Goal: Task Accomplishment & Management: Manage account settings

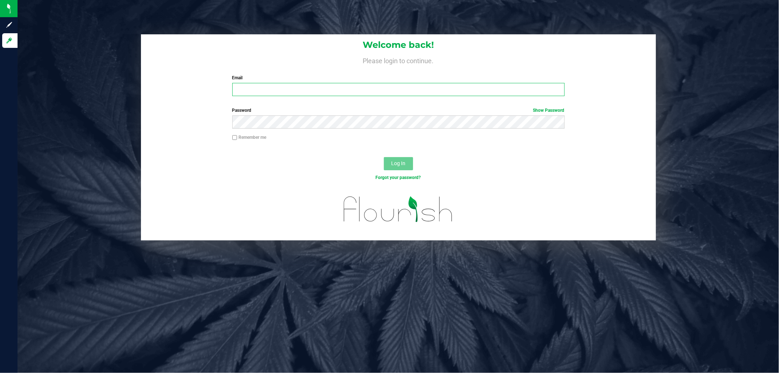
click at [256, 88] on input "Email" at bounding box center [398, 89] width 332 height 13
type input "smaileoi@liveparallel.com"
click at [384, 157] on button "Log In" at bounding box center [398, 163] width 29 height 13
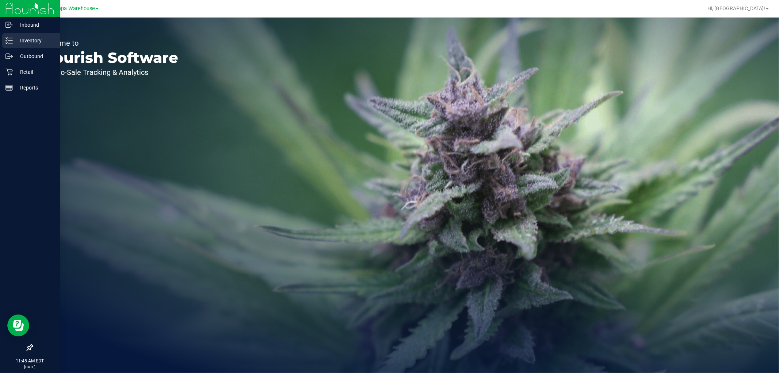
click at [15, 38] on p "Inventory" at bounding box center [35, 40] width 44 height 9
click at [38, 54] on p "Outbound" at bounding box center [35, 56] width 44 height 9
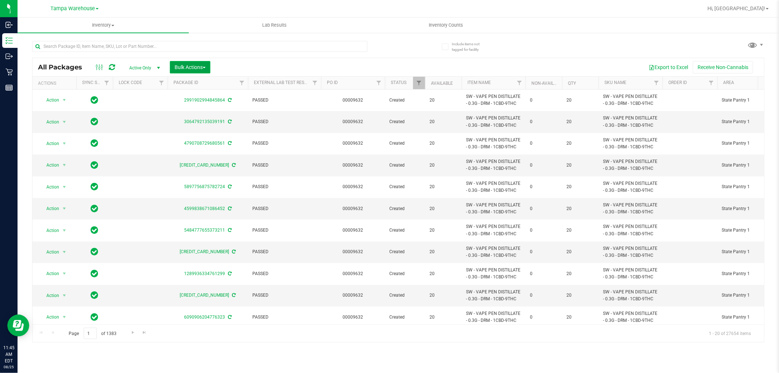
click at [199, 64] on span "Bulk Actions" at bounding box center [190, 67] width 31 height 6
click at [214, 83] on span "Add to outbound order" at bounding box center [199, 84] width 50 height 6
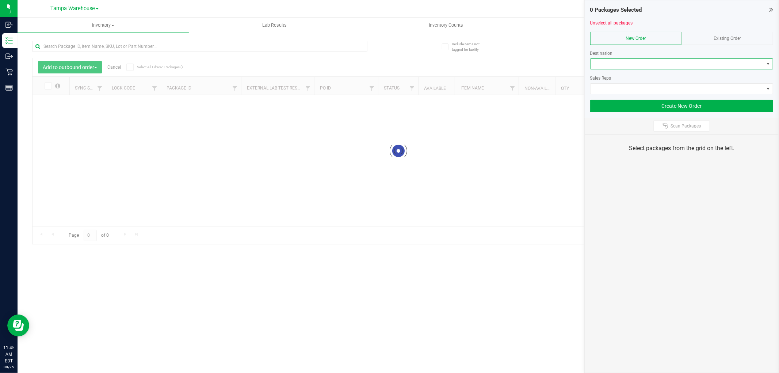
click at [641, 62] on span at bounding box center [677, 64] width 173 height 10
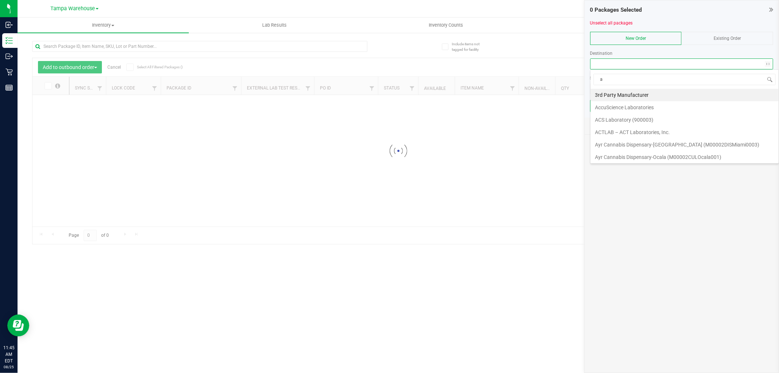
scroll to position [11, 183]
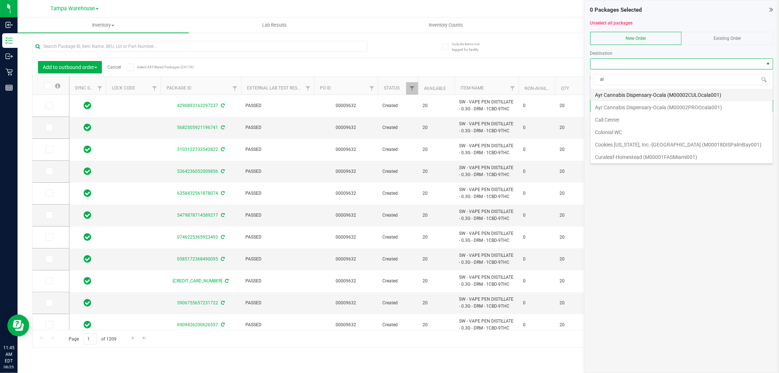
type input "tal"
click at [621, 117] on li "Tallahassee DC REP" at bounding box center [682, 120] width 182 height 12
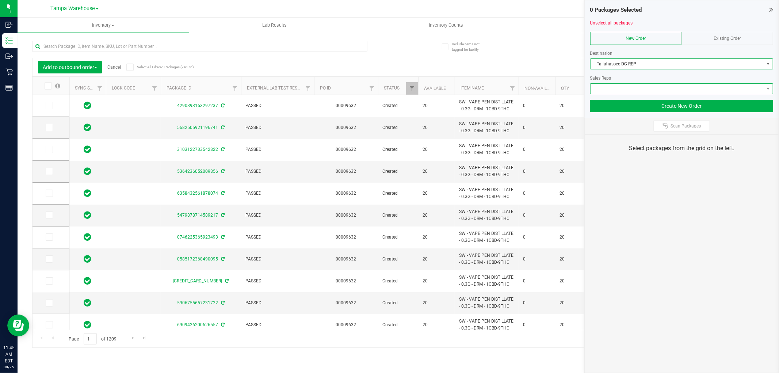
click at [640, 89] on span at bounding box center [677, 89] width 173 height 10
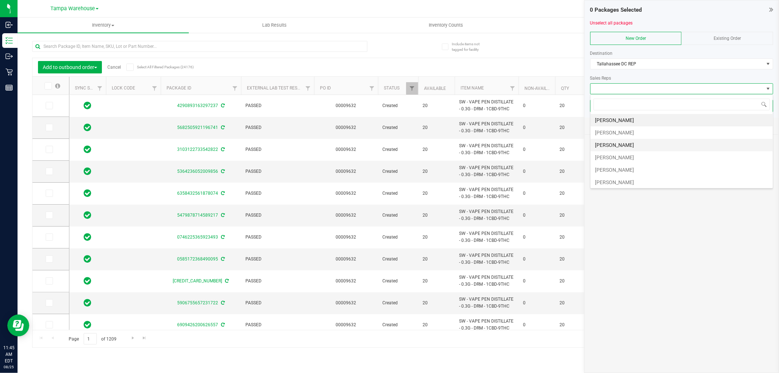
scroll to position [41, 0]
click at [648, 150] on li "[PERSON_NAME]" at bounding box center [682, 154] width 182 height 12
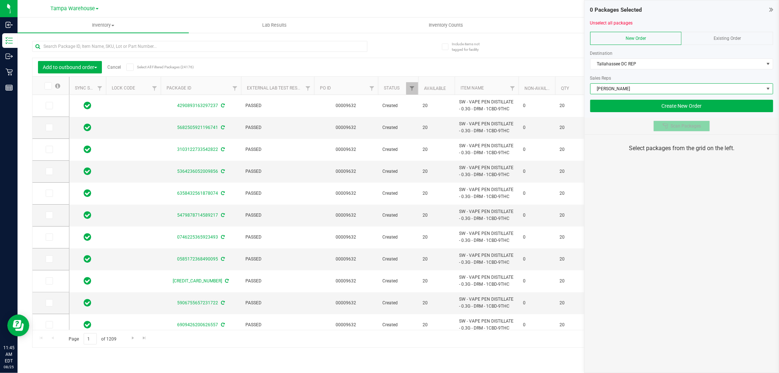
click at [665, 122] on button "Scan Packages" at bounding box center [681, 126] width 57 height 11
click at [676, 263] on div "0 Packages Selected Unselect all packages New Order Existing Order Destination …" at bounding box center [681, 186] width 195 height 373
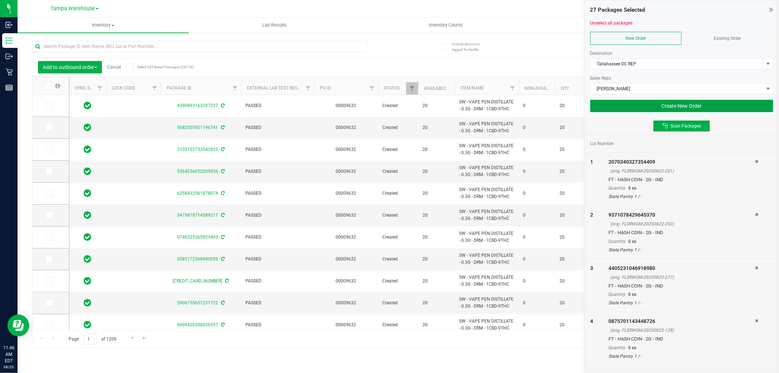
click at [633, 102] on button "Create New Order" at bounding box center [681, 106] width 183 height 12
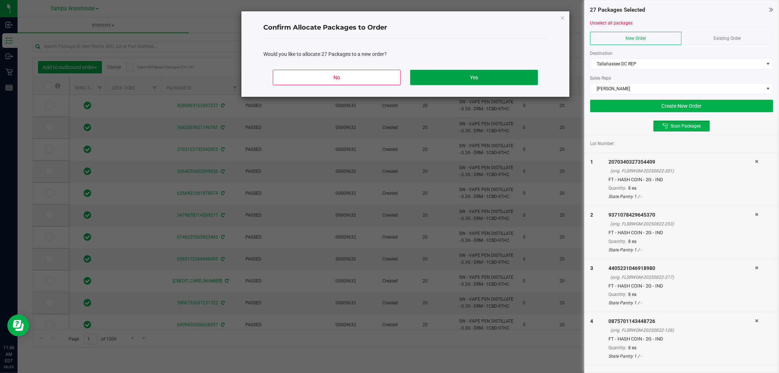
click at [477, 75] on button "Yes" at bounding box center [474, 77] width 128 height 15
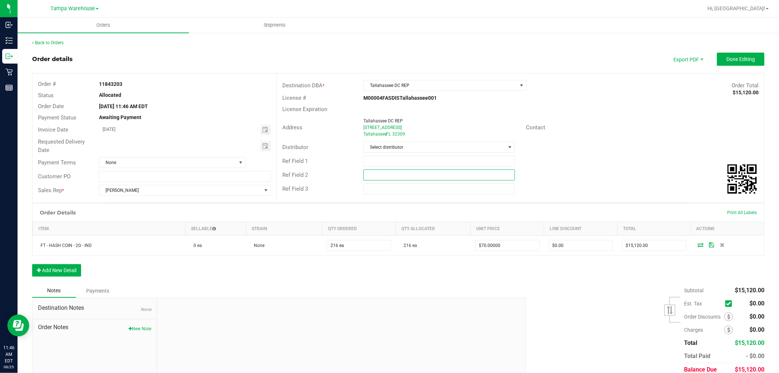
click at [381, 173] on input "text" at bounding box center [439, 174] width 152 height 11
paste input "cannabis"
type input "cannabis"
click at [384, 160] on input "text" at bounding box center [439, 161] width 152 height 11
type input "TAL DC specials hash coin"
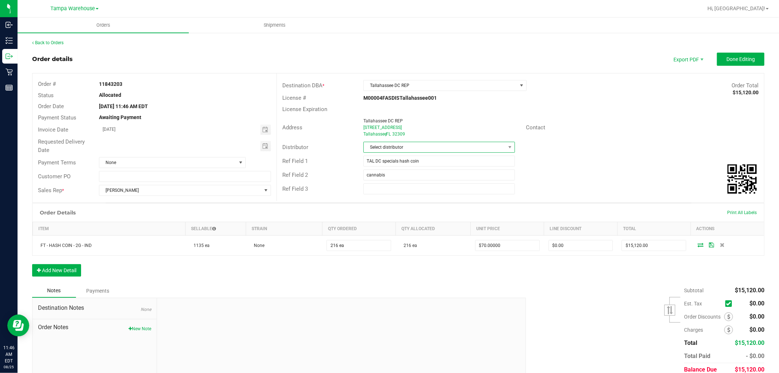
click at [403, 147] on span "Select distributor" at bounding box center [435, 147] width 142 height 10
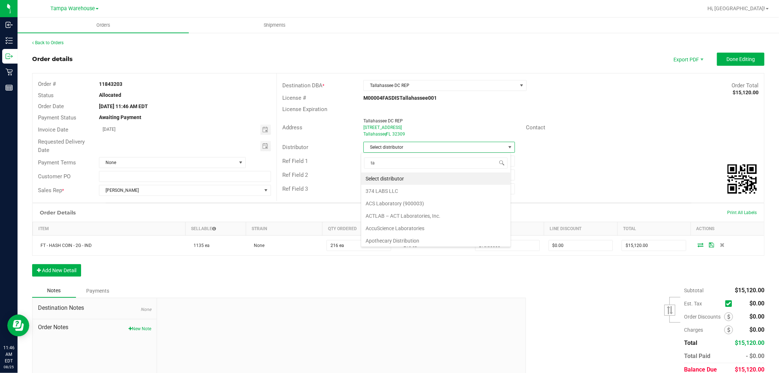
scroll to position [11, 150]
type input "tam"
click at [385, 191] on li "Tampa Warehouse" at bounding box center [435, 191] width 149 height 12
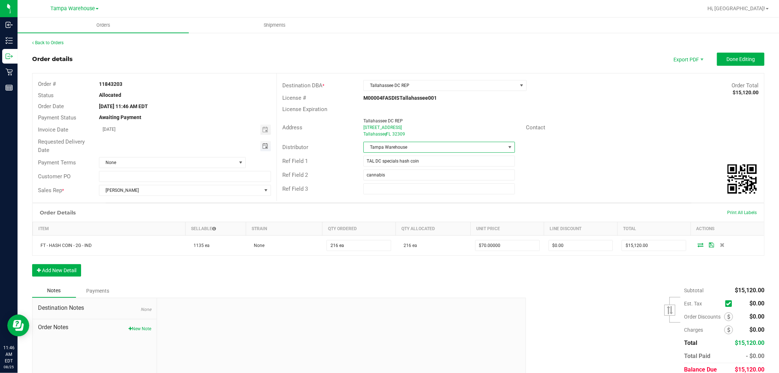
click at [265, 148] on span "Toggle calendar" at bounding box center [265, 146] width 6 height 6
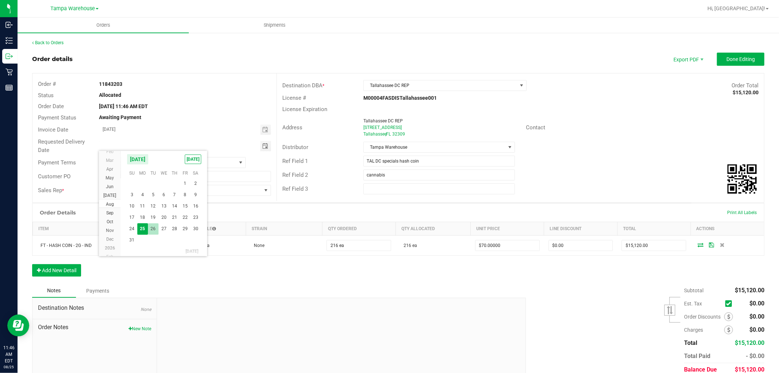
click at [150, 225] on span "26" at bounding box center [153, 228] width 11 height 11
type input "08/26/2025"
click at [726, 63] on button "Done Editing" at bounding box center [740, 59] width 47 height 13
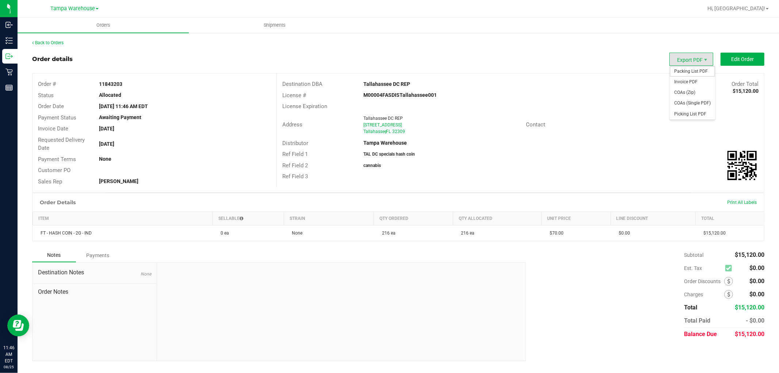
click at [693, 71] on span "Packing List PDF" at bounding box center [692, 71] width 45 height 11
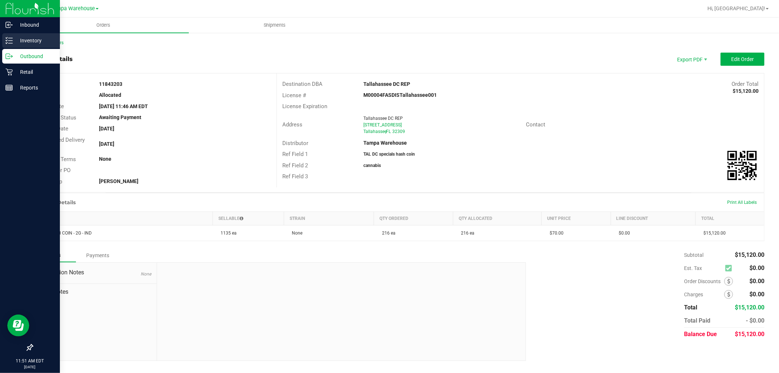
click at [18, 38] on p "Inventory" at bounding box center [35, 40] width 44 height 9
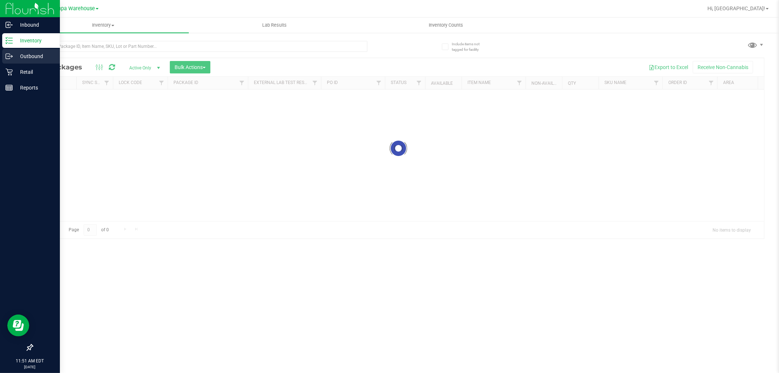
click at [9, 54] on icon at bounding box center [8, 56] width 4 height 5
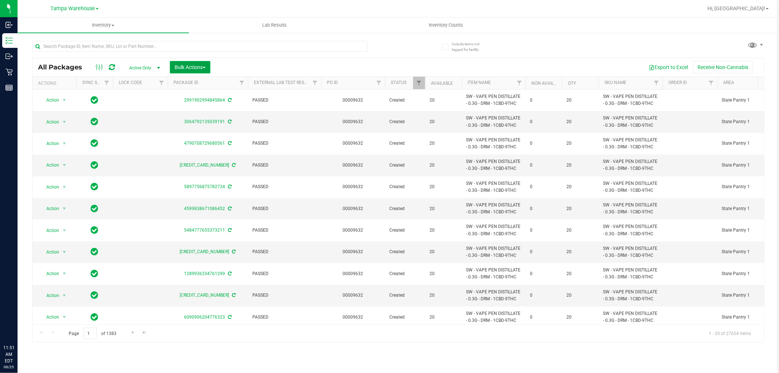
click at [187, 65] on span "Bulk Actions" at bounding box center [190, 67] width 31 height 6
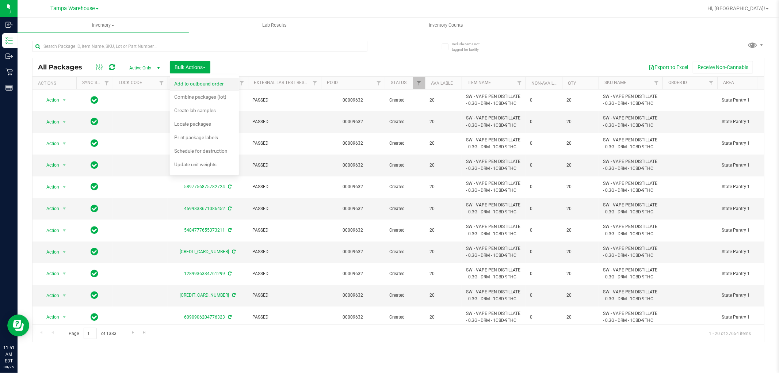
click at [193, 81] on span "Add to outbound order" at bounding box center [199, 84] width 50 height 6
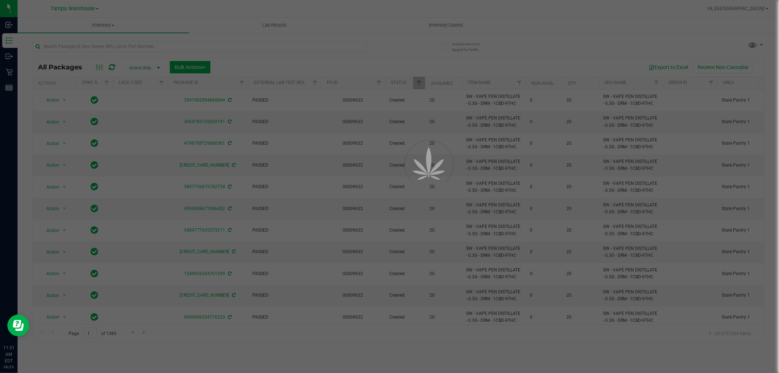
click at [209, 82] on div at bounding box center [389, 186] width 779 height 373
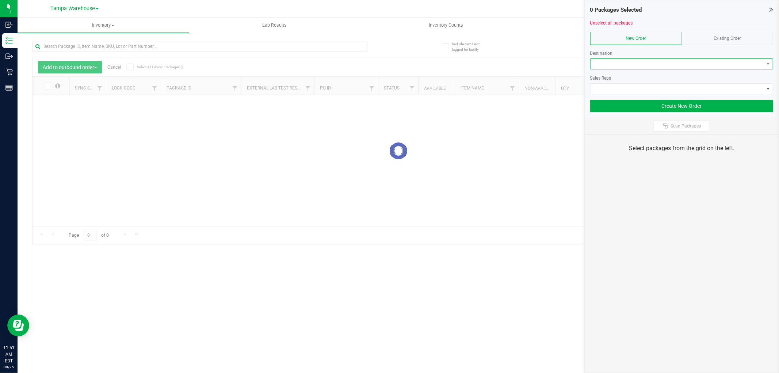
click at [684, 66] on span at bounding box center [677, 64] width 173 height 10
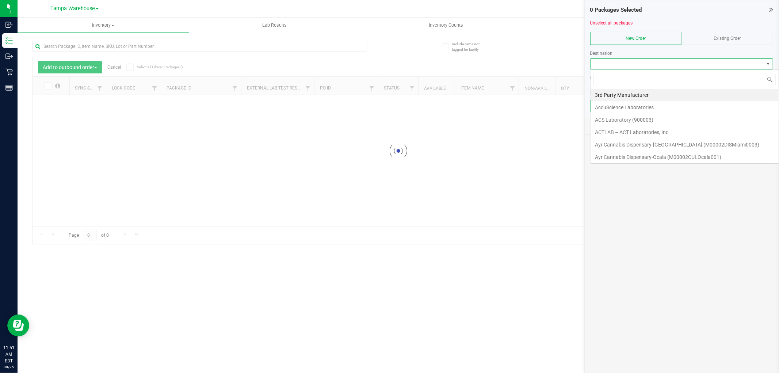
scroll to position [11, 183]
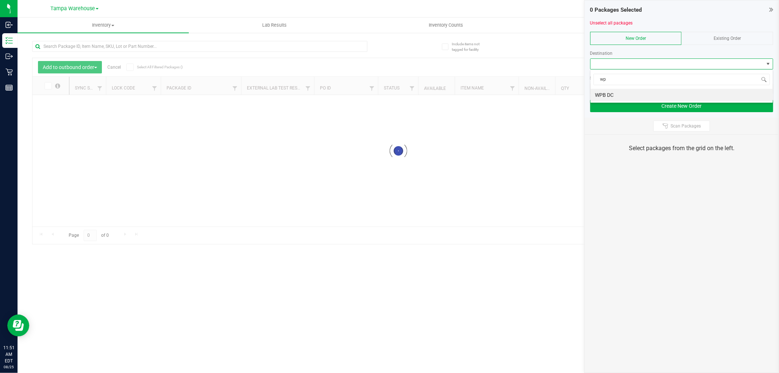
type input "wpb"
click at [641, 96] on li "WPB DC" at bounding box center [682, 95] width 182 height 12
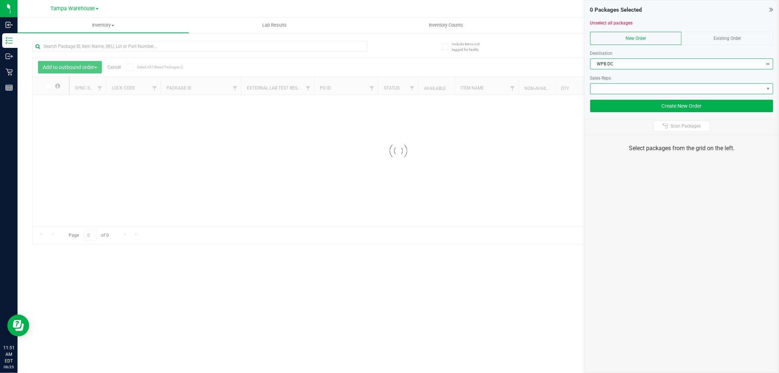
click at [642, 88] on span at bounding box center [677, 89] width 173 height 10
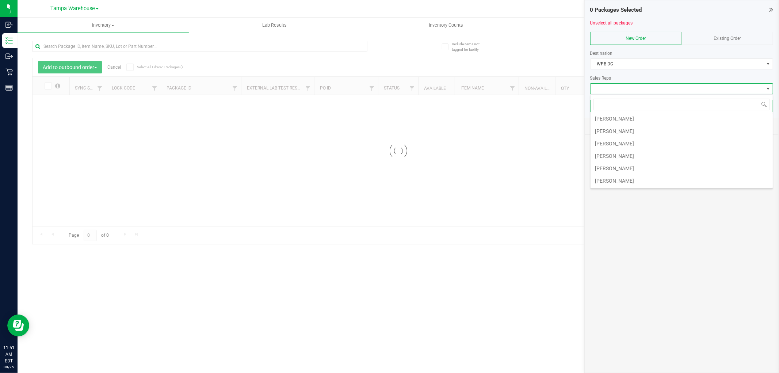
scroll to position [41, 0]
click at [630, 156] on li "[PERSON_NAME]" at bounding box center [682, 154] width 182 height 12
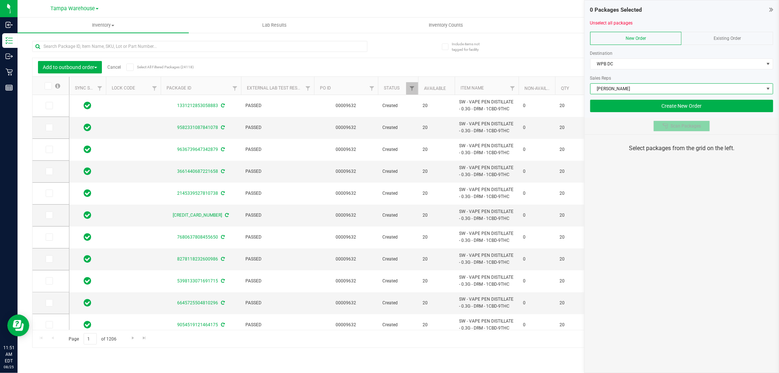
click at [674, 127] on span "Scan Packages" at bounding box center [686, 126] width 30 height 6
click at [668, 193] on div "0 Packages Selected Unselect all packages New Order Existing Order Destination …" at bounding box center [681, 186] width 195 height 373
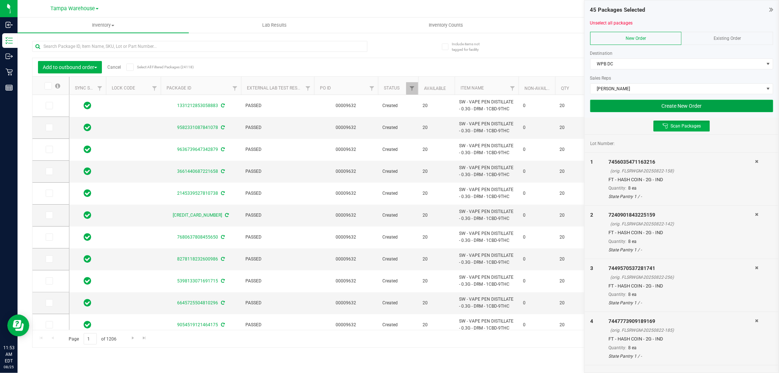
click at [652, 104] on button "Create New Order" at bounding box center [681, 106] width 183 height 12
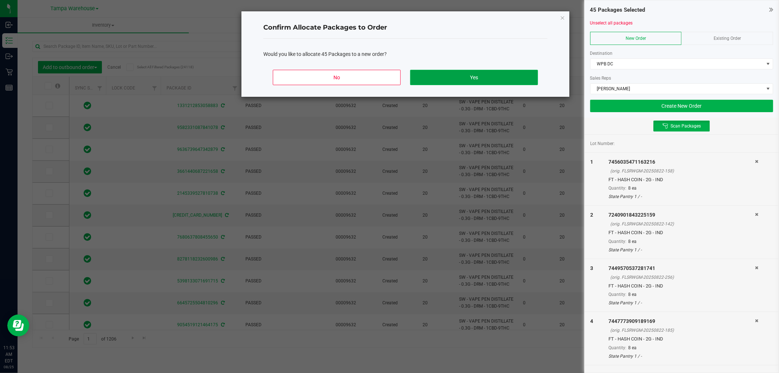
click at [522, 75] on button "Yes" at bounding box center [474, 77] width 128 height 15
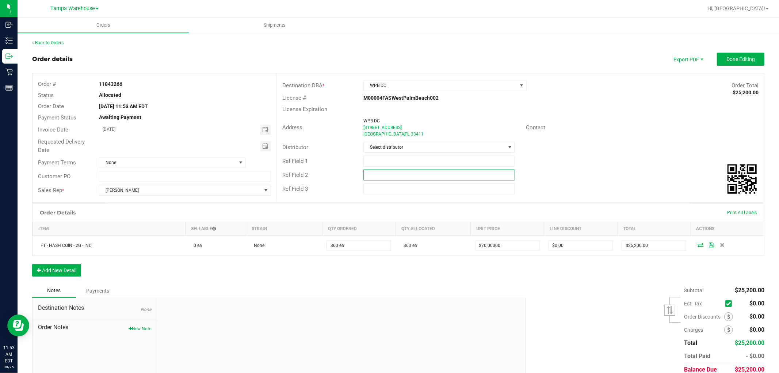
click at [417, 178] on input "text" at bounding box center [439, 174] width 152 height 11
paste input "cannabis"
type input "cannabis"
click at [407, 158] on input "text" at bounding box center [439, 161] width 152 height 11
type input "Q"
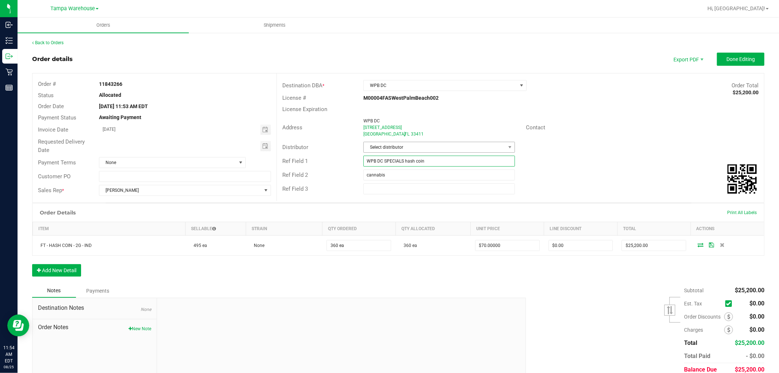
type input "WPB DC SPECIALS hash coin"
click at [411, 147] on span "Select distributor" at bounding box center [435, 147] width 142 height 10
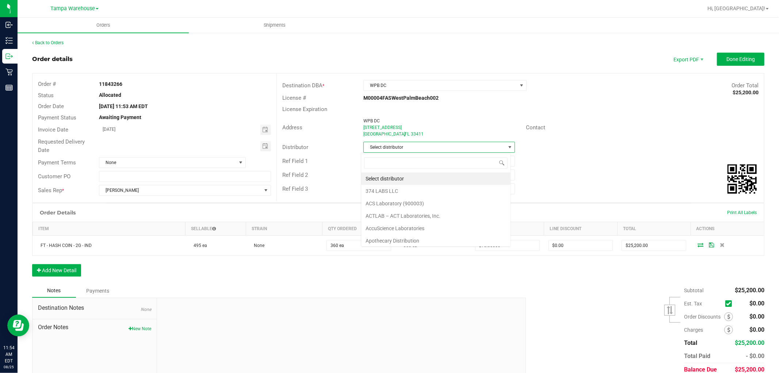
scroll to position [11, 150]
type input "tam"
click at [395, 190] on li "Tampa Warehouse" at bounding box center [435, 191] width 149 height 12
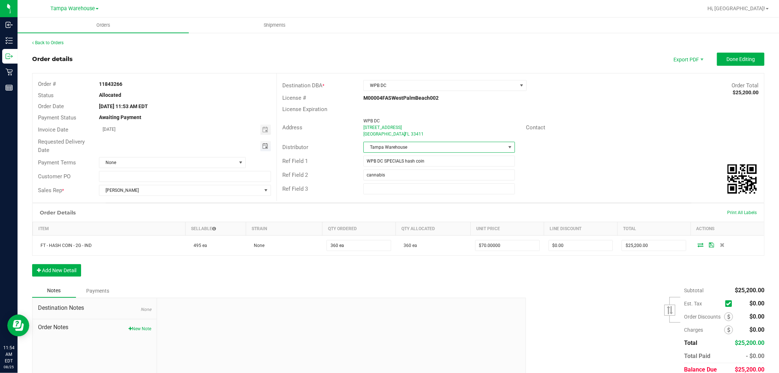
click at [262, 145] on span "Toggle calendar" at bounding box center [265, 146] width 6 height 6
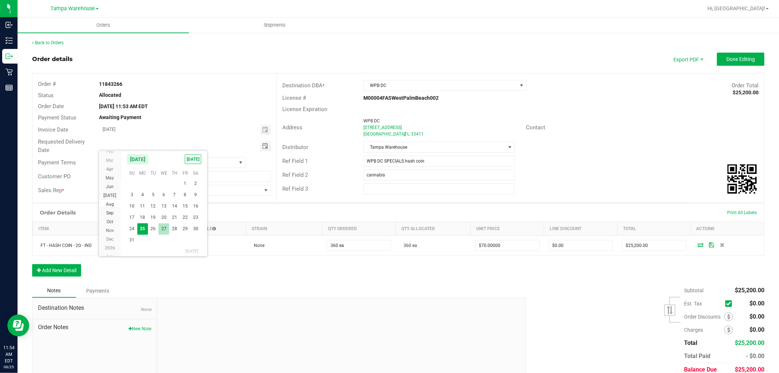
click at [165, 228] on span "27" at bounding box center [164, 228] width 11 height 11
type input "[DATE]"
click at [727, 57] on span "Done Editing" at bounding box center [741, 59] width 28 height 6
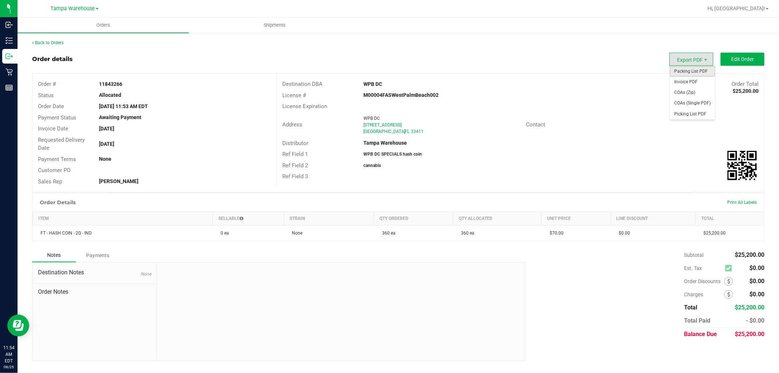
click at [695, 69] on span "Packing List PDF" at bounding box center [692, 71] width 45 height 11
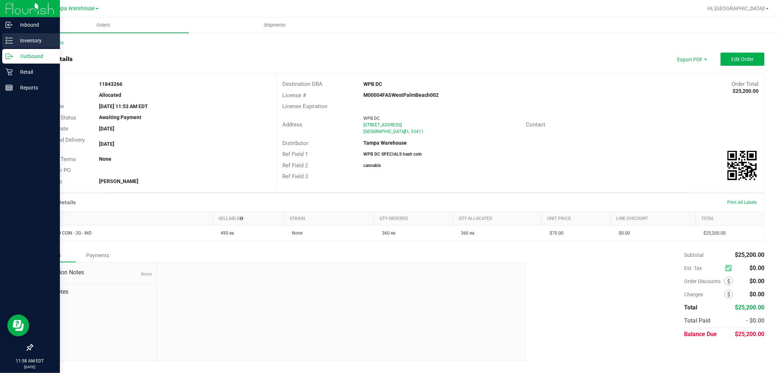
click at [16, 42] on p "Inventory" at bounding box center [35, 40] width 44 height 9
click at [24, 62] on div "Outbound" at bounding box center [31, 56] width 58 height 15
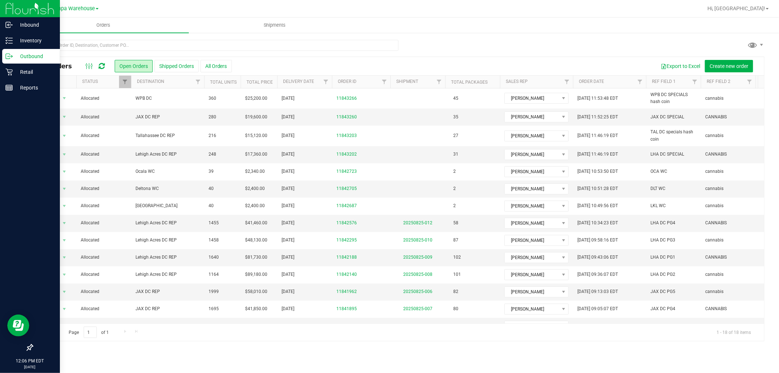
click at [102, 65] on icon at bounding box center [102, 65] width 6 height 7
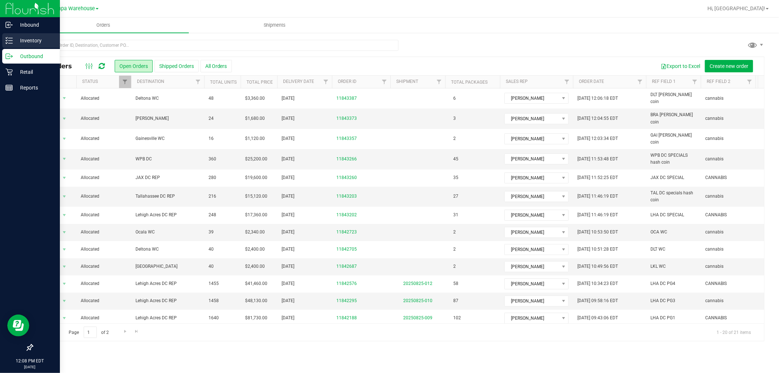
click at [7, 38] on icon at bounding box center [8, 40] width 7 height 7
click at [19, 38] on p "Inventory" at bounding box center [35, 40] width 44 height 9
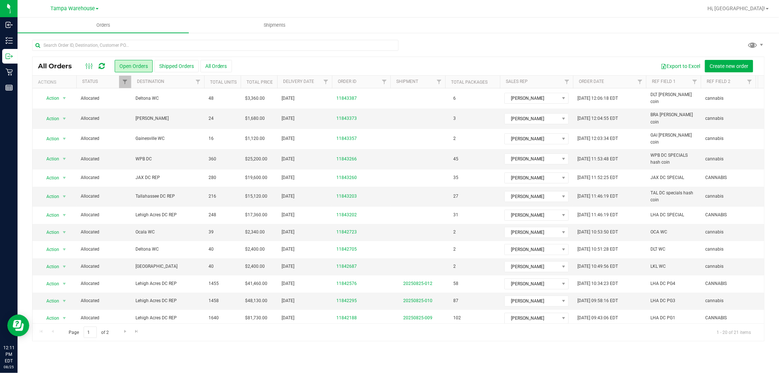
click at [101, 65] on icon at bounding box center [102, 65] width 6 height 7
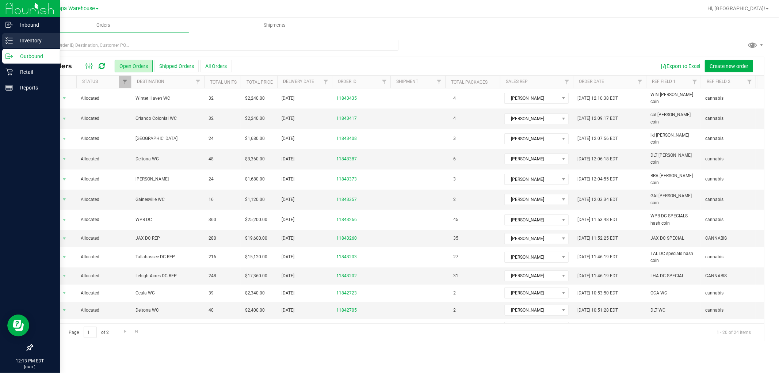
click at [12, 38] on icon at bounding box center [8, 40] width 7 height 7
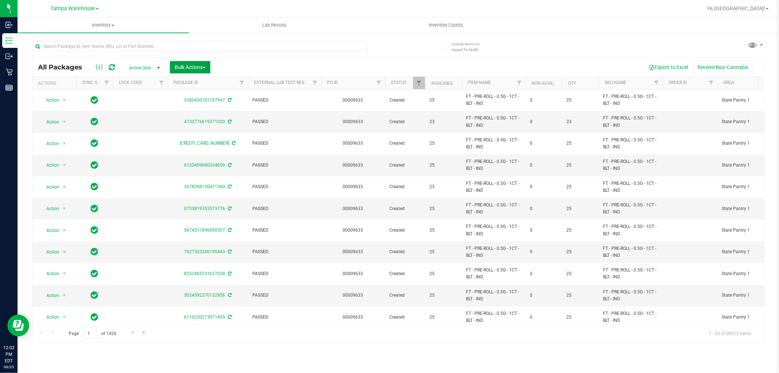
click at [201, 63] on button "Bulk Actions" at bounding box center [190, 67] width 41 height 12
click at [202, 85] on span "Add to outbound order" at bounding box center [199, 84] width 50 height 6
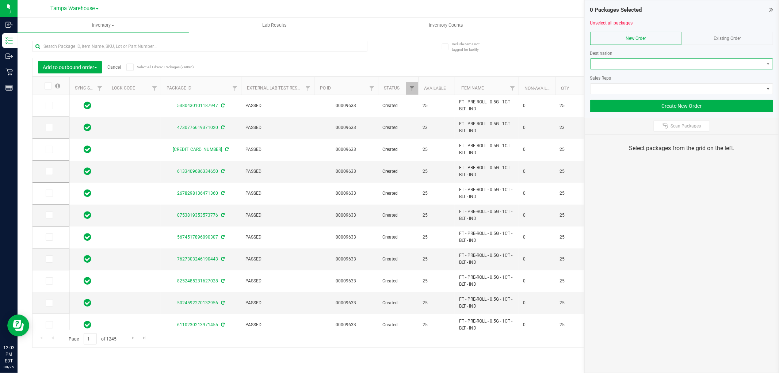
click at [630, 65] on span at bounding box center [677, 64] width 173 height 10
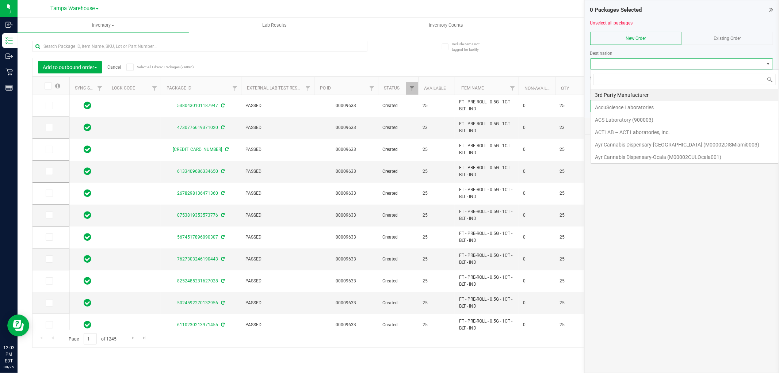
scroll to position [11, 183]
type input "gai"
click at [612, 93] on li "Gainesville WC" at bounding box center [682, 95] width 182 height 12
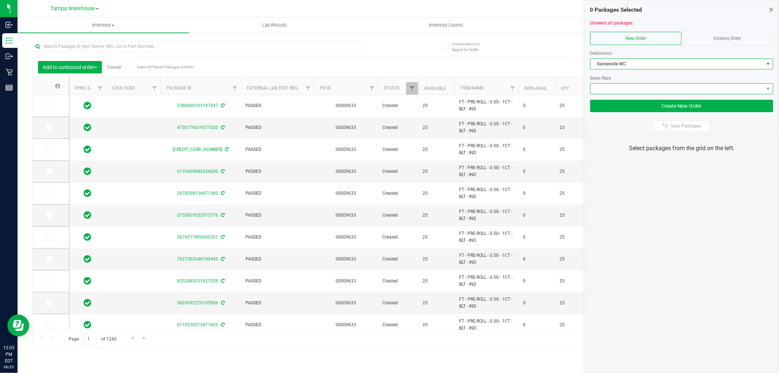
click at [616, 89] on span at bounding box center [677, 89] width 173 height 10
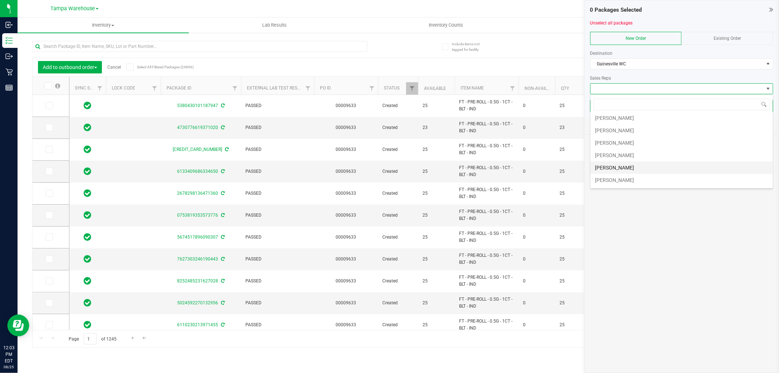
scroll to position [41, 0]
click at [628, 154] on li "[PERSON_NAME]" at bounding box center [682, 154] width 182 height 12
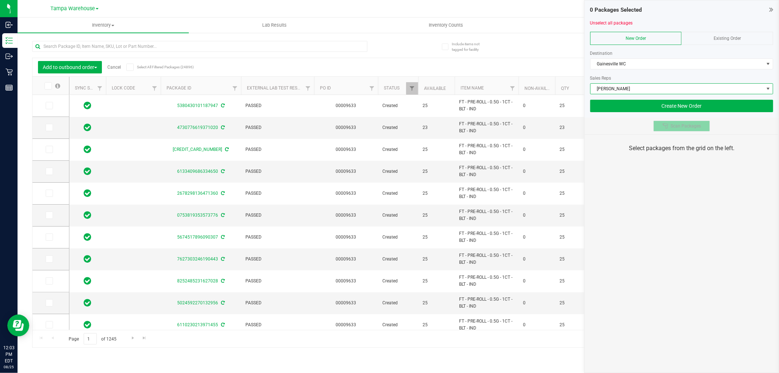
click at [669, 126] on div at bounding box center [667, 126] width 8 height 6
click at [669, 198] on div "0 Packages Selected Unselect all packages New Order Existing Order Destination …" at bounding box center [681, 186] width 195 height 373
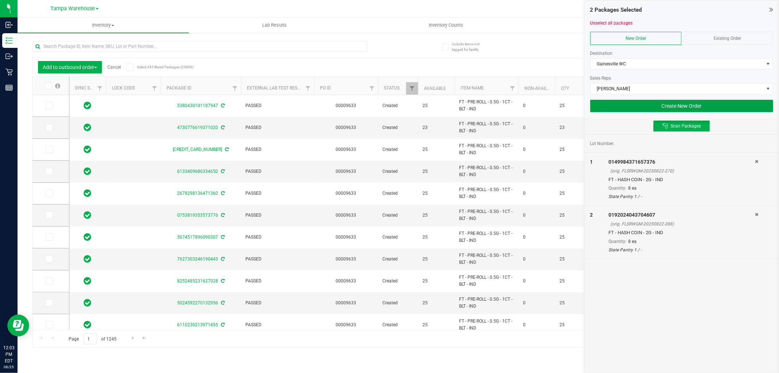
click at [712, 105] on button "Create New Order" at bounding box center [681, 106] width 183 height 12
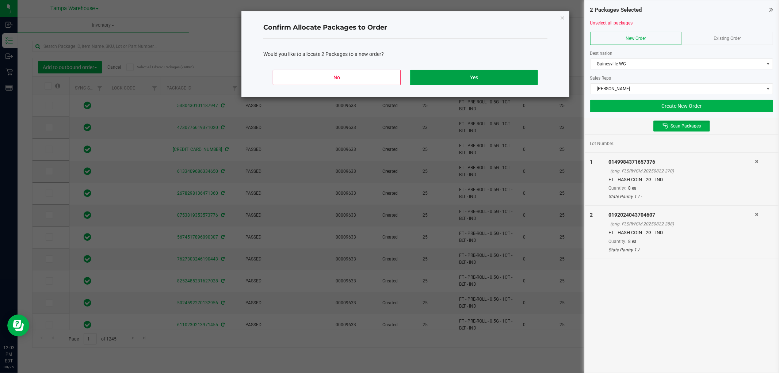
click at [518, 76] on button "Yes" at bounding box center [474, 77] width 128 height 15
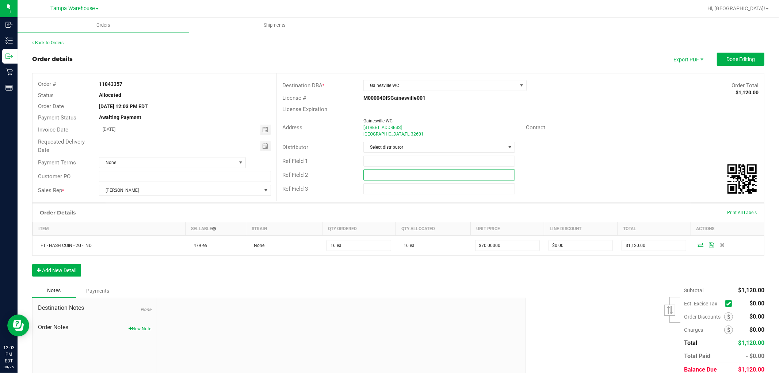
click at [450, 172] on input "text" at bounding box center [439, 174] width 152 height 11
paste input "cannabis"
click at [263, 145] on span "Toggle calendar" at bounding box center [265, 146] width 6 height 6
type input "cannabis"
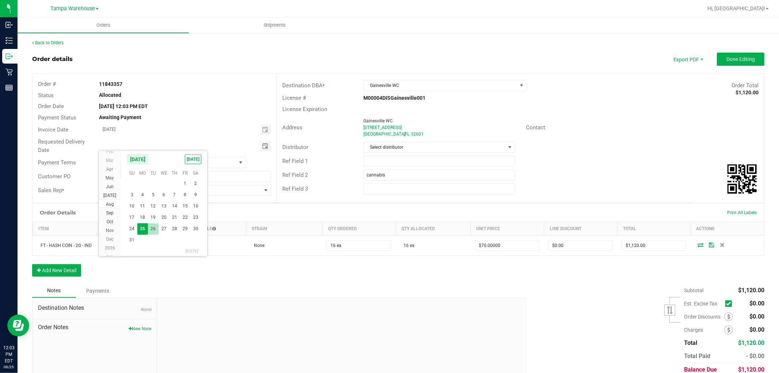
click at [157, 227] on span "26" at bounding box center [153, 228] width 11 height 11
type input "08/26/2025"
click at [395, 162] on input "text" at bounding box center [439, 161] width 152 height 11
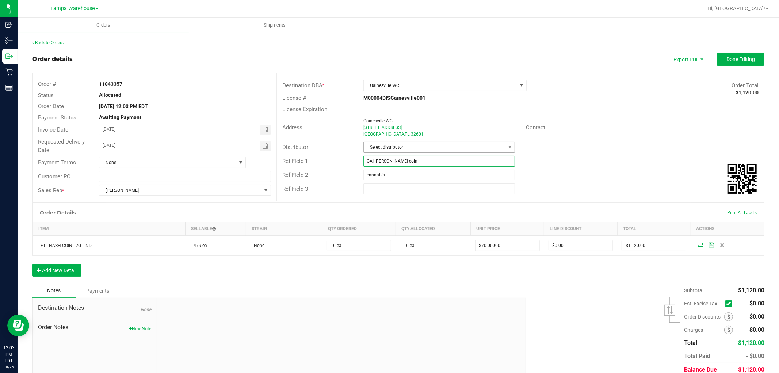
type input "GAI WC hash coin"
click at [428, 146] on span "Select distributor" at bounding box center [435, 147] width 142 height 10
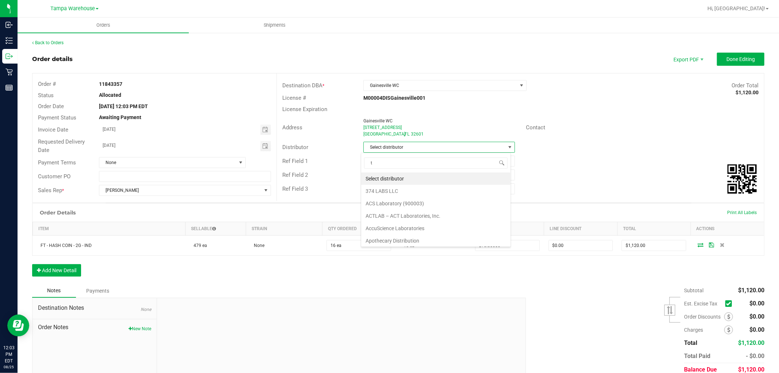
scroll to position [11, 150]
type input "tam"
click at [409, 192] on li "Tampa Warehouse" at bounding box center [435, 191] width 149 height 12
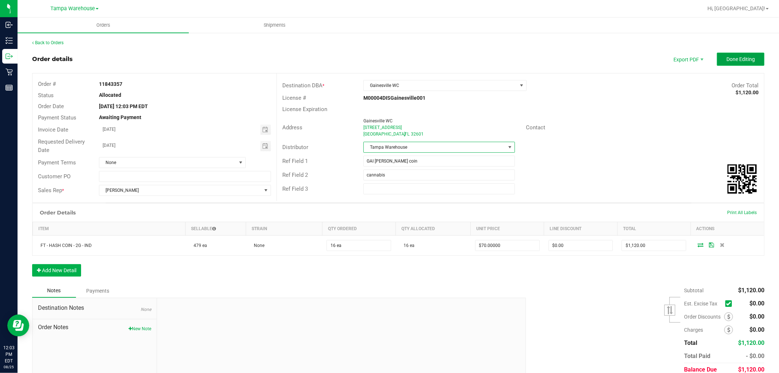
click at [726, 63] on button "Done Editing" at bounding box center [740, 59] width 47 height 13
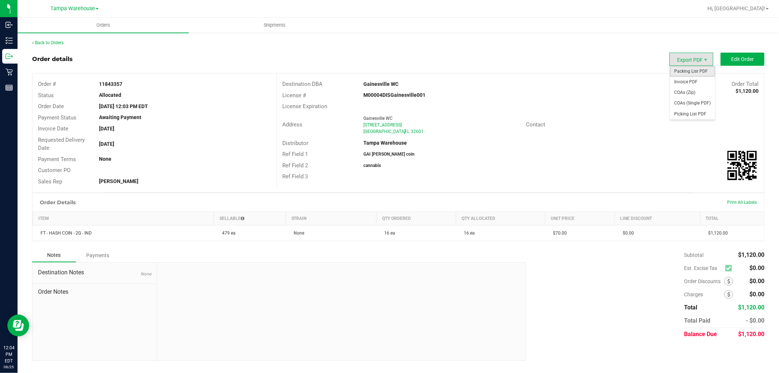
click at [702, 66] on span "Packing List PDF" at bounding box center [692, 71] width 45 height 11
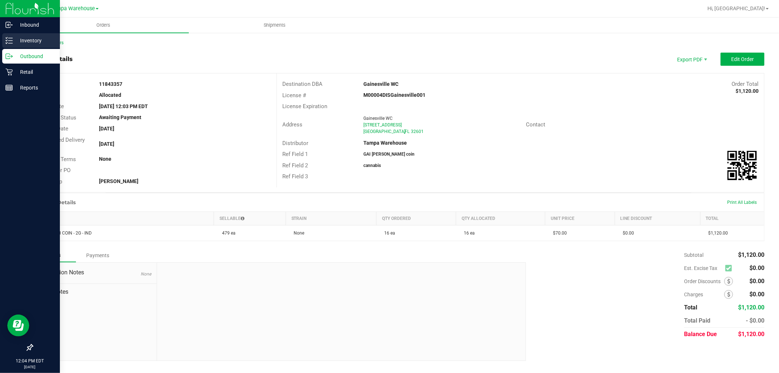
click at [9, 38] on icon at bounding box center [8, 40] width 7 height 7
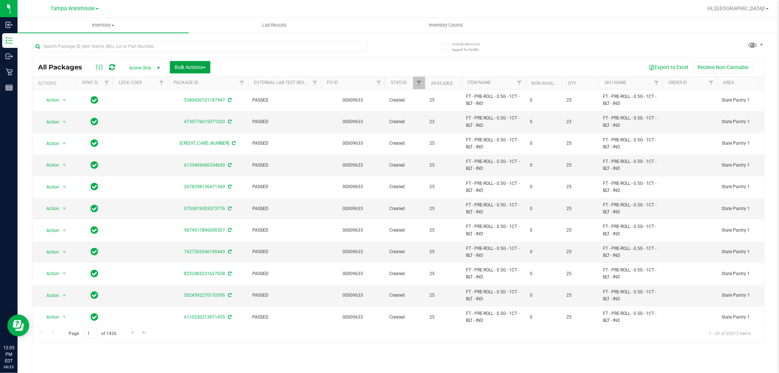
click at [196, 68] on span "Bulk Actions" at bounding box center [190, 67] width 31 height 6
click at [201, 82] on span "Add to outbound order" at bounding box center [199, 84] width 50 height 6
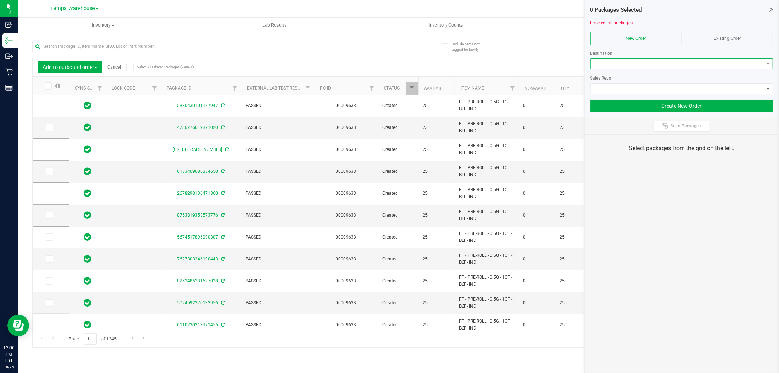
click at [659, 62] on span at bounding box center [677, 64] width 173 height 10
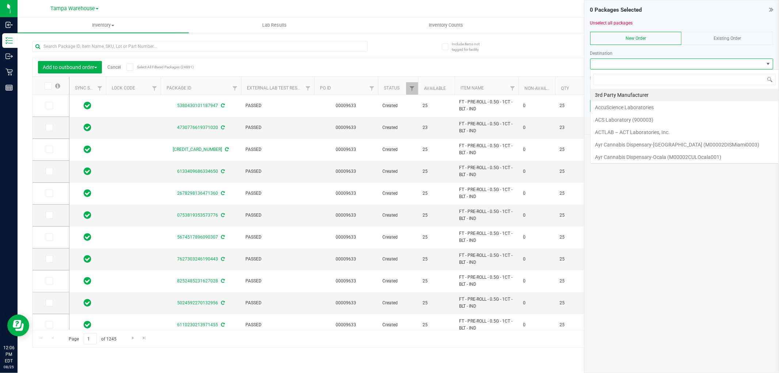
scroll to position [11, 183]
type input "delt"
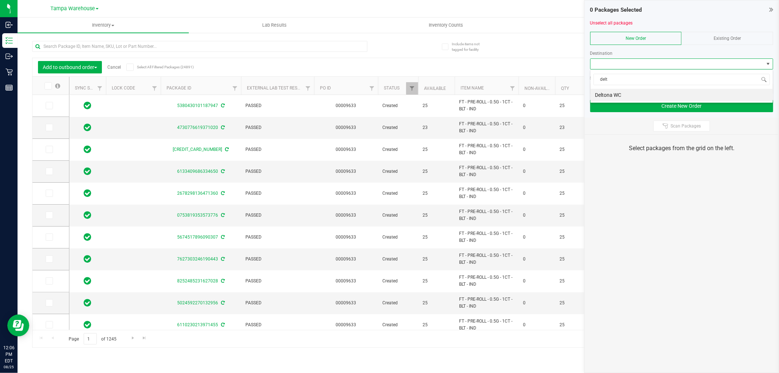
click at [625, 97] on li "Deltona WC" at bounding box center [682, 95] width 182 height 12
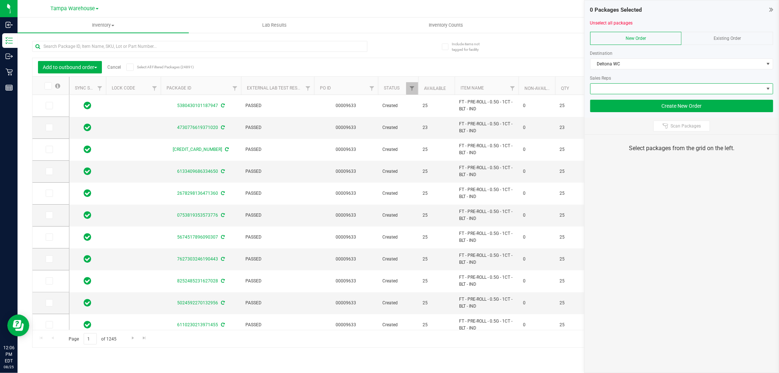
click at [630, 85] on span at bounding box center [677, 89] width 173 height 10
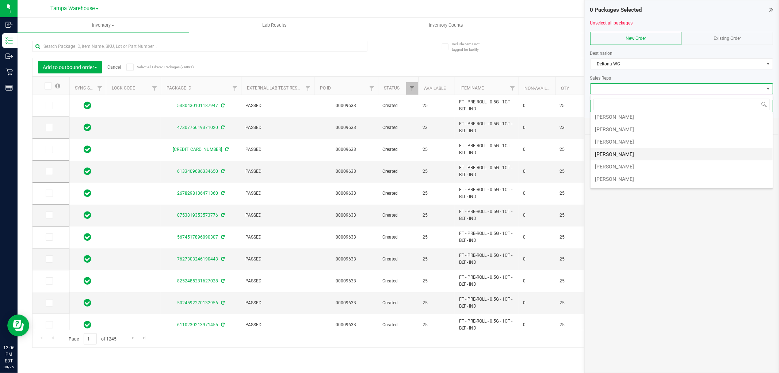
scroll to position [81, 0]
click at [638, 115] on li "[PERSON_NAME]" at bounding box center [682, 113] width 182 height 12
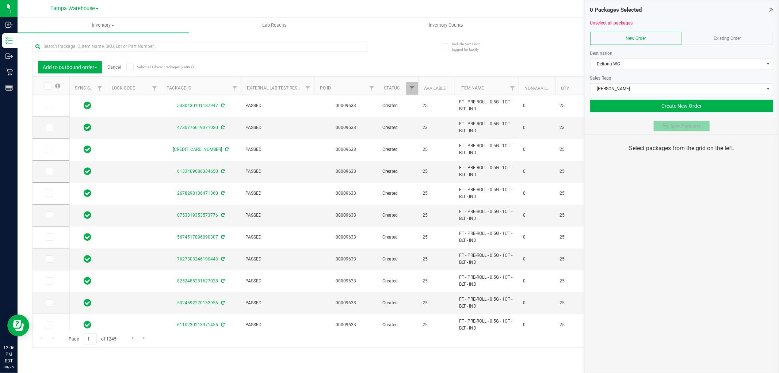
click at [661, 125] on button "Scan Packages" at bounding box center [681, 126] width 57 height 11
click at [659, 228] on div "0 Packages Selected Unselect all packages New Order Existing Order Destination …" at bounding box center [681, 186] width 195 height 373
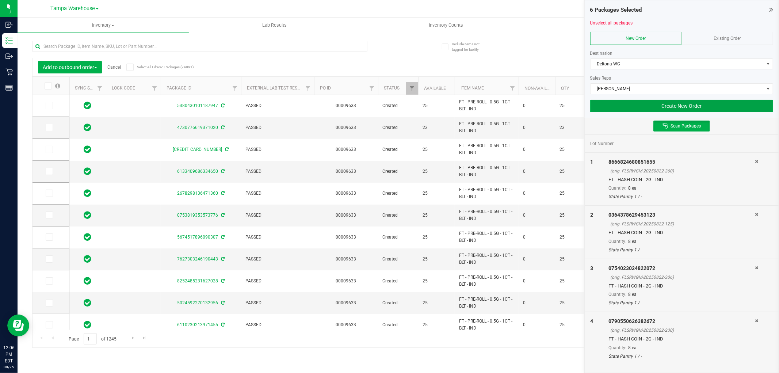
click at [643, 102] on button "Create New Order" at bounding box center [681, 106] width 183 height 12
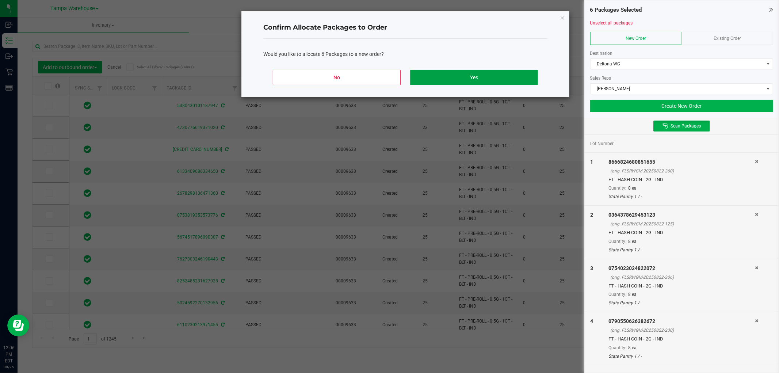
click at [520, 77] on button "Yes" at bounding box center [474, 77] width 128 height 15
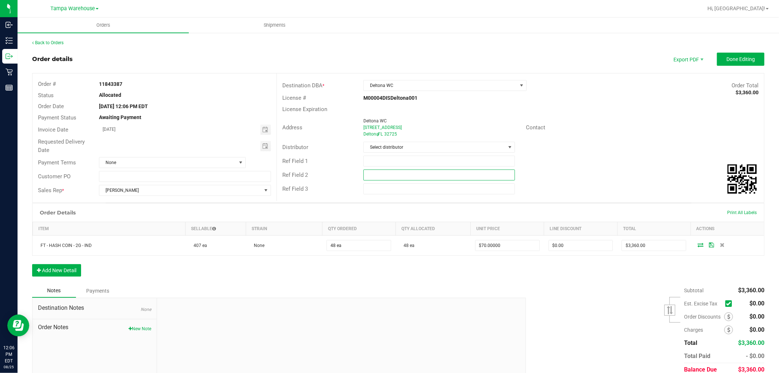
click at [400, 173] on input "text" at bounding box center [439, 174] width 152 height 11
paste input "cannabis"
type input "cannabis"
click at [396, 164] on input "text" at bounding box center [439, 161] width 152 height 11
type input "DLT wc hash coin"
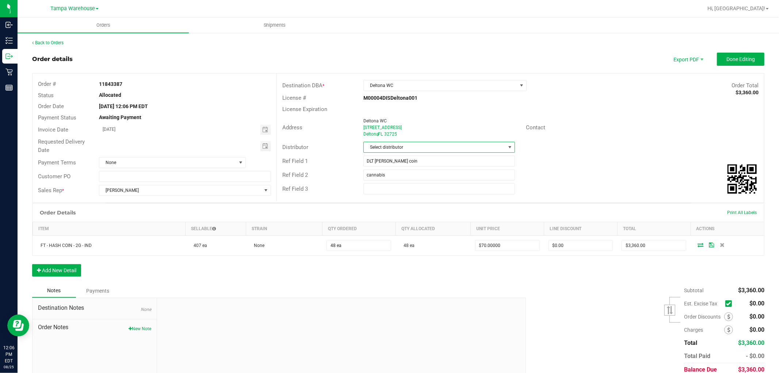
click at [433, 145] on span "Select distributor" at bounding box center [435, 147] width 142 height 10
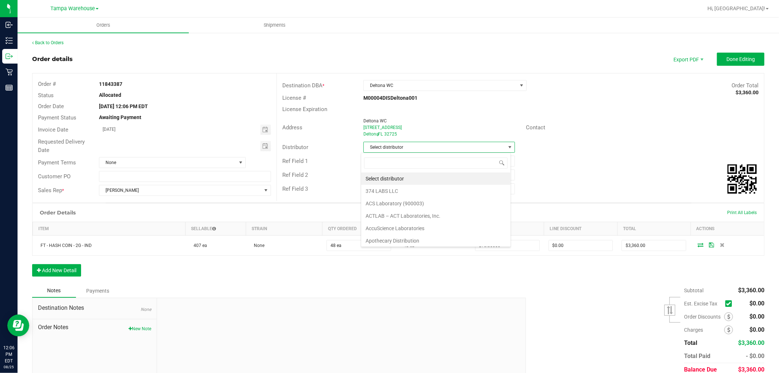
scroll to position [11, 150]
type input "ta"
click at [386, 218] on li "Tampa Warehouse" at bounding box center [435, 216] width 149 height 12
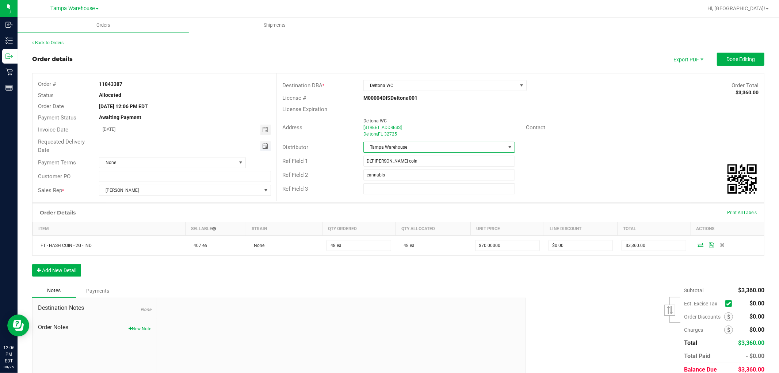
click at [266, 147] on span "Toggle calendar" at bounding box center [265, 146] width 6 height 6
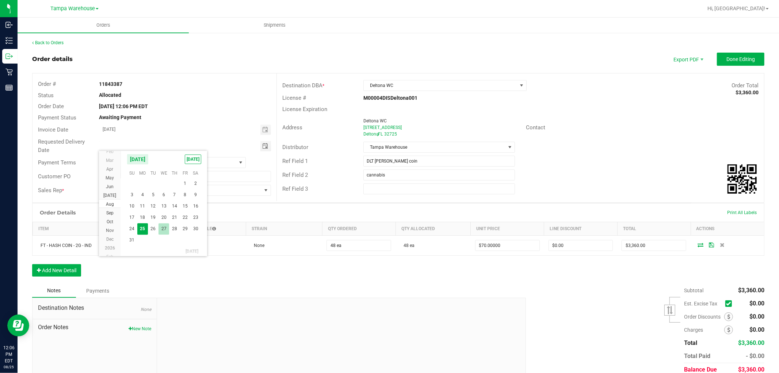
click at [166, 226] on span "27" at bounding box center [164, 228] width 11 height 11
type input "08/27/2025"
click at [740, 63] on button "Done Editing" at bounding box center [740, 59] width 47 height 13
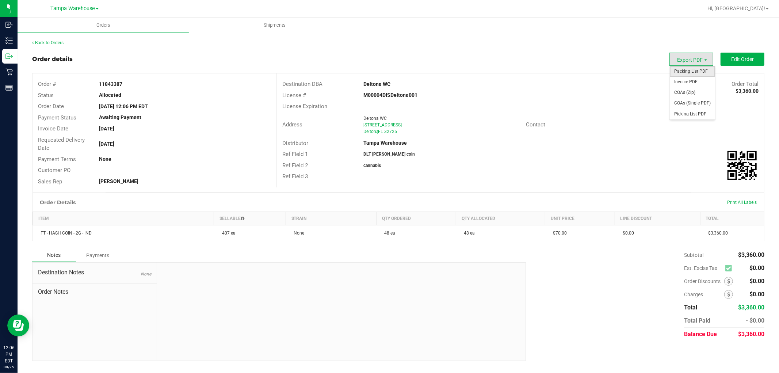
click at [695, 68] on span "Packing List PDF" at bounding box center [692, 71] width 45 height 11
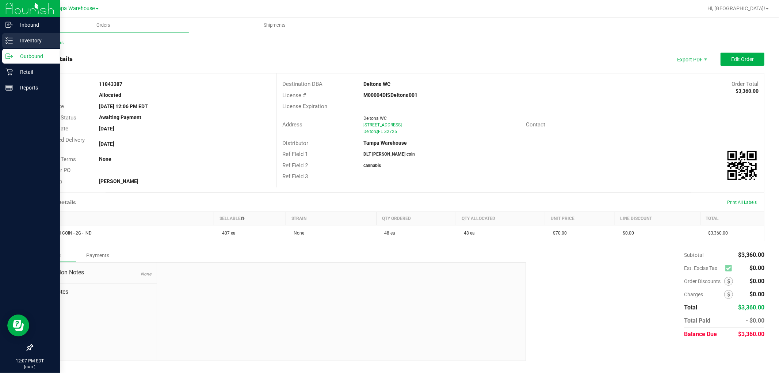
click at [13, 43] on p "Inventory" at bounding box center [35, 40] width 44 height 9
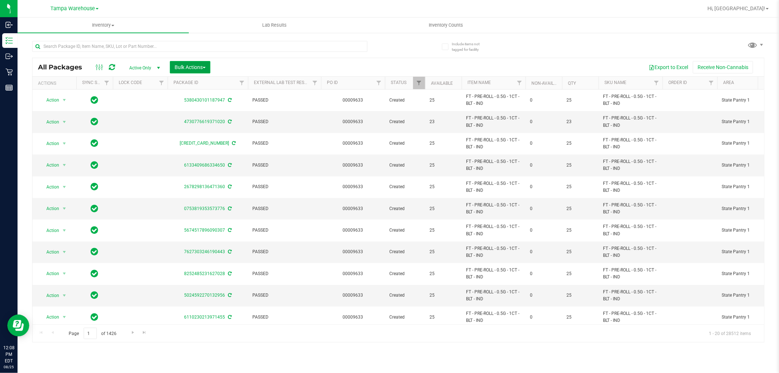
click at [196, 68] on span "Bulk Actions" at bounding box center [190, 67] width 31 height 6
click at [202, 80] on div "Add to outbound order" at bounding box center [204, 85] width 60 height 12
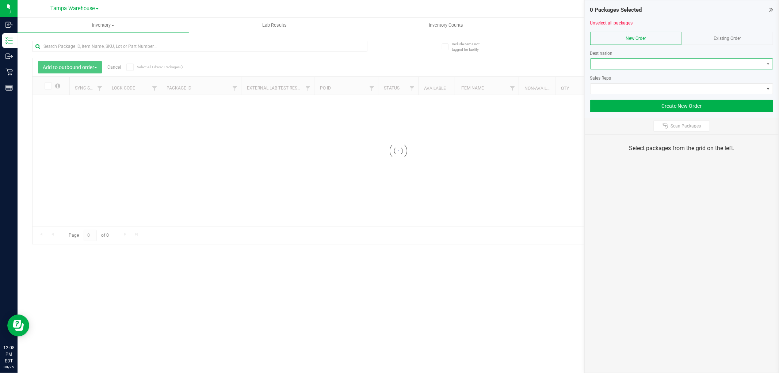
click at [617, 63] on span at bounding box center [677, 64] width 173 height 10
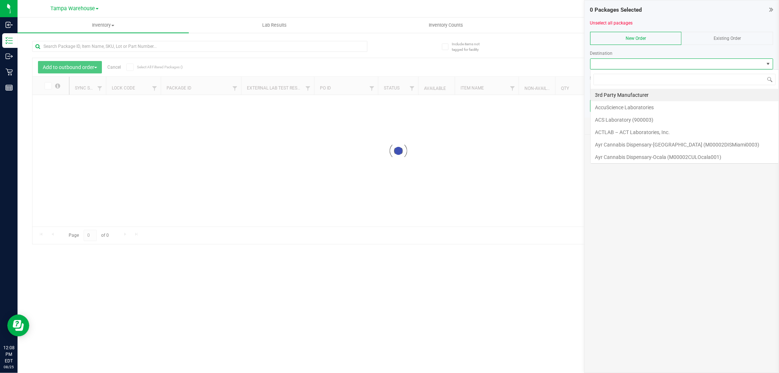
scroll to position [11, 183]
type input "col"
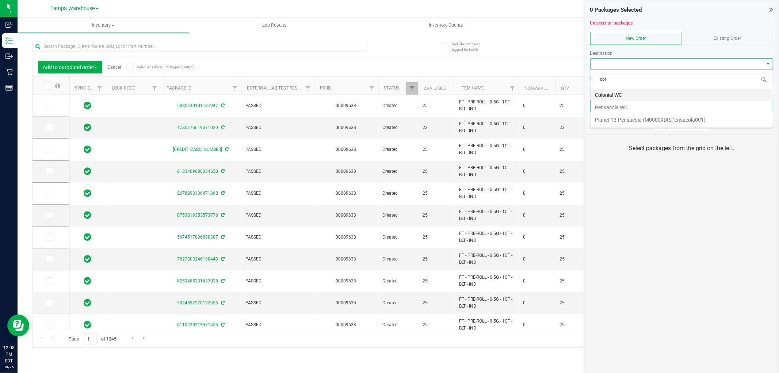
click at [617, 93] on li "Colonial WC" at bounding box center [682, 95] width 182 height 12
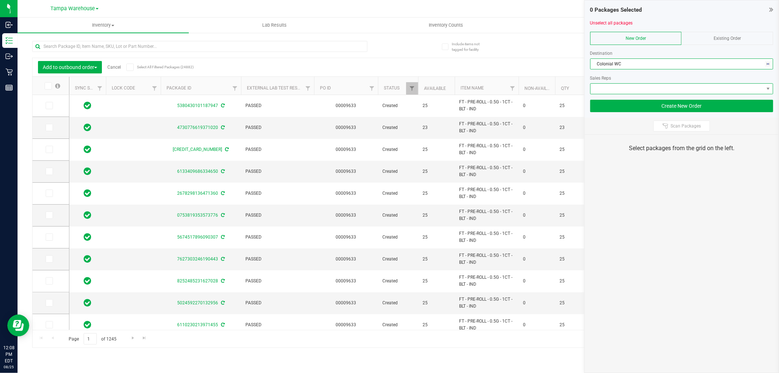
click at [625, 86] on span at bounding box center [677, 89] width 173 height 10
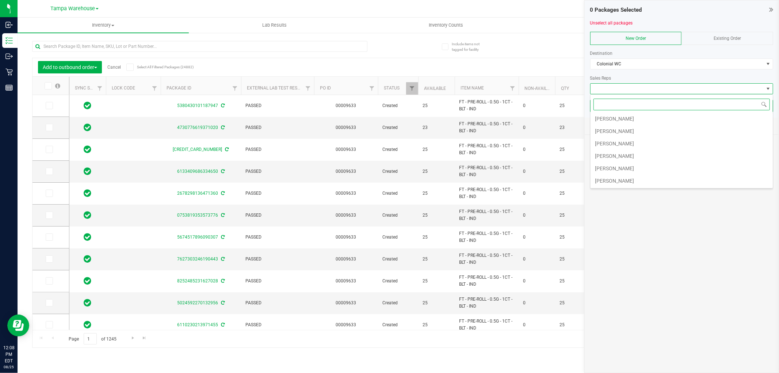
scroll to position [41, 0]
click at [622, 153] on li "[PERSON_NAME]" at bounding box center [682, 154] width 182 height 12
click at [630, 153] on div "Select packages from the grid on the left." at bounding box center [682, 148] width 194 height 27
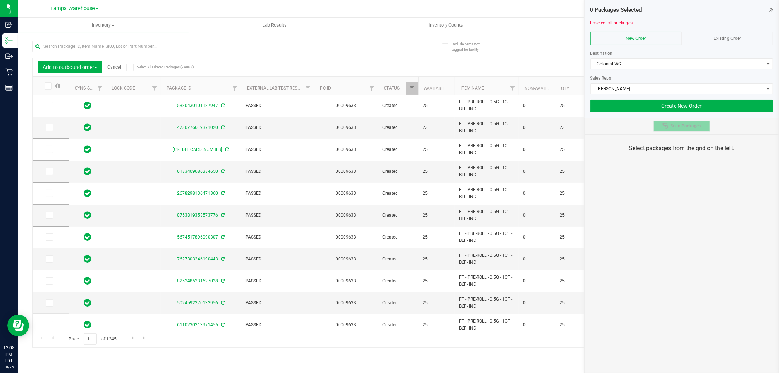
click at [674, 128] on span "Scan Packages" at bounding box center [686, 126] width 30 height 6
click at [678, 221] on div "0 Packages Selected Unselect all packages New Order Existing Order Destination …" at bounding box center [681, 186] width 195 height 373
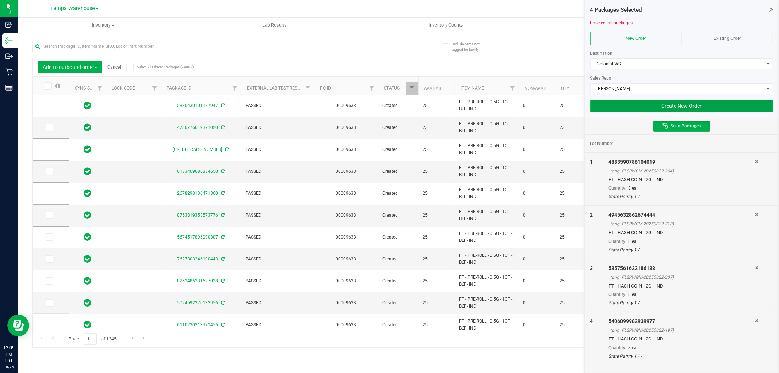
click at [718, 102] on button "Create New Order" at bounding box center [681, 106] width 183 height 12
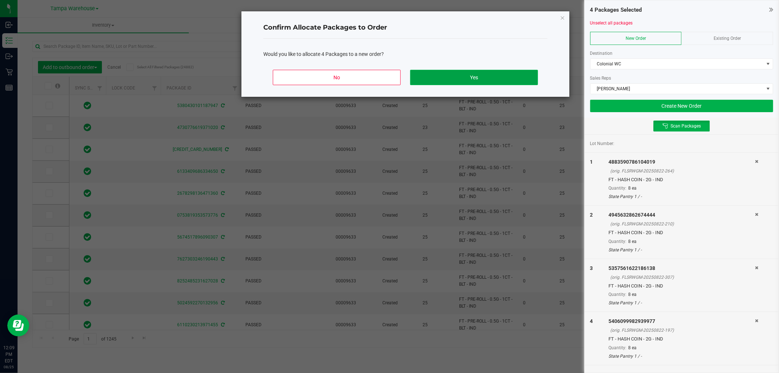
click at [490, 81] on button "Yes" at bounding box center [474, 77] width 128 height 15
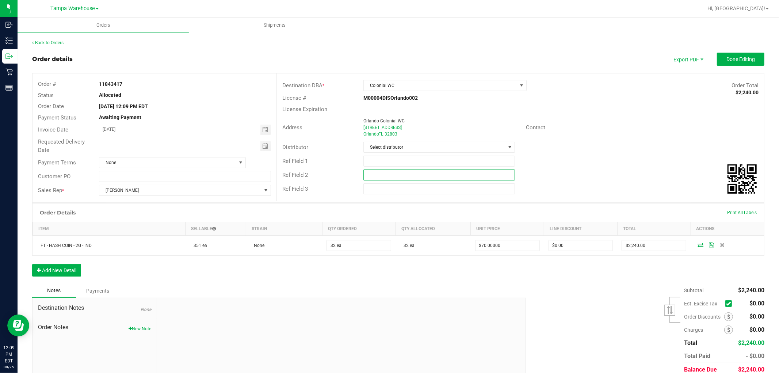
click at [413, 180] on input "text" at bounding box center [439, 174] width 152 height 11
paste input "cannabis"
type input "cannabis"
click at [395, 161] on input "text" at bounding box center [439, 161] width 152 height 11
type input "col [PERSON_NAME] coin"
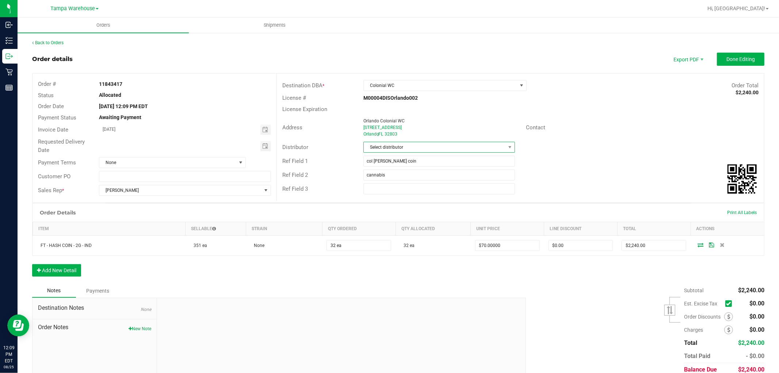
click at [397, 147] on span "Select distributor" at bounding box center [435, 147] width 142 height 10
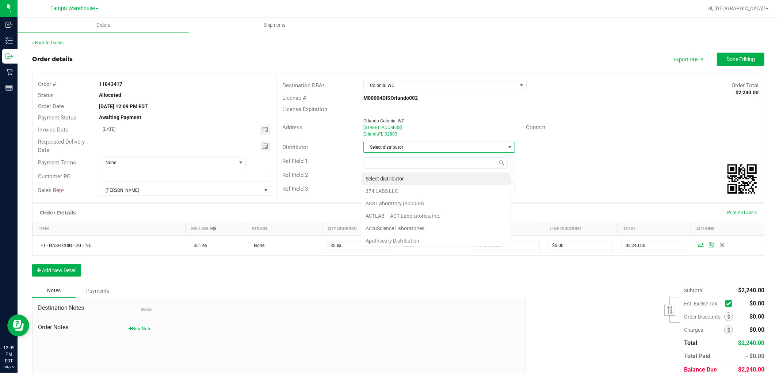
scroll to position [11, 150]
type input "tam"
click at [392, 191] on li "Tampa Warehouse" at bounding box center [435, 191] width 149 height 12
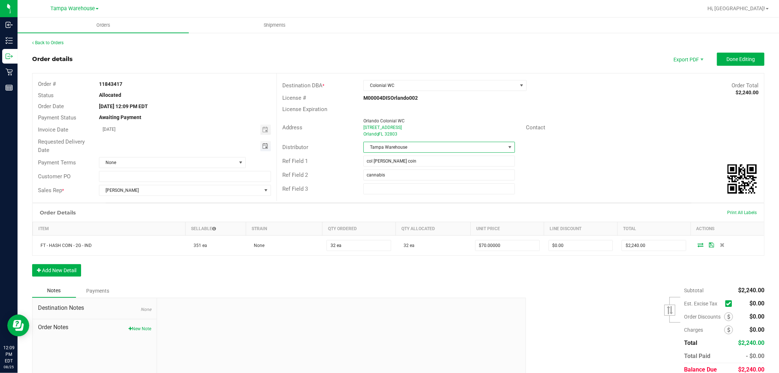
click at [262, 145] on span "Toggle calendar" at bounding box center [265, 146] width 6 height 6
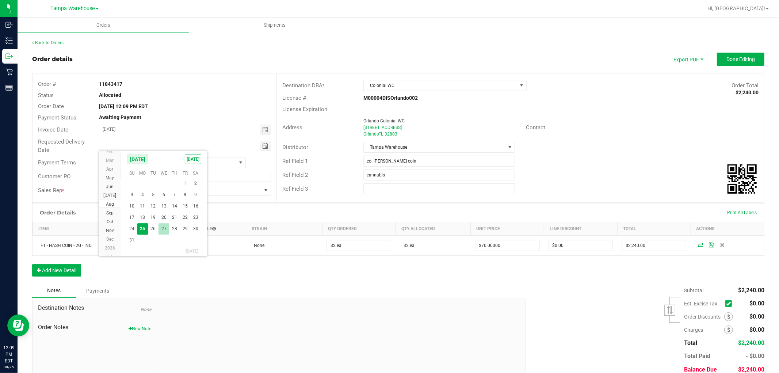
click at [163, 226] on span "27" at bounding box center [164, 228] width 11 height 11
type input "08/27/2025"
click at [737, 60] on span "Done Editing" at bounding box center [741, 59] width 28 height 6
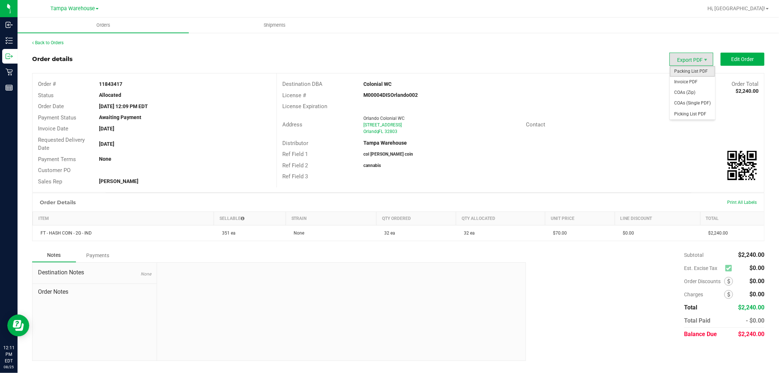
click at [698, 69] on span "Packing List PDF" at bounding box center [692, 71] width 45 height 11
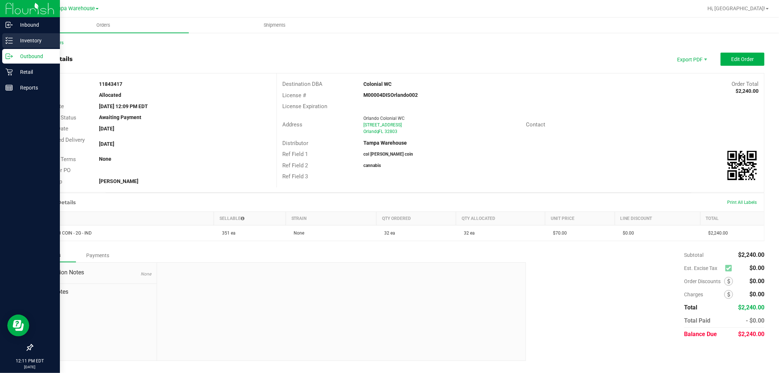
click at [7, 39] on icon at bounding box center [8, 40] width 7 height 7
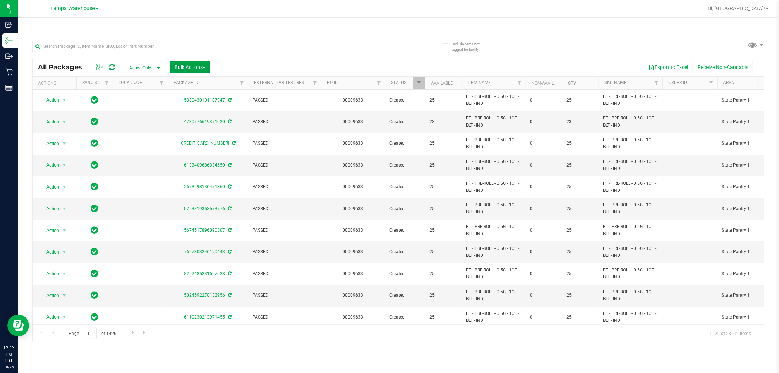
click at [198, 66] on span "Bulk Actions" at bounding box center [190, 67] width 31 height 6
click at [204, 83] on span "Add to outbound order" at bounding box center [199, 84] width 50 height 6
click at [199, 67] on span "Bulk Actions" at bounding box center [190, 67] width 31 height 6
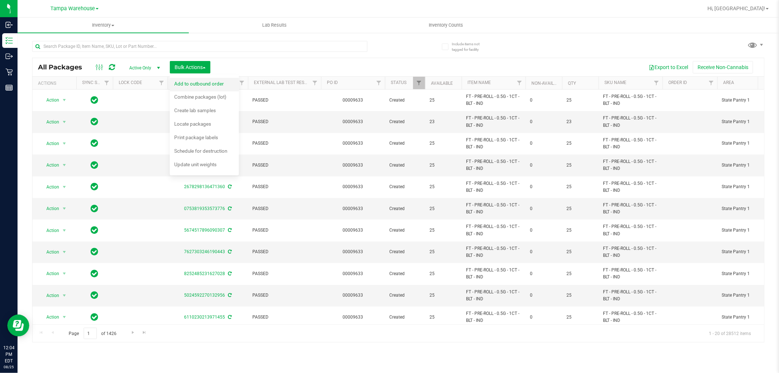
click at [202, 83] on span "Add to outbound order" at bounding box center [199, 84] width 50 height 6
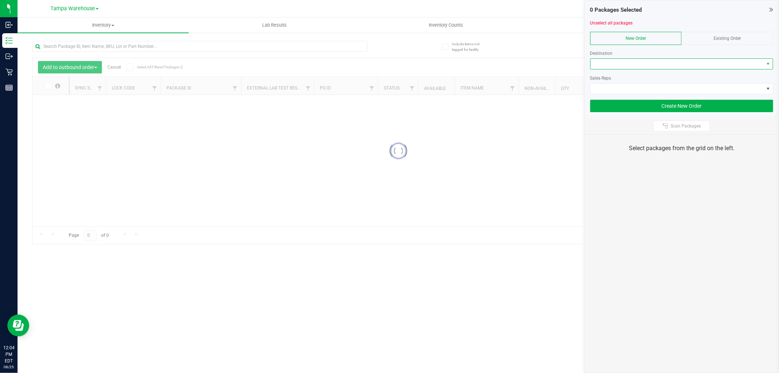
click at [662, 63] on span at bounding box center [677, 64] width 173 height 10
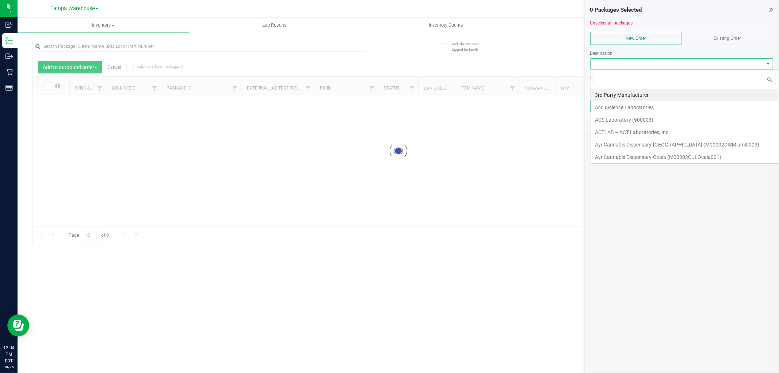
scroll to position [11, 183]
type input "bra"
click at [618, 103] on li "[PERSON_NAME]" at bounding box center [682, 107] width 182 height 12
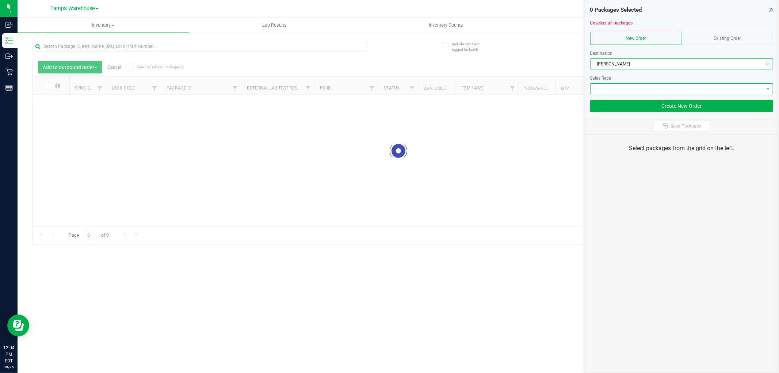
click at [625, 90] on span at bounding box center [677, 89] width 173 height 10
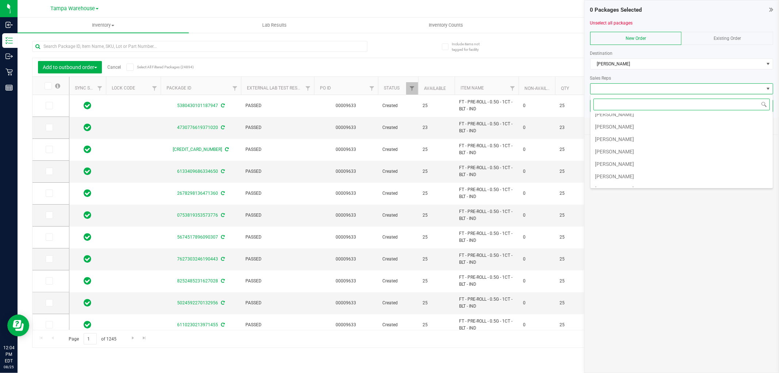
scroll to position [81, 0]
click at [641, 114] on li "[PERSON_NAME]" at bounding box center [682, 113] width 182 height 12
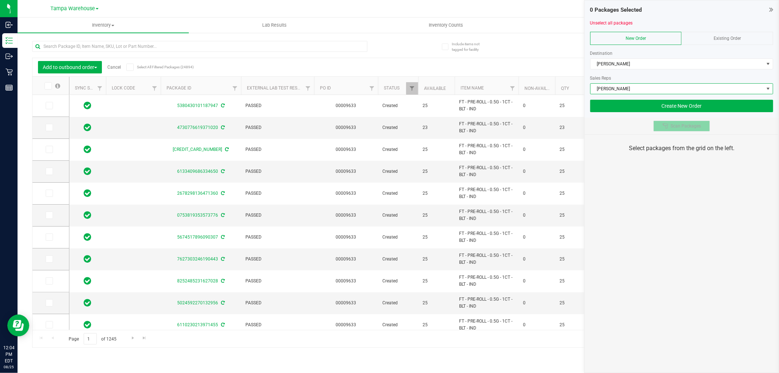
click at [668, 127] on icon at bounding box center [666, 126] width 6 height 6
click at [643, 218] on div "0 Packages Selected Unselect all packages New Order Existing Order Destination …" at bounding box center [681, 186] width 195 height 373
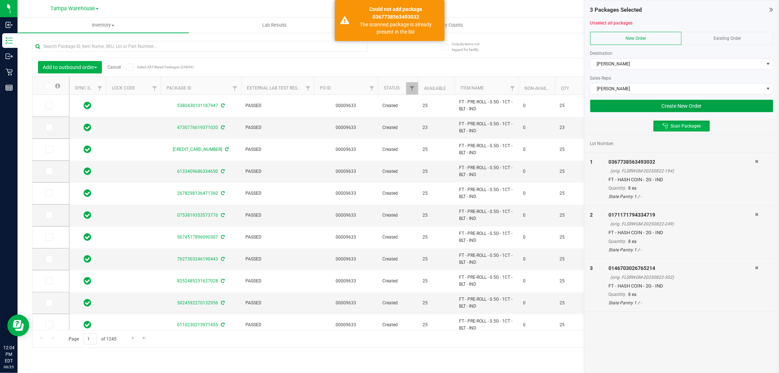
click at [649, 111] on button "Create New Order" at bounding box center [681, 106] width 183 height 12
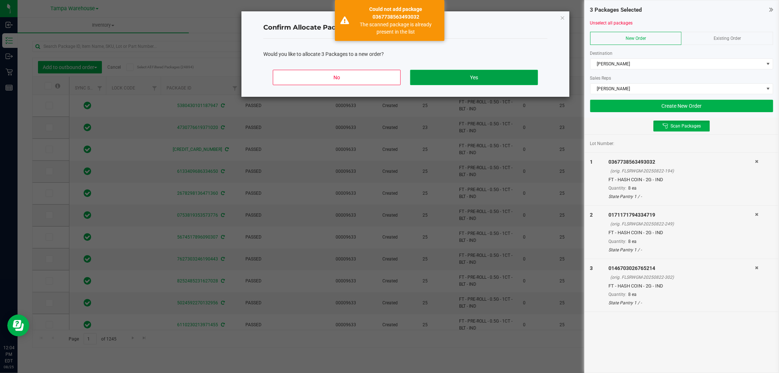
click at [501, 77] on button "Yes" at bounding box center [474, 77] width 128 height 15
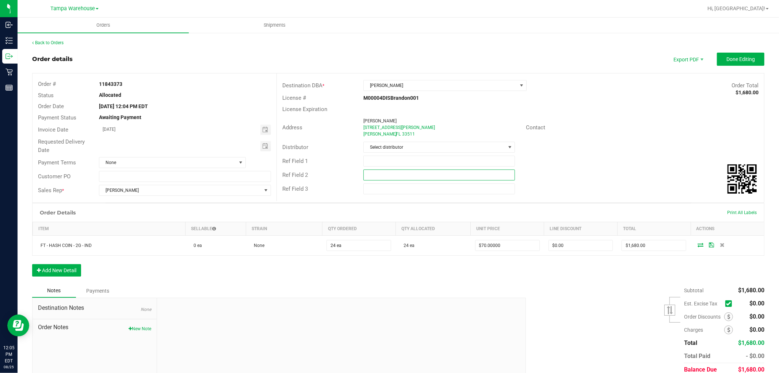
click at [397, 176] on input "text" at bounding box center [439, 174] width 152 height 11
paste input "cannabis"
type input "cannabis"
click at [388, 166] on input "text" at bounding box center [439, 161] width 152 height 11
type input "BRA [PERSON_NAME] coin"
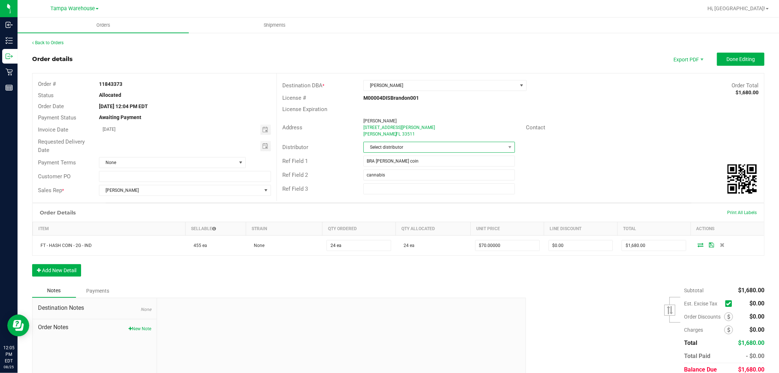
click at [388, 152] on span "Select distributor" at bounding box center [435, 147] width 142 height 10
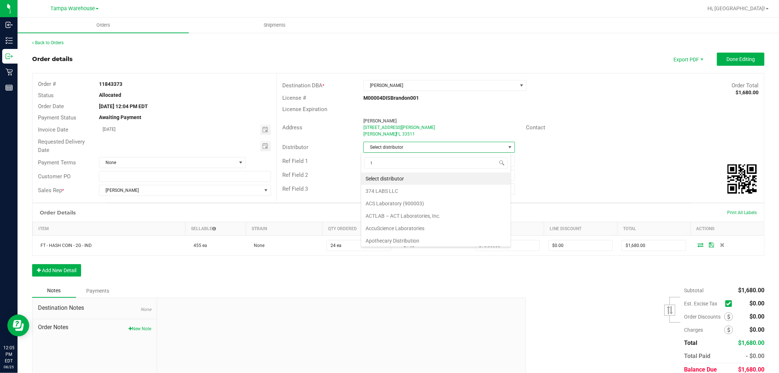
scroll to position [11, 150]
type input "tam"
click at [384, 188] on li "Tampa Warehouse" at bounding box center [435, 191] width 149 height 12
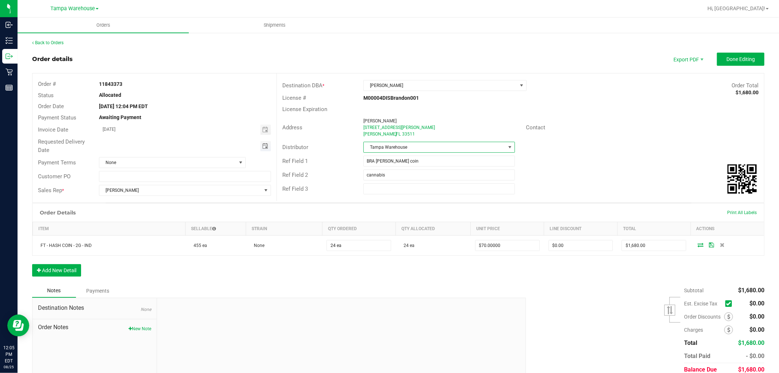
click at [265, 148] on span "Toggle calendar" at bounding box center [265, 146] width 6 height 6
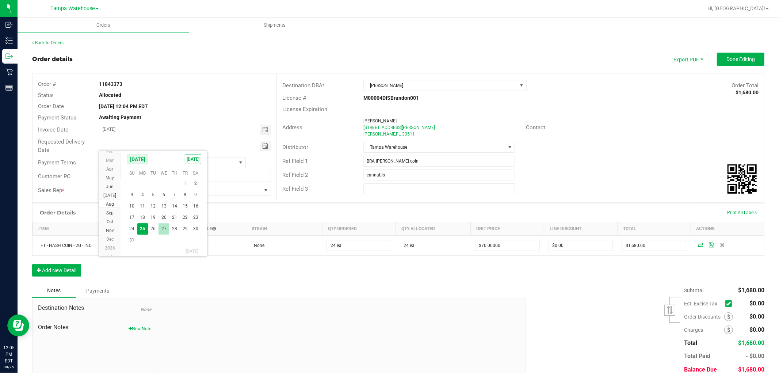
click at [162, 226] on span "27" at bounding box center [164, 228] width 11 height 11
type input "[DATE]"
click at [728, 55] on button "Done Editing" at bounding box center [740, 59] width 47 height 13
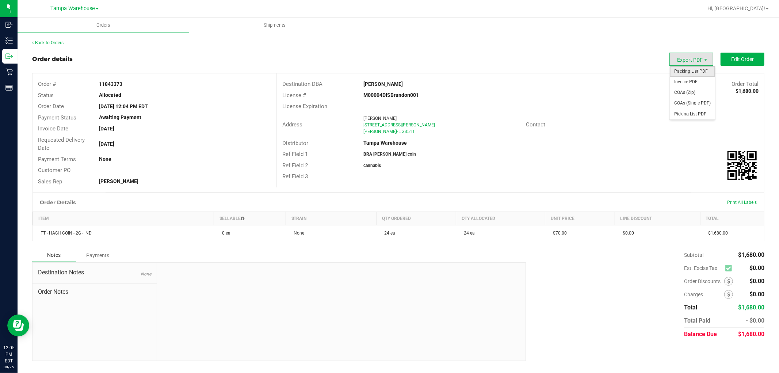
click at [685, 70] on span "Packing List PDF" at bounding box center [692, 71] width 45 height 11
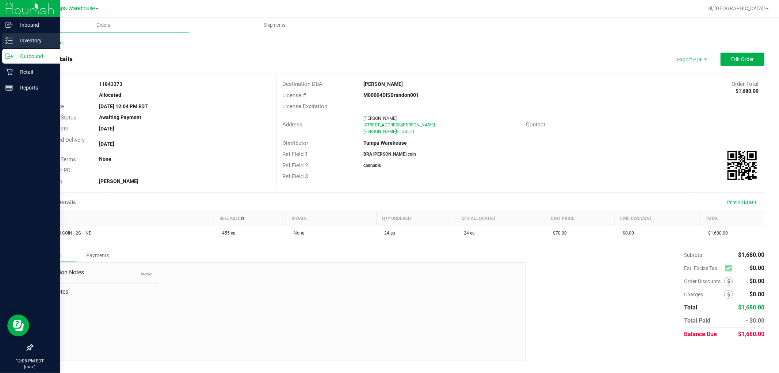
click at [15, 41] on p "Inventory" at bounding box center [35, 40] width 44 height 9
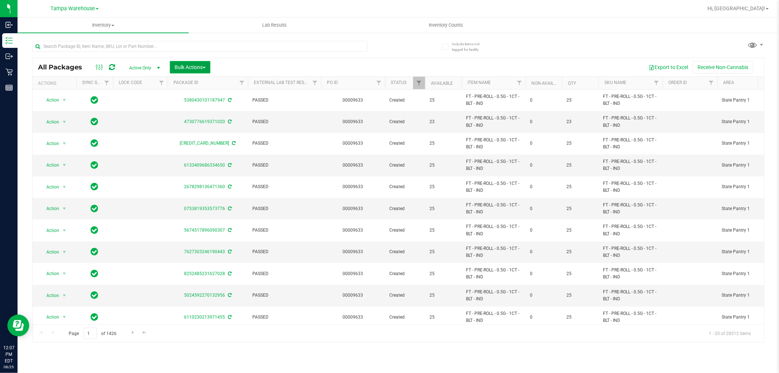
click at [194, 72] on button "Bulk Actions" at bounding box center [190, 67] width 41 height 12
click at [200, 83] on span "Add to outbound order" at bounding box center [199, 84] width 50 height 6
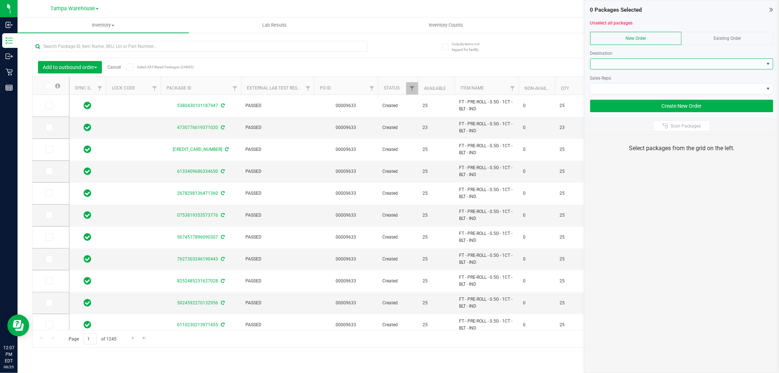
click at [625, 64] on span at bounding box center [677, 64] width 173 height 10
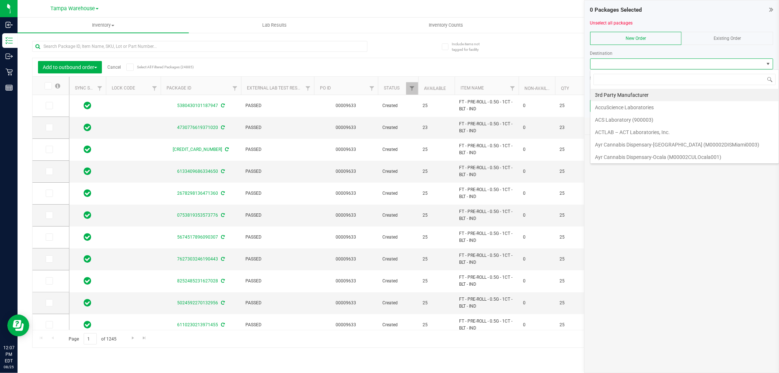
scroll to position [11, 183]
type input "lake"
click at [614, 96] on li "[GEOGRAPHIC_DATA]" at bounding box center [682, 95] width 182 height 12
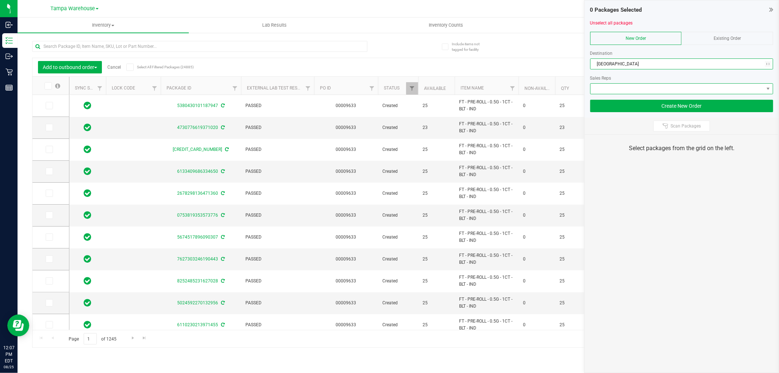
click at [615, 93] on span at bounding box center [677, 89] width 173 height 10
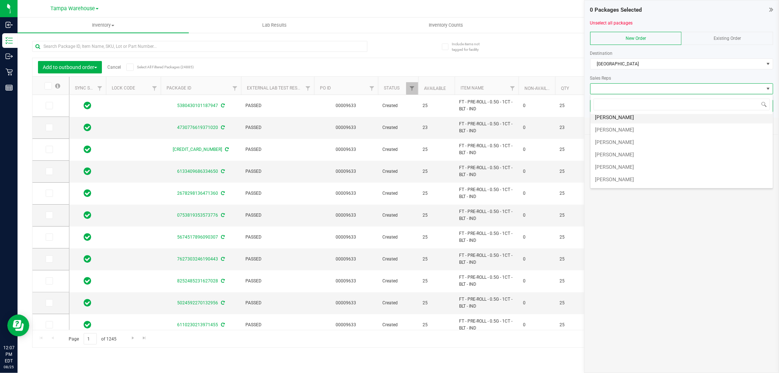
scroll to position [41, 0]
click at [633, 154] on li "[PERSON_NAME]" at bounding box center [682, 154] width 182 height 12
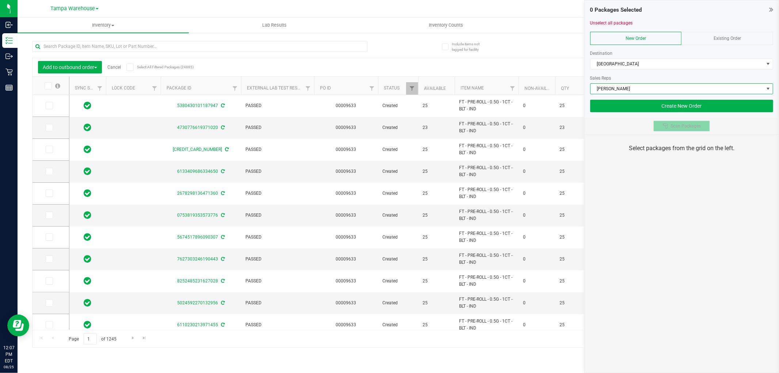
click at [672, 126] on span "Scan Packages" at bounding box center [686, 126] width 30 height 6
click at [676, 196] on div "0 Packages Selected Unselect all packages New Order Existing Order Destination …" at bounding box center [681, 186] width 195 height 373
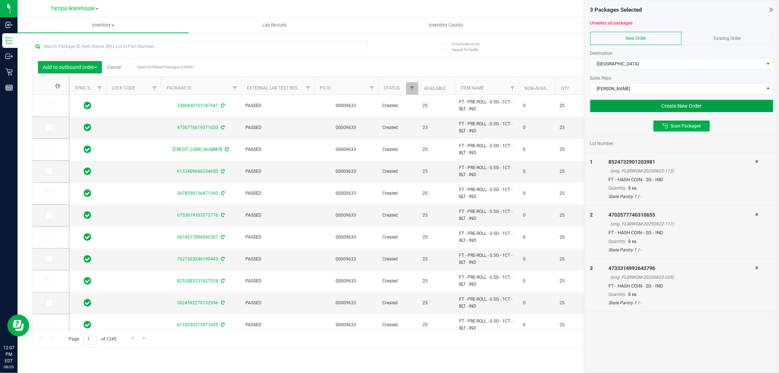
click at [608, 111] on button "Create New Order" at bounding box center [681, 106] width 183 height 12
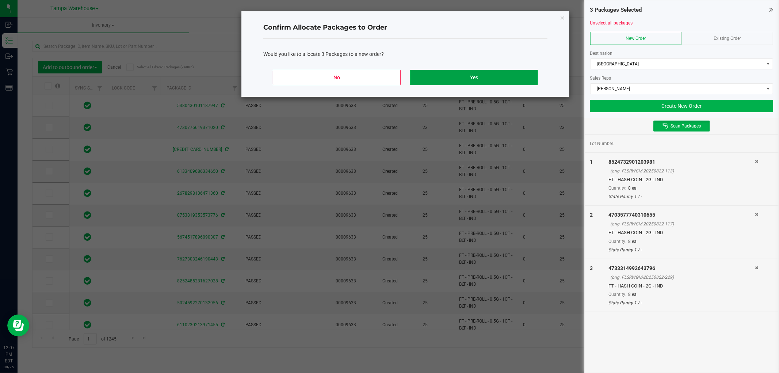
click at [475, 77] on button "Yes" at bounding box center [474, 77] width 128 height 15
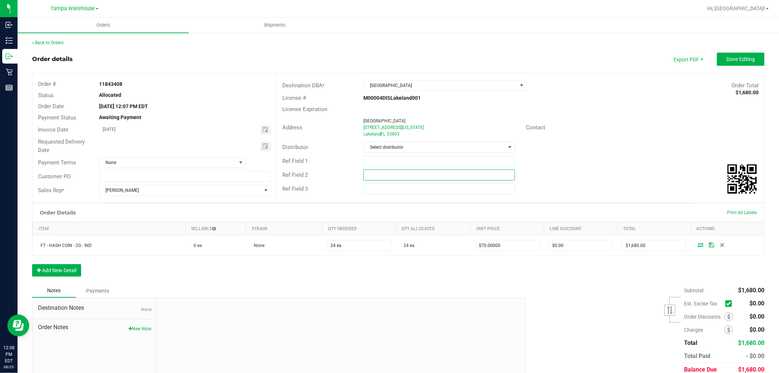
click at [386, 174] on input "text" at bounding box center [439, 174] width 152 height 11
paste input "cannabis"
type input "cannabis"
click at [384, 167] on div "Ref Field 1" at bounding box center [520, 161] width 487 height 14
click at [385, 165] on input "text" at bounding box center [439, 161] width 152 height 11
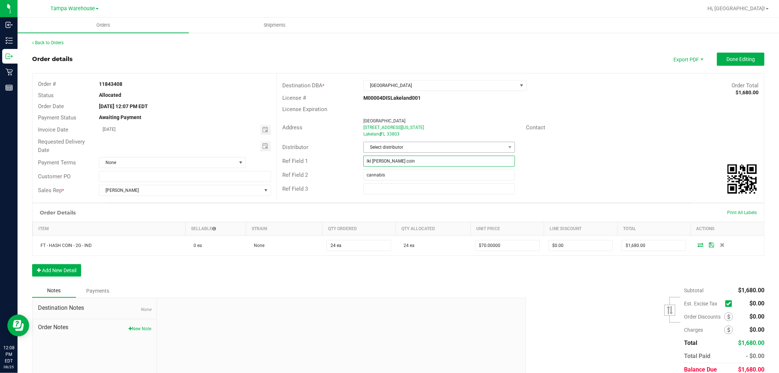
type input "lkl wc hash coin"
click at [380, 143] on span "Select distributor" at bounding box center [435, 147] width 142 height 10
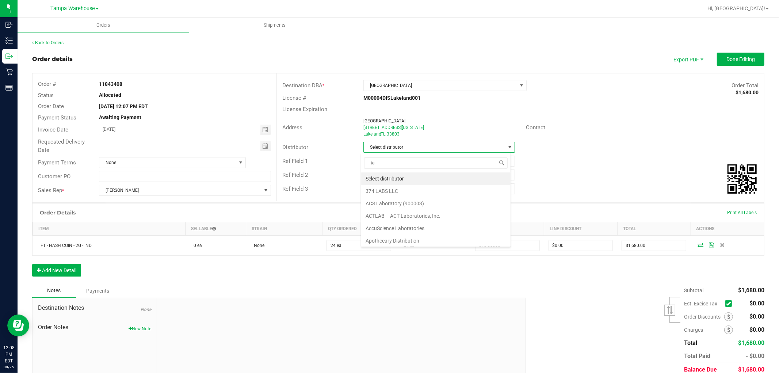
scroll to position [11, 150]
type input "tam"
click at [380, 194] on li "Tampa Warehouse" at bounding box center [435, 191] width 149 height 12
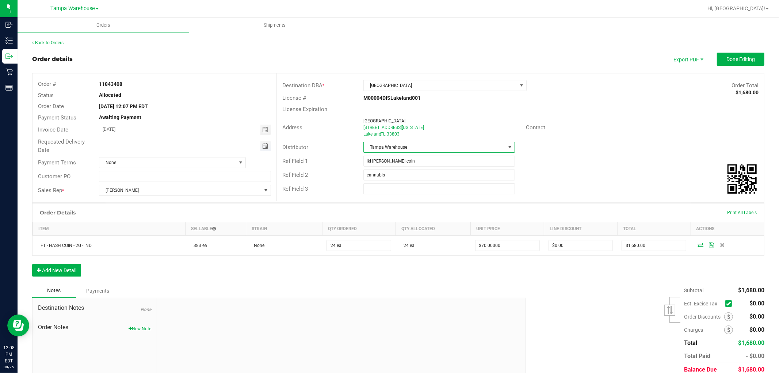
click at [264, 147] on span "Toggle calendar" at bounding box center [265, 146] width 6 height 6
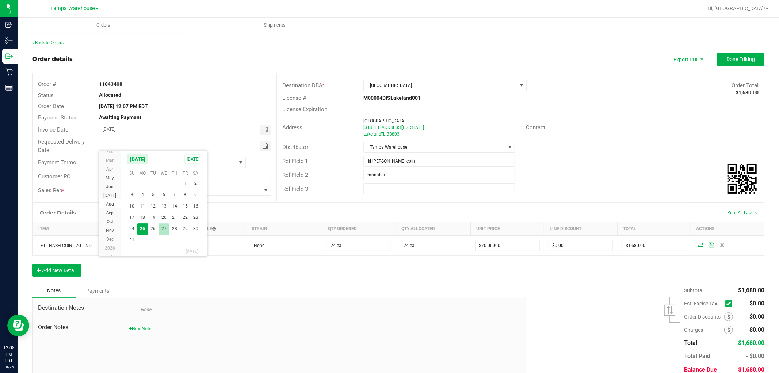
click at [166, 227] on span "27" at bounding box center [164, 228] width 11 height 11
type input "[DATE]"
click at [751, 54] on button "Done Editing" at bounding box center [740, 59] width 47 height 13
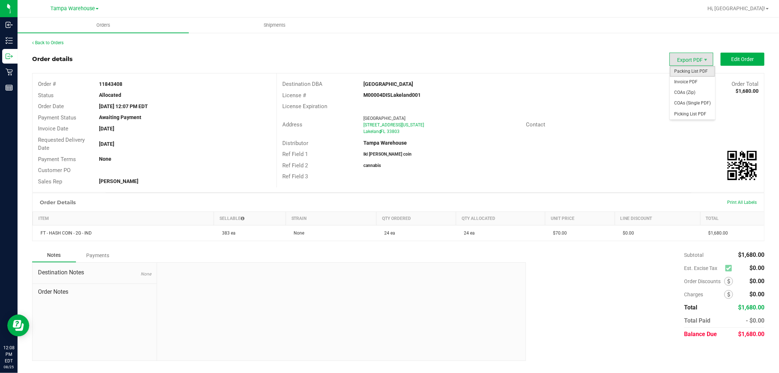
click at [698, 68] on span "Packing List PDF" at bounding box center [692, 71] width 45 height 11
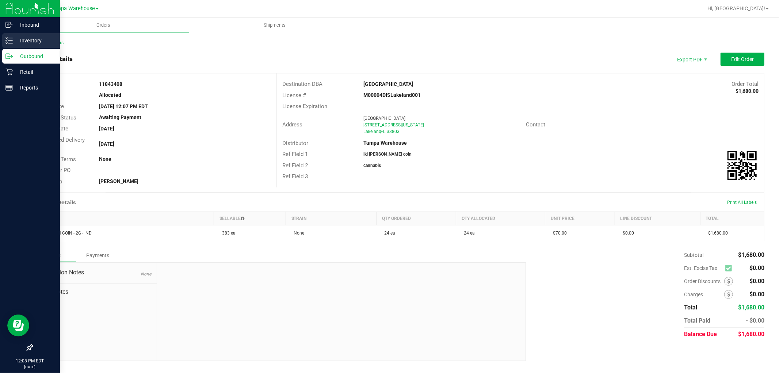
click at [9, 42] on icon at bounding box center [8, 40] width 7 height 7
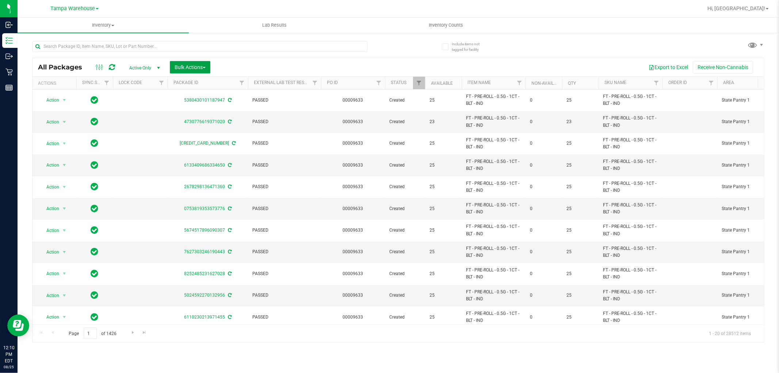
click at [196, 66] on span "Bulk Actions" at bounding box center [190, 67] width 31 height 6
click at [201, 83] on span "Add to outbound order" at bounding box center [199, 84] width 50 height 6
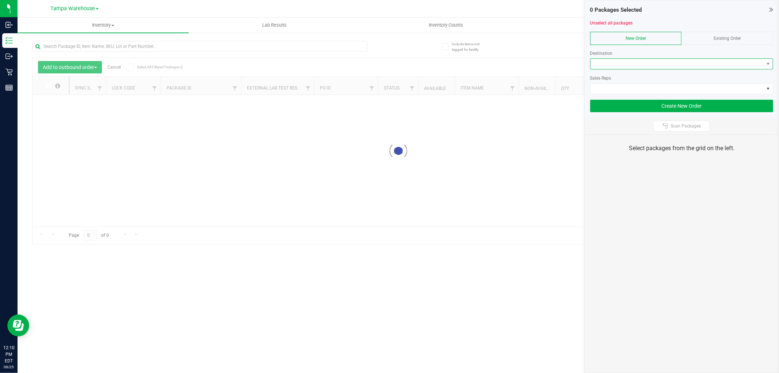
click at [624, 66] on span at bounding box center [677, 64] width 173 height 10
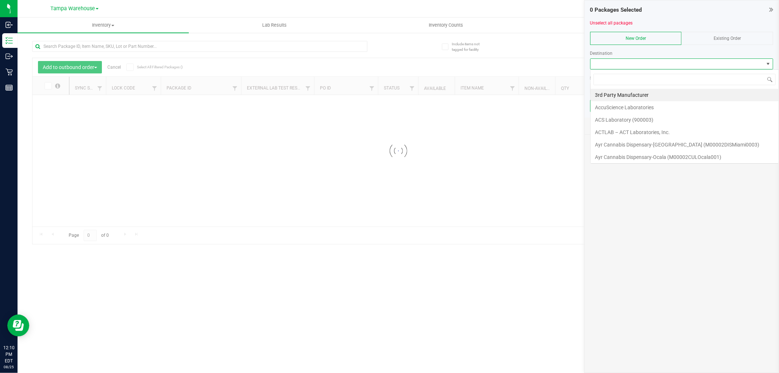
scroll to position [11, 183]
type input "win"
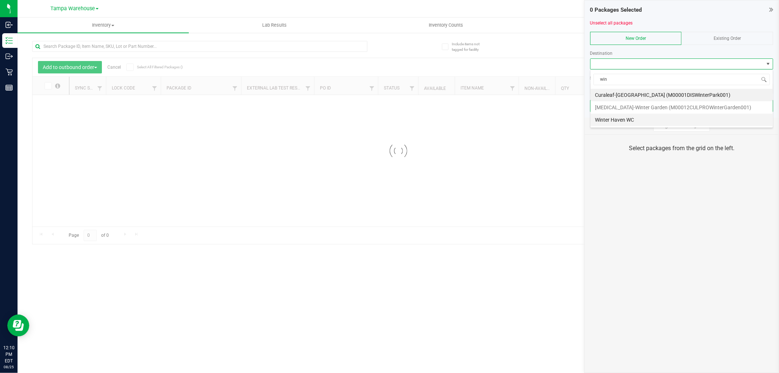
click at [612, 119] on li "Winter Haven WC" at bounding box center [682, 120] width 182 height 12
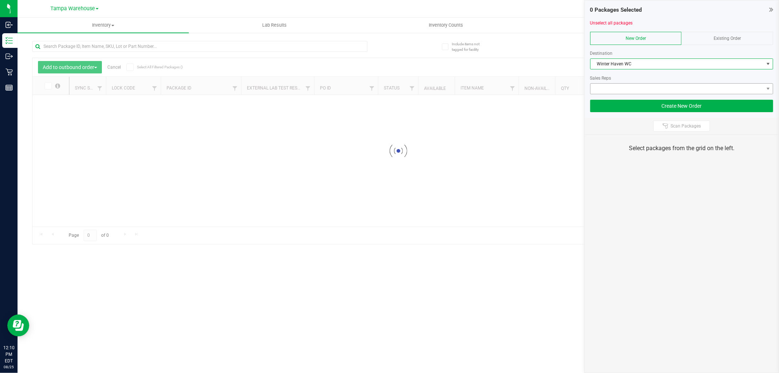
click at [620, 82] on div "Sales Reps" at bounding box center [681, 81] width 183 height 25
click at [620, 89] on span at bounding box center [677, 89] width 173 height 10
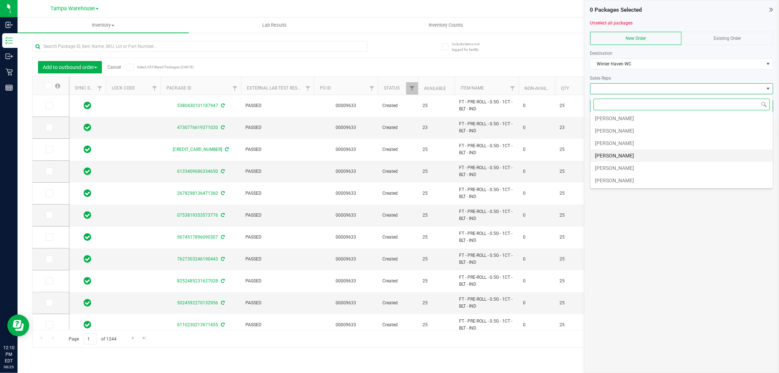
scroll to position [41, 0]
click at [620, 155] on li "[PERSON_NAME]" at bounding box center [682, 154] width 182 height 12
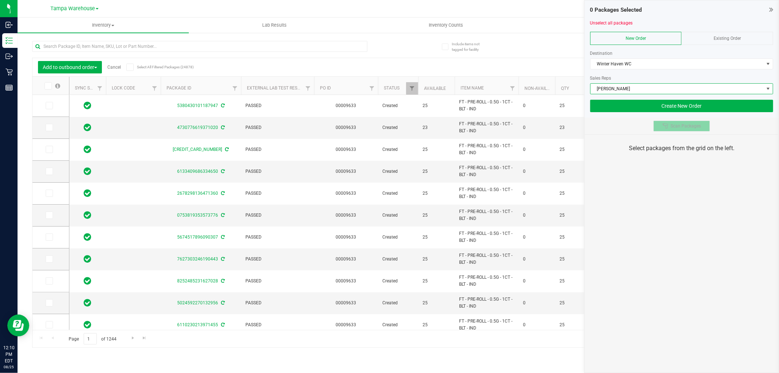
click at [658, 126] on button "Scan Packages" at bounding box center [681, 126] width 57 height 11
click at [645, 199] on div "0 Packages Selected Unselect all packages New Order Existing Order Destination …" at bounding box center [681, 186] width 195 height 373
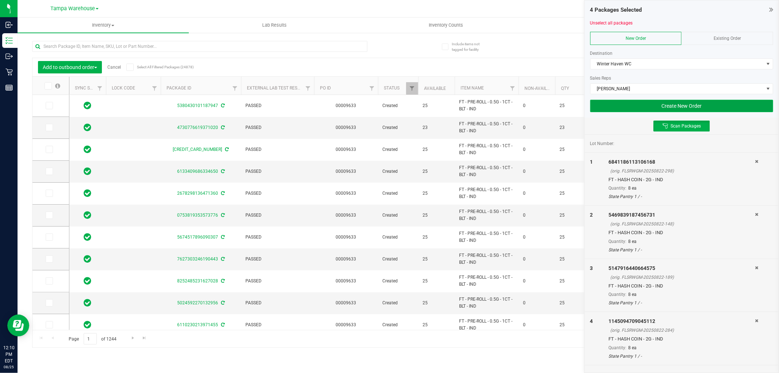
click at [629, 106] on button "Create New Order" at bounding box center [681, 106] width 183 height 12
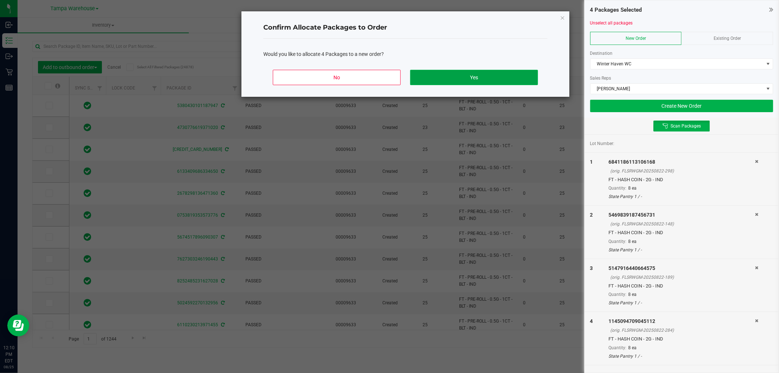
click at [508, 78] on button "Yes" at bounding box center [474, 77] width 128 height 15
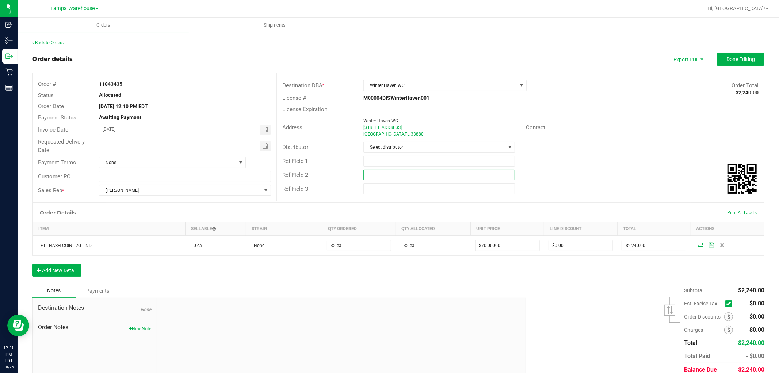
click at [397, 172] on input "text" at bounding box center [439, 174] width 152 height 11
paste input "cannabis"
type input "cannabis"
click at [392, 163] on input "text" at bounding box center [439, 161] width 152 height 11
type input "WIN WC hash coin"
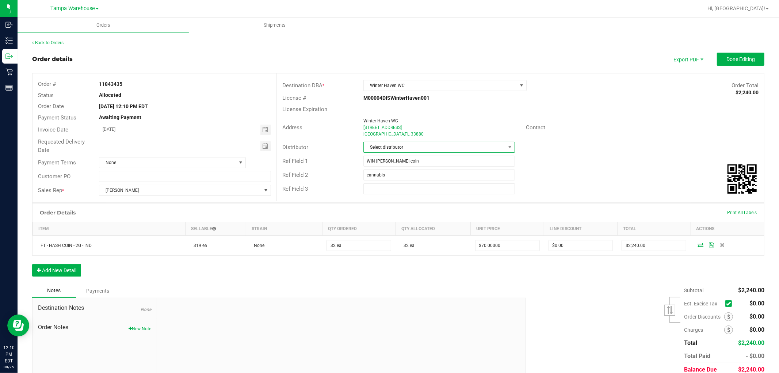
click at [391, 145] on span "Select distributor" at bounding box center [435, 147] width 142 height 10
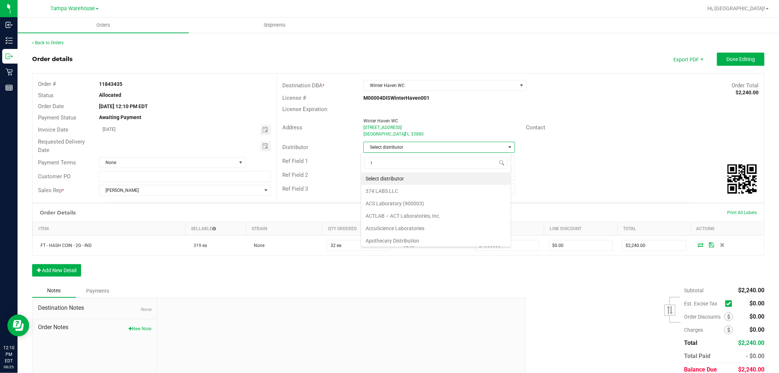
scroll to position [11, 150]
type input "tam"
click at [387, 192] on li "Tampa Warehouse" at bounding box center [435, 191] width 149 height 12
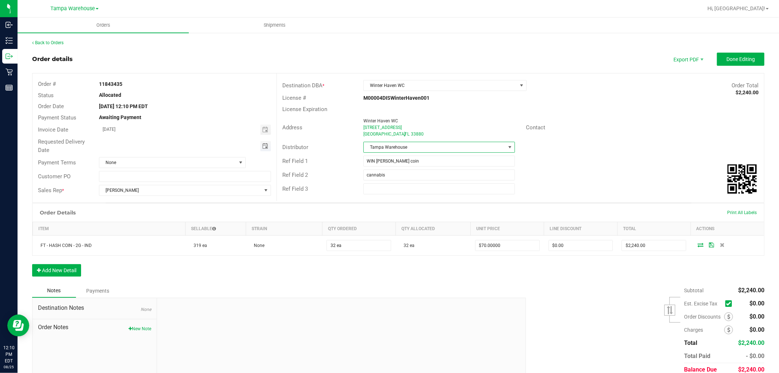
click at [264, 143] on span "Toggle calendar" at bounding box center [265, 146] width 6 height 6
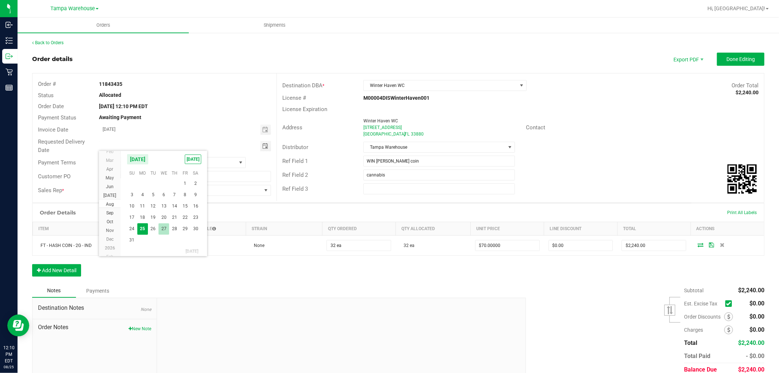
click at [167, 227] on span "27" at bounding box center [164, 228] width 11 height 11
type input "[DATE]"
click at [740, 62] on button "Done Editing" at bounding box center [740, 59] width 47 height 13
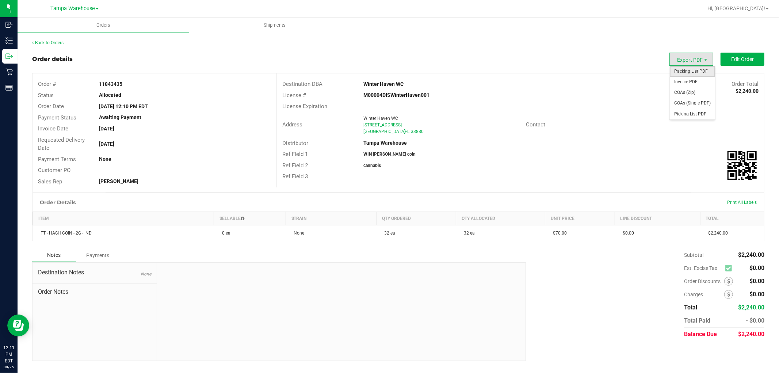
click at [698, 68] on span "Packing List PDF" at bounding box center [692, 71] width 45 height 11
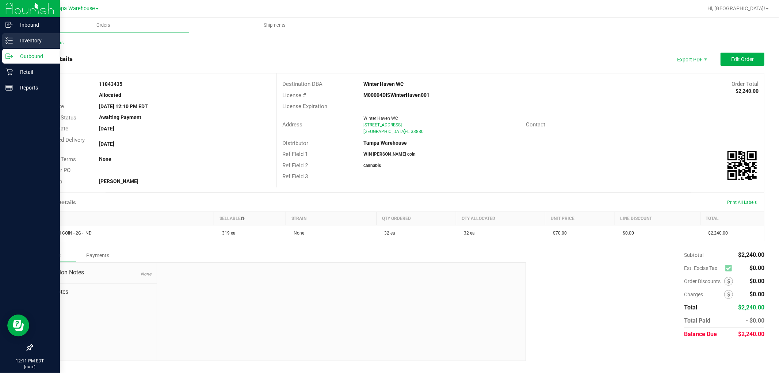
click at [26, 41] on p "Inventory" at bounding box center [35, 40] width 44 height 9
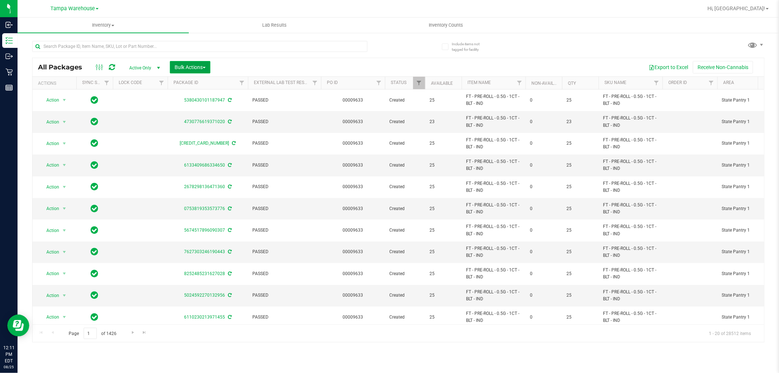
click at [187, 68] on span "Bulk Actions" at bounding box center [190, 67] width 31 height 6
click at [0, 0] on div "Add to outbound order" at bounding box center [0, 0] width 0 height 0
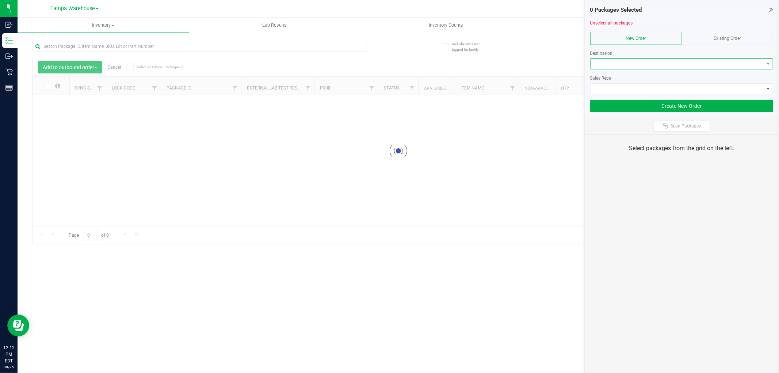
click at [636, 64] on span at bounding box center [677, 64] width 173 height 10
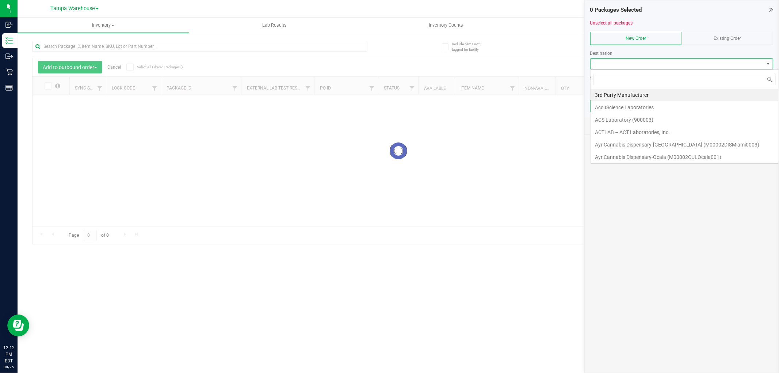
scroll to position [11, 183]
type input "orl"
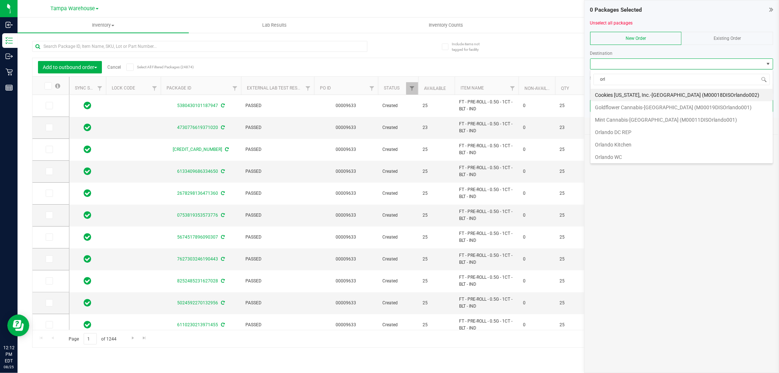
click at [614, 158] on li "Orlando WC" at bounding box center [682, 157] width 182 height 12
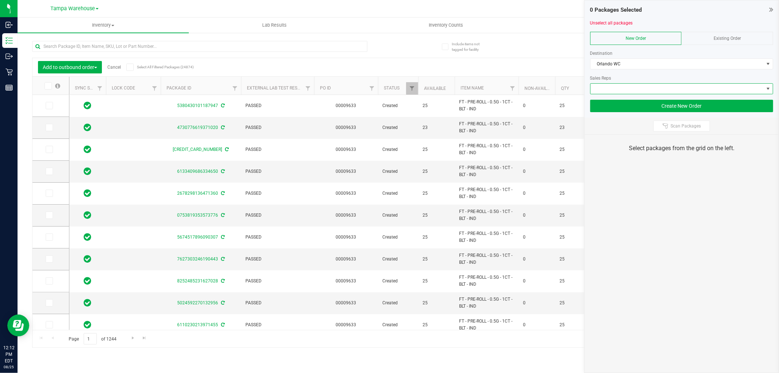
click at [635, 87] on span at bounding box center [677, 89] width 173 height 10
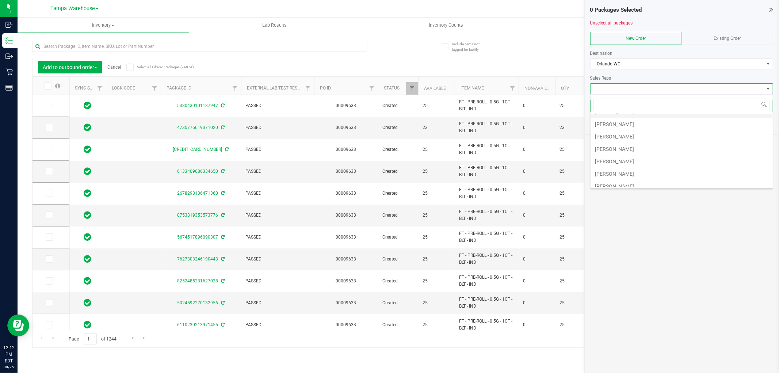
scroll to position [41, 0]
click at [622, 156] on li "[PERSON_NAME]" at bounding box center [682, 154] width 182 height 12
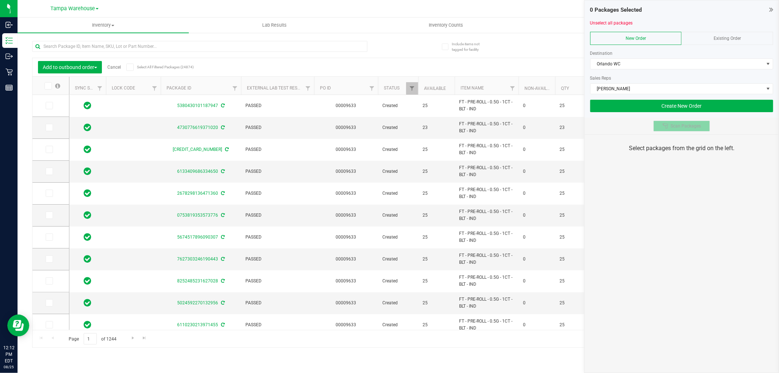
click at [670, 126] on div at bounding box center [667, 126] width 8 height 6
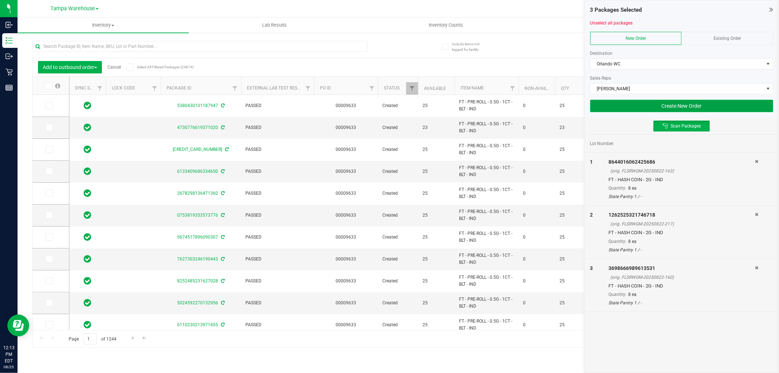
click at [663, 107] on button "Create New Order" at bounding box center [681, 106] width 183 height 12
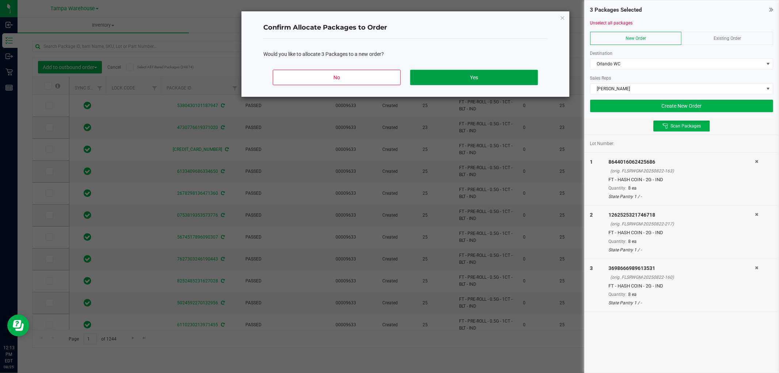
click at [511, 78] on button "Yes" at bounding box center [474, 77] width 128 height 15
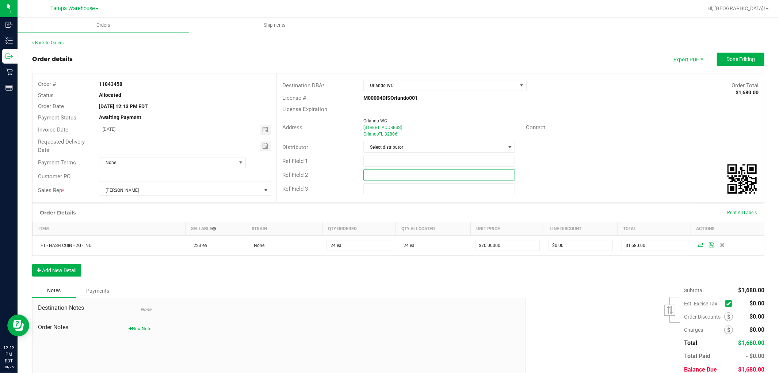
click at [405, 177] on input "text" at bounding box center [439, 174] width 152 height 11
paste input "cannabis"
type input "cannabis"
click at [394, 162] on input "text" at bounding box center [439, 161] width 152 height 11
type input "orl [PERSON_NAME] coin"
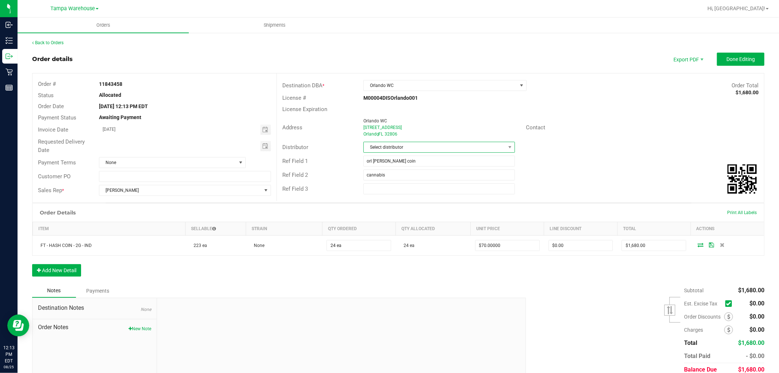
click at [401, 147] on span "Select distributor" at bounding box center [435, 147] width 142 height 10
type input "tam"
click at [397, 195] on li "Tampa Warehouse" at bounding box center [435, 191] width 149 height 12
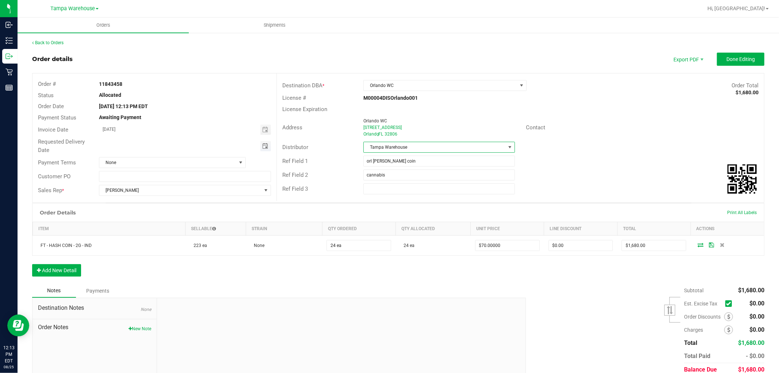
click at [266, 148] on span "Toggle calendar" at bounding box center [265, 146] width 6 height 6
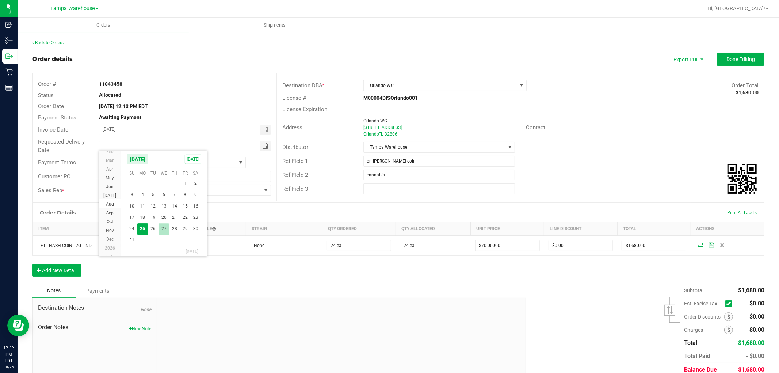
click at [167, 225] on span "27" at bounding box center [164, 228] width 11 height 11
type input "[DATE]"
click at [728, 61] on span "Done Editing" at bounding box center [741, 59] width 28 height 6
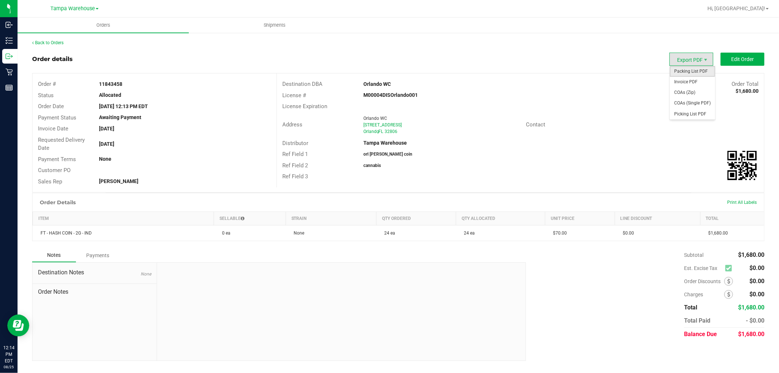
click at [694, 69] on span "Packing List PDF" at bounding box center [692, 71] width 45 height 11
click at [695, 70] on span "Packing List PDF" at bounding box center [692, 71] width 45 height 11
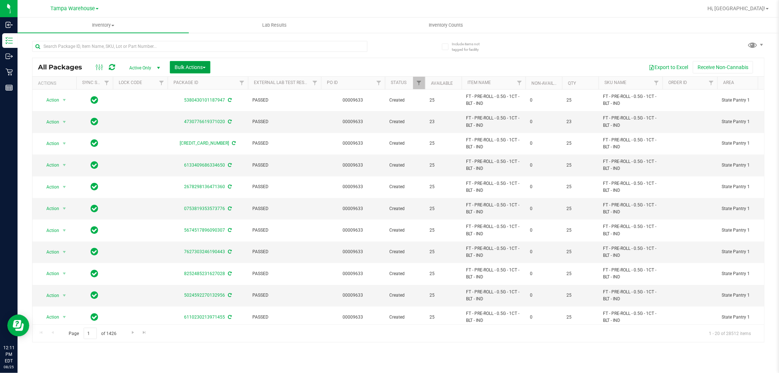
click at [198, 65] on span "Bulk Actions" at bounding box center [190, 67] width 31 height 6
click at [202, 84] on span "Add to outbound order" at bounding box center [199, 84] width 50 height 6
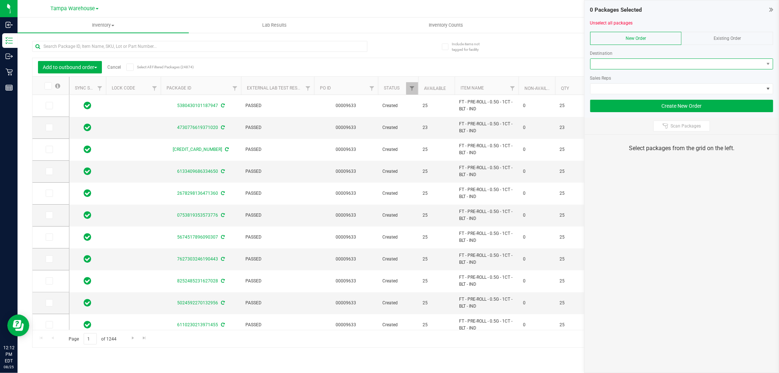
click at [620, 65] on span at bounding box center [677, 64] width 173 height 10
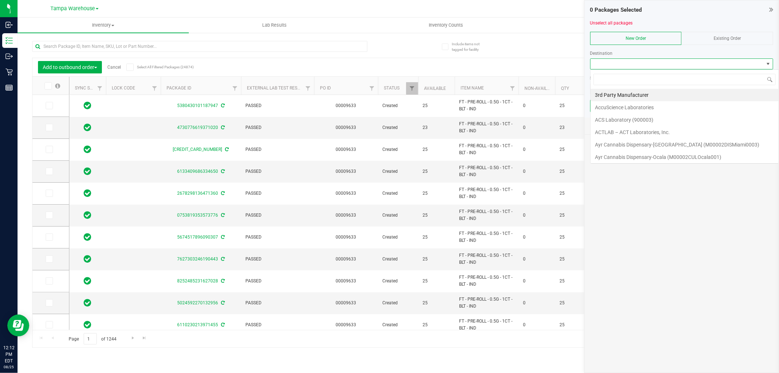
scroll to position [11, 183]
type input "cler"
click at [626, 94] on li "[PERSON_NAME]" at bounding box center [682, 95] width 182 height 12
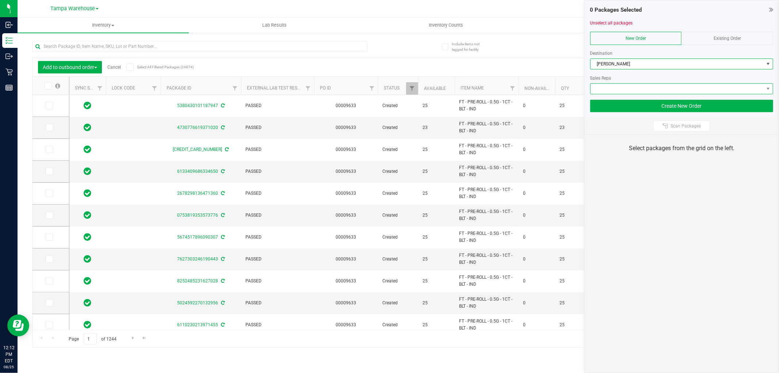
click at [628, 90] on span at bounding box center [677, 89] width 173 height 10
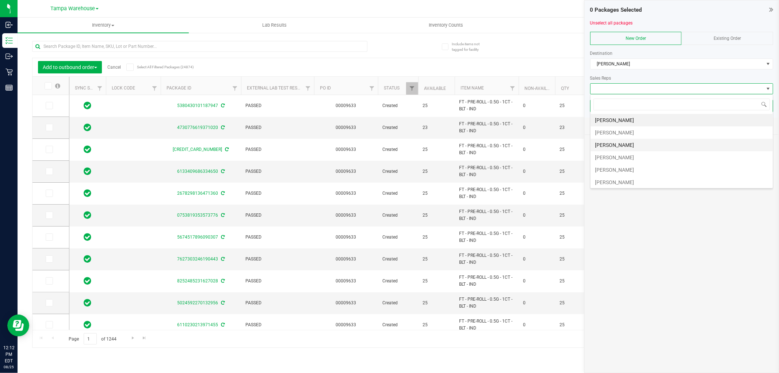
scroll to position [41, 0]
click at [620, 152] on li "[PERSON_NAME]" at bounding box center [682, 154] width 182 height 12
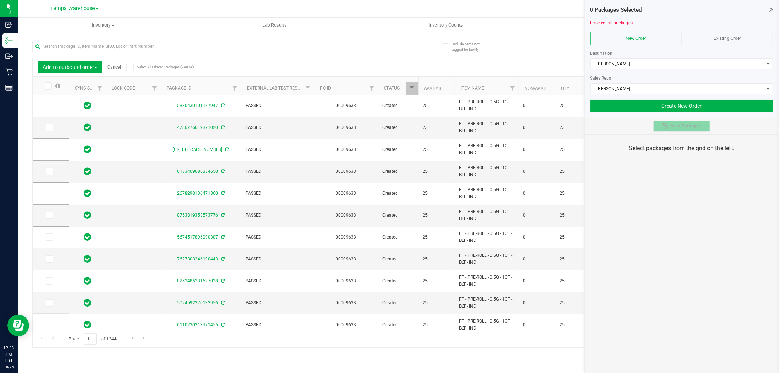
click at [659, 130] on button "Scan Packages" at bounding box center [681, 126] width 57 height 11
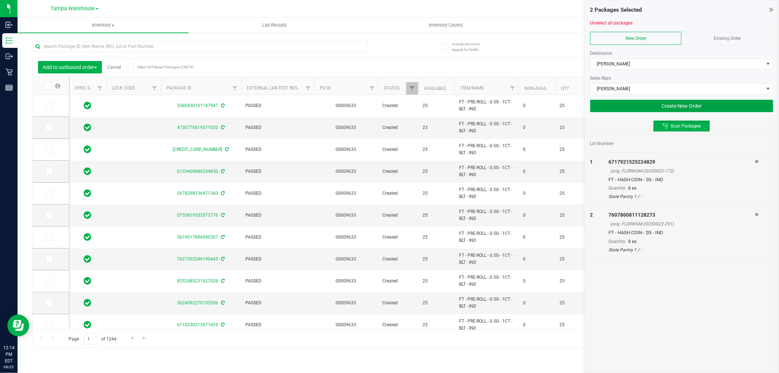
click at [622, 107] on button "Create New Order" at bounding box center [681, 106] width 183 height 12
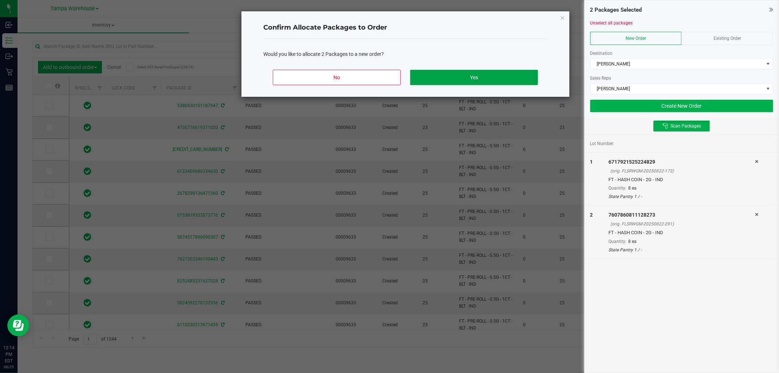
click at [479, 81] on button "Yes" at bounding box center [474, 77] width 128 height 15
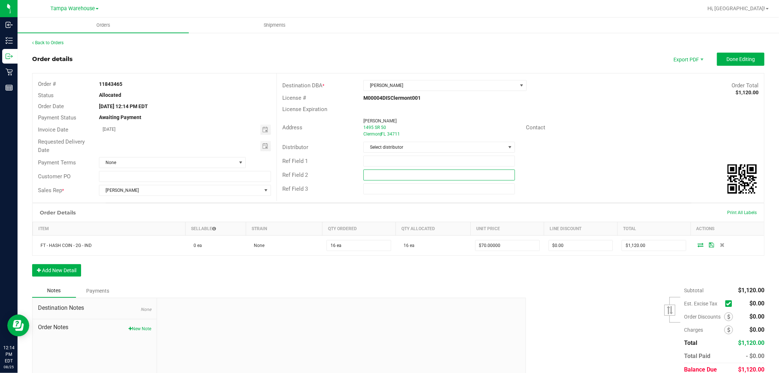
click at [411, 174] on input "text" at bounding box center [439, 174] width 152 height 11
paste input "cannabis"
type input "cannabis"
click at [404, 158] on input "text" at bounding box center [439, 161] width 152 height 11
type input "clr [PERSON_NAME] coin"
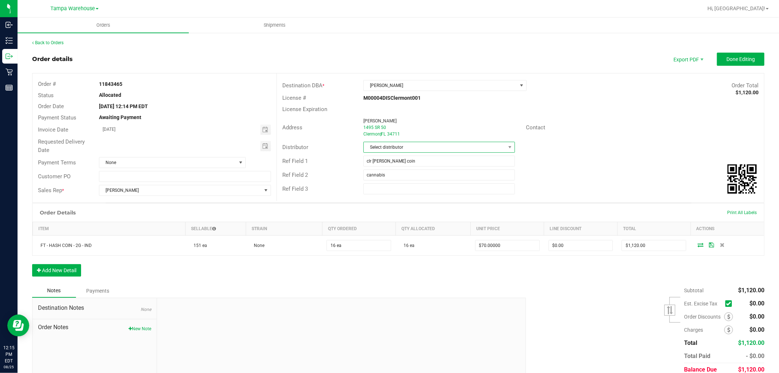
click at [403, 148] on span "Select distributor" at bounding box center [435, 147] width 142 height 10
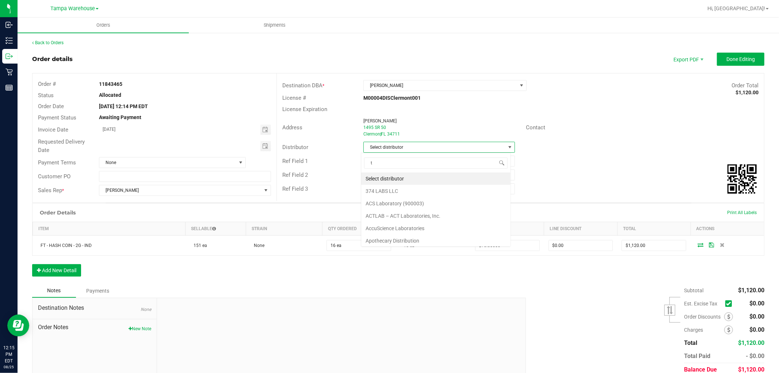
scroll to position [11, 150]
type input "tam"
click at [393, 193] on li "Tampa Warehouse" at bounding box center [435, 191] width 149 height 12
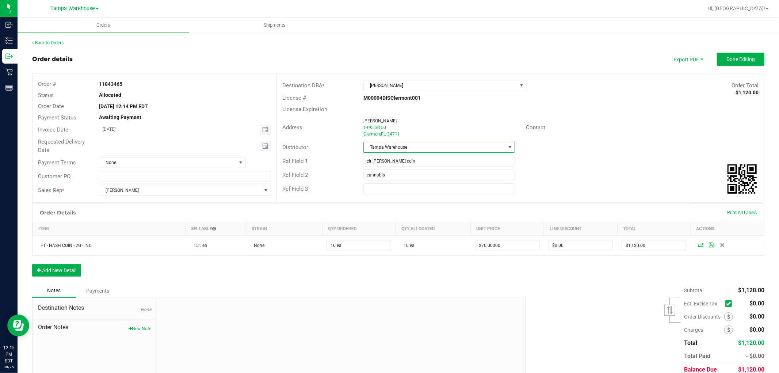
click at [267, 147] on span "Toggle calendar" at bounding box center [265, 146] width 11 height 10
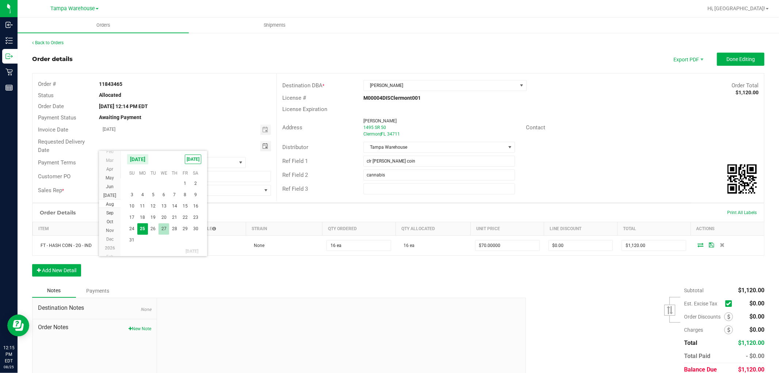
click at [165, 227] on span "27" at bounding box center [164, 228] width 11 height 11
type input "08/27/2025"
click at [727, 60] on span "Done Editing" at bounding box center [741, 59] width 28 height 6
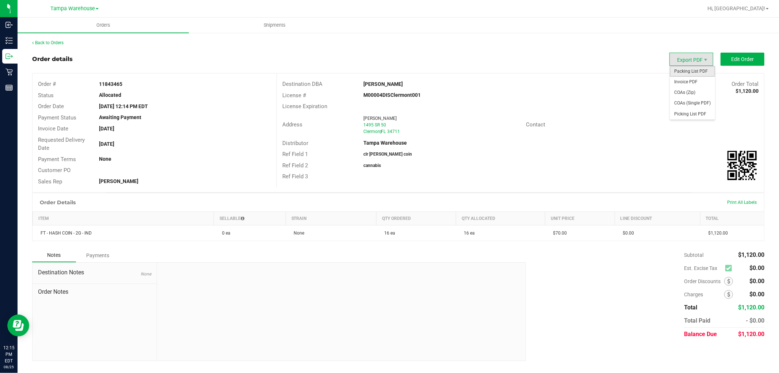
click at [696, 71] on span "Packing List PDF" at bounding box center [692, 71] width 45 height 11
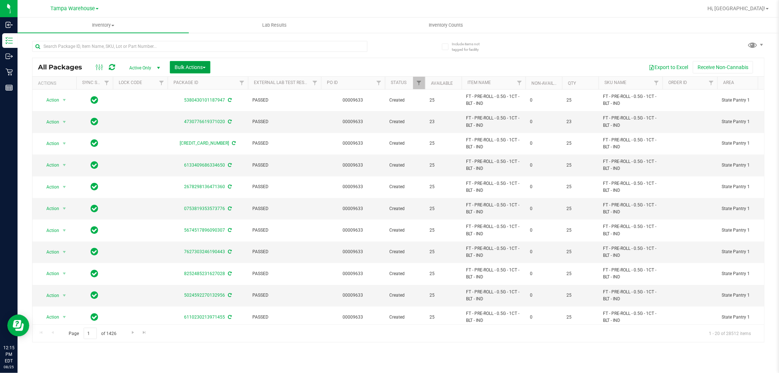
click at [198, 64] on span "Bulk Actions" at bounding box center [190, 67] width 31 height 6
click at [207, 81] on span "Add to outbound order" at bounding box center [199, 84] width 50 height 6
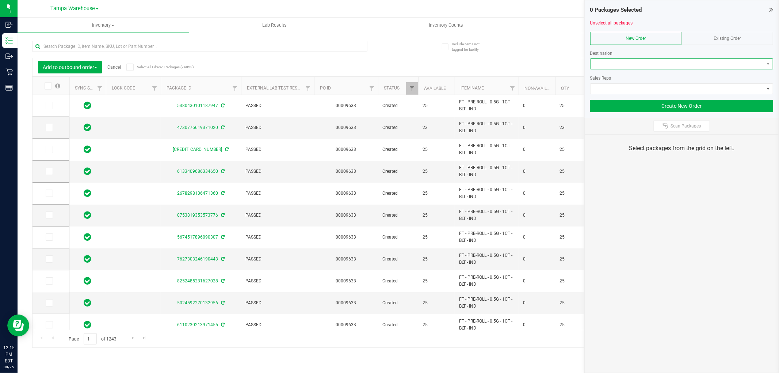
click at [610, 64] on span at bounding box center [677, 64] width 173 height 10
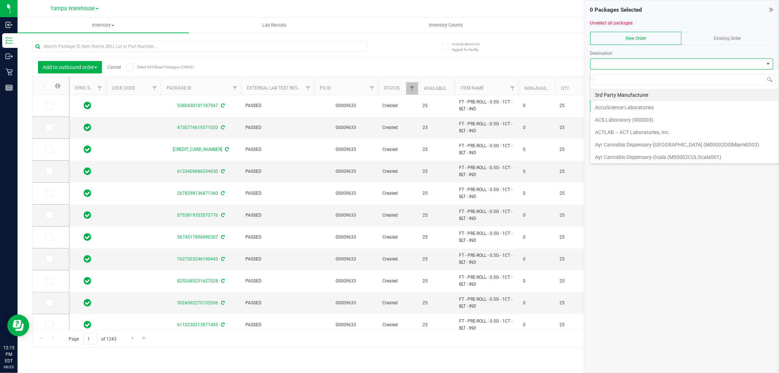
scroll to position [11, 183]
type input "ov"
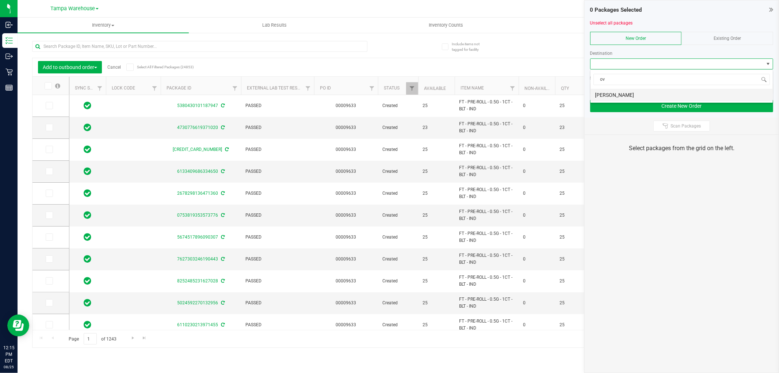
click at [616, 99] on li "[PERSON_NAME]" at bounding box center [682, 95] width 182 height 12
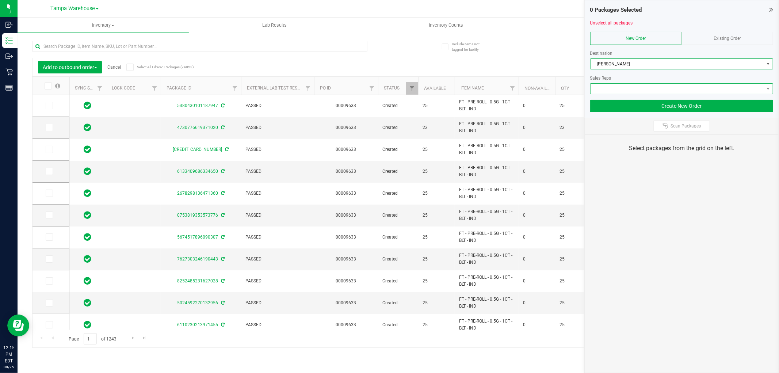
click at [622, 92] on span at bounding box center [677, 89] width 173 height 10
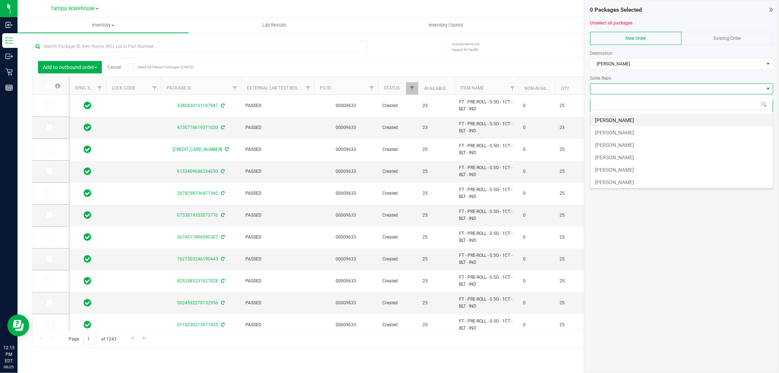
scroll to position [41, 0]
click at [626, 158] on li "[PERSON_NAME]" at bounding box center [682, 154] width 182 height 12
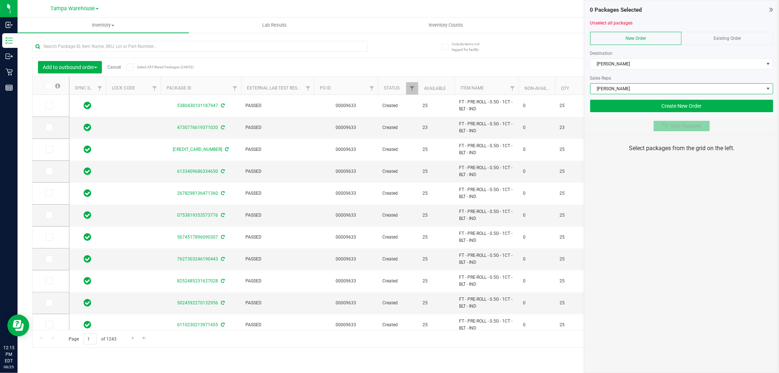
click at [669, 132] on button "Scan Packages" at bounding box center [681, 126] width 57 height 11
click at [652, 232] on div "0 Packages Selected Unselect all packages New Order Existing Order Destination …" at bounding box center [681, 186] width 195 height 373
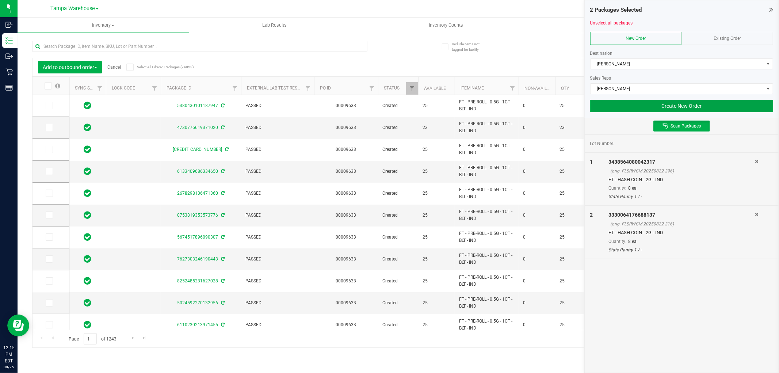
click at [681, 106] on button "Create New Order" at bounding box center [681, 106] width 183 height 12
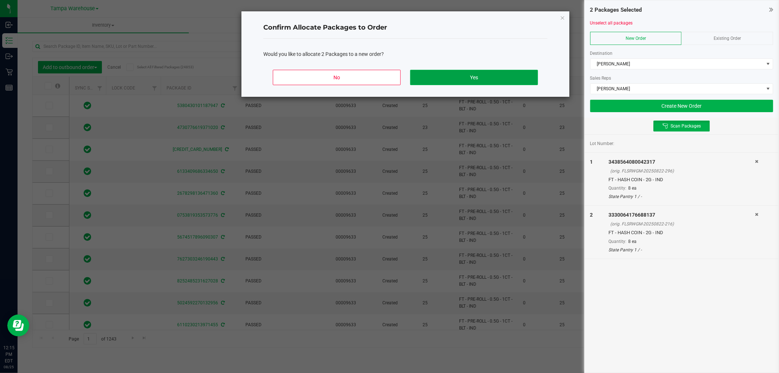
click at [501, 75] on button "Yes" at bounding box center [474, 77] width 128 height 15
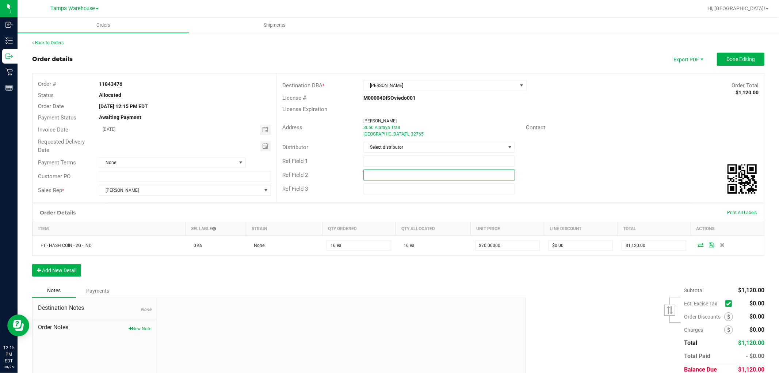
click at [376, 176] on input "text" at bounding box center [439, 174] width 152 height 11
paste input "cannabis"
type input "cannabis"
click at [378, 167] on div "Ref Field 1" at bounding box center [520, 161] width 487 height 14
click at [380, 163] on input "text" at bounding box center [439, 161] width 152 height 11
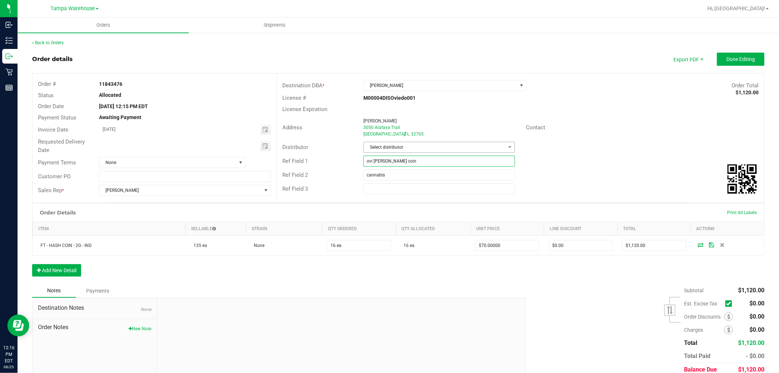
type input "ovi [PERSON_NAME] coin"
click at [386, 148] on span "Select distributor" at bounding box center [435, 147] width 142 height 10
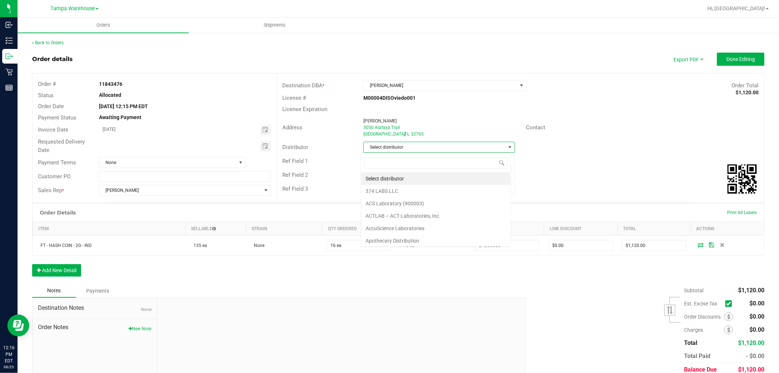
scroll to position [11, 150]
type input "tam"
click at [393, 190] on li "Tampa Warehouse" at bounding box center [435, 191] width 149 height 12
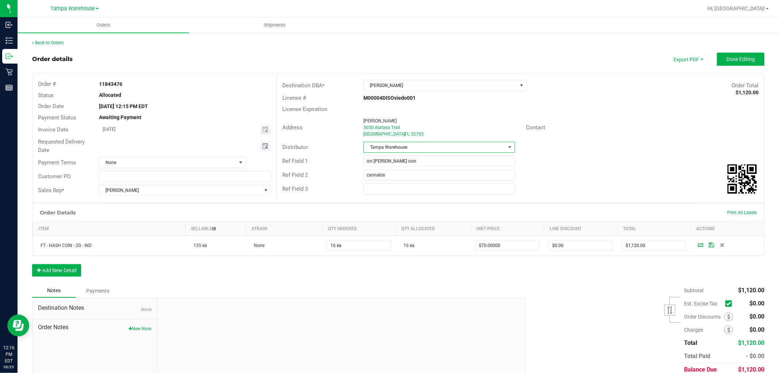
click at [264, 146] on span "Toggle calendar" at bounding box center [265, 146] width 6 height 6
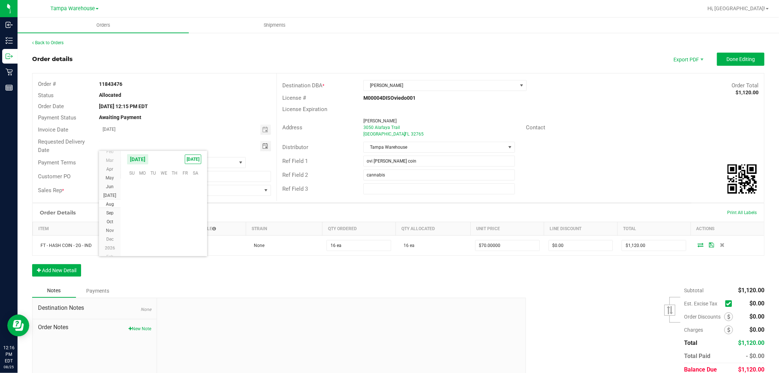
scroll to position [118394, 0]
click at [164, 228] on span "27" at bounding box center [164, 228] width 11 height 11
type input "08/27/2025"
click at [735, 57] on span "Done Editing" at bounding box center [741, 59] width 28 height 6
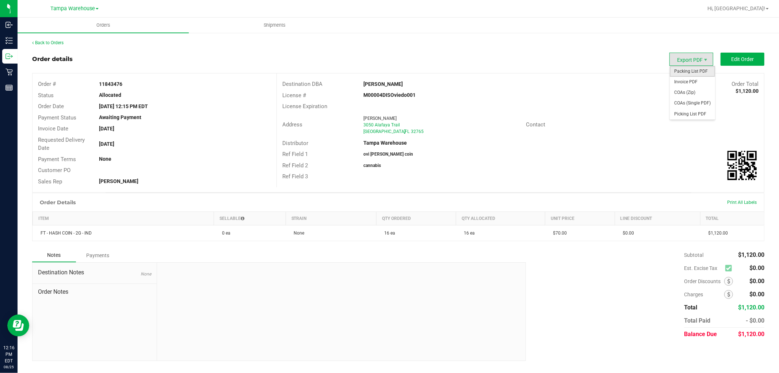
click at [694, 69] on span "Packing List PDF" at bounding box center [692, 71] width 45 height 11
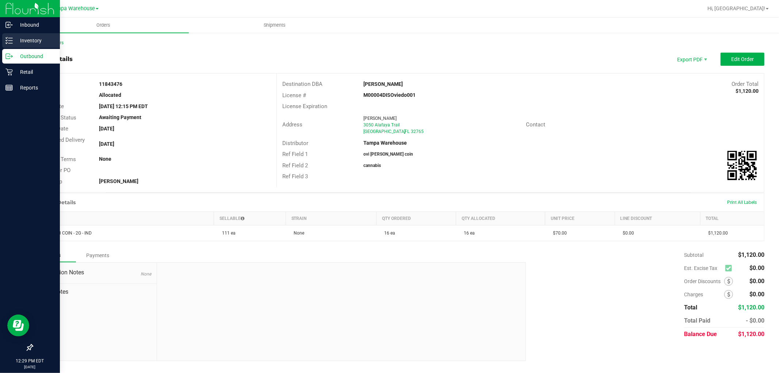
click at [16, 39] on p "Inventory" at bounding box center [35, 40] width 44 height 9
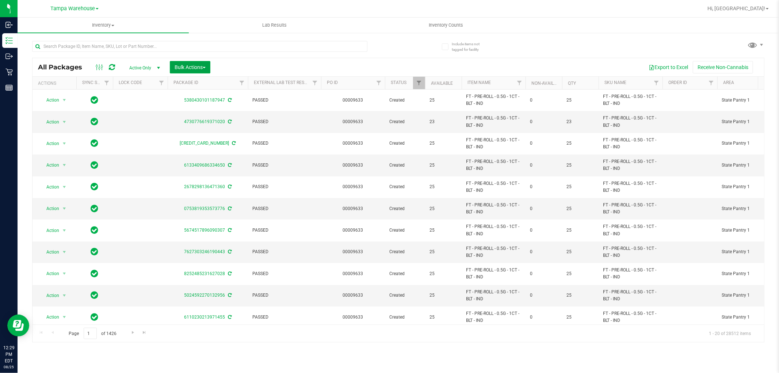
click at [201, 69] on span "Bulk Actions" at bounding box center [190, 67] width 31 height 6
click at [201, 85] on span "Add to outbound order" at bounding box center [199, 84] width 50 height 6
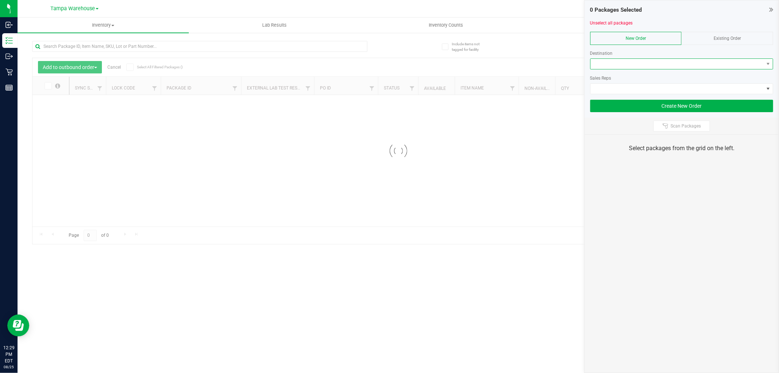
click at [628, 59] on span at bounding box center [677, 64] width 173 height 10
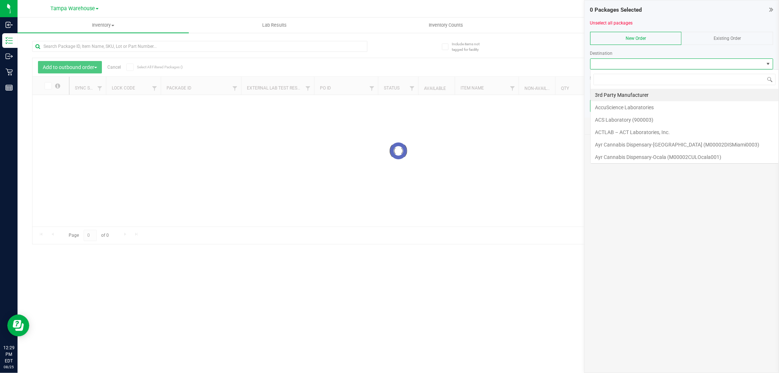
scroll to position [11, 183]
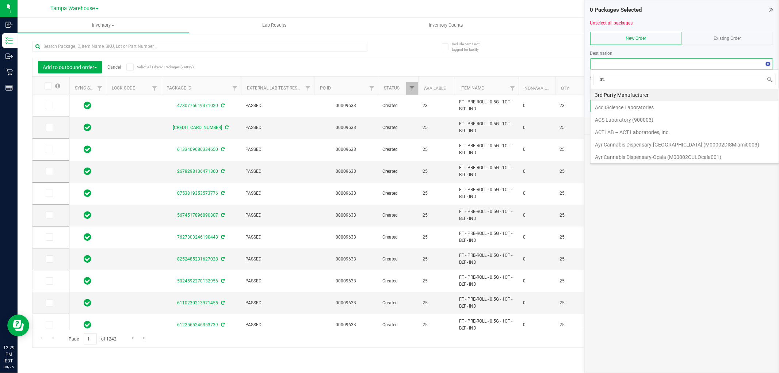
type input "st. p"
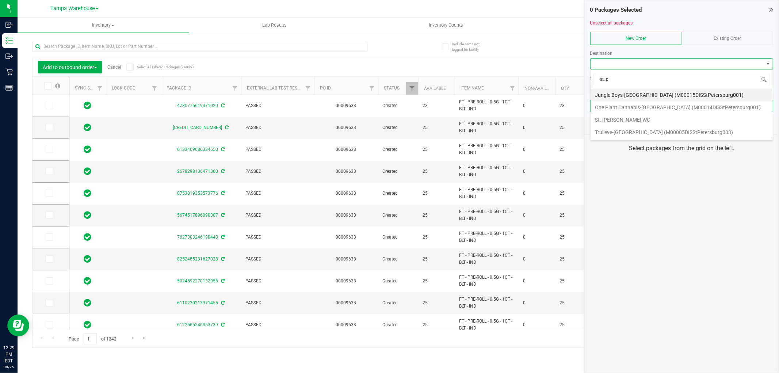
click at [614, 121] on li "St. Pete WC" at bounding box center [682, 120] width 182 height 12
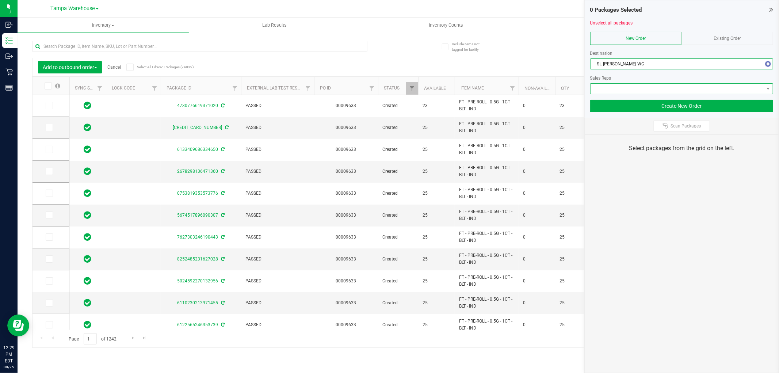
click at [629, 90] on span at bounding box center [677, 89] width 173 height 10
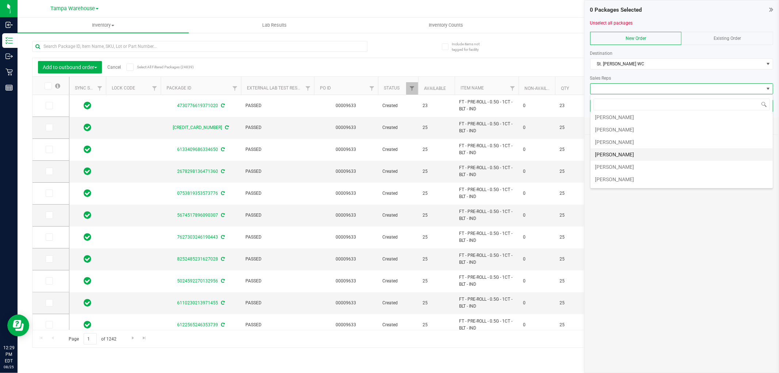
scroll to position [41, 0]
click at [624, 153] on li "[PERSON_NAME]" at bounding box center [682, 154] width 182 height 12
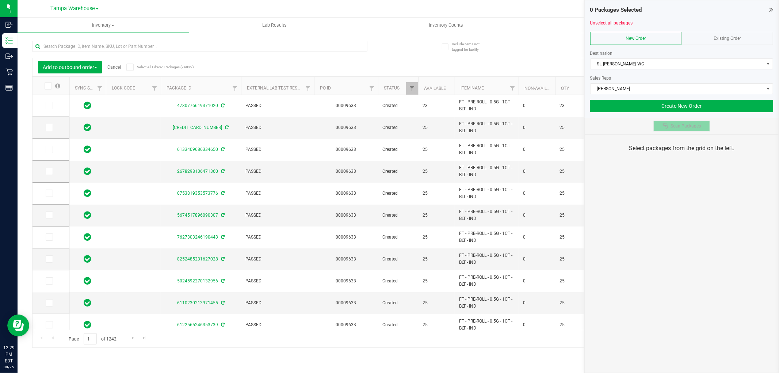
click at [660, 122] on button "Scan Packages" at bounding box center [681, 126] width 57 height 11
click at [649, 259] on div "0 Packages Selected Unselect all packages New Order Existing Order Destination …" at bounding box center [681, 186] width 195 height 373
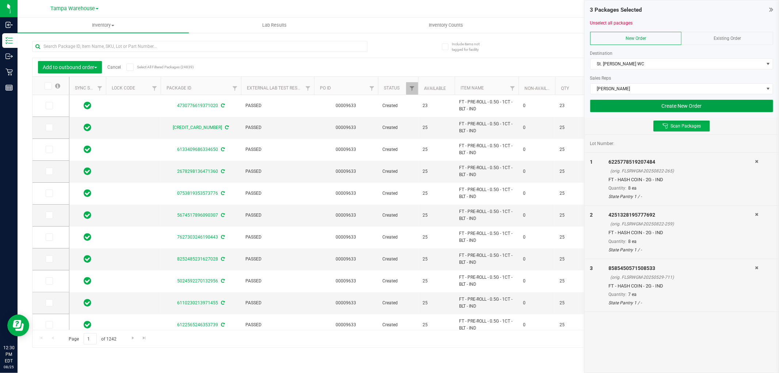
click at [623, 103] on button "Create New Order" at bounding box center [681, 106] width 183 height 12
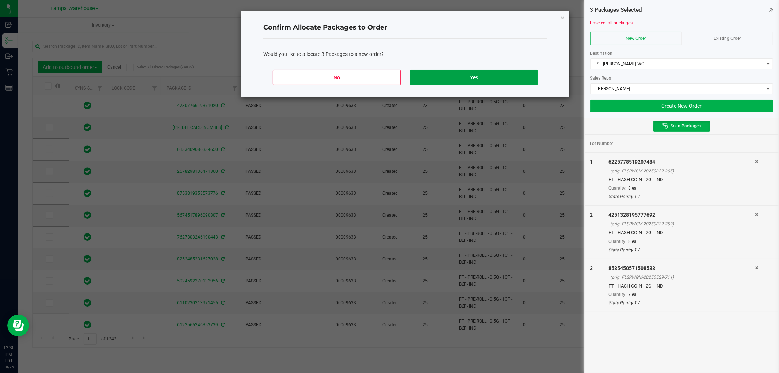
click at [494, 75] on button "Yes" at bounding box center [474, 77] width 128 height 15
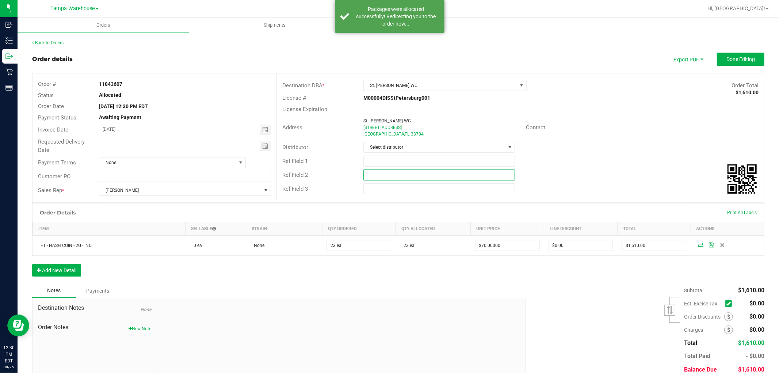
click at [408, 177] on input "text" at bounding box center [439, 174] width 152 height 11
paste input "cannabis"
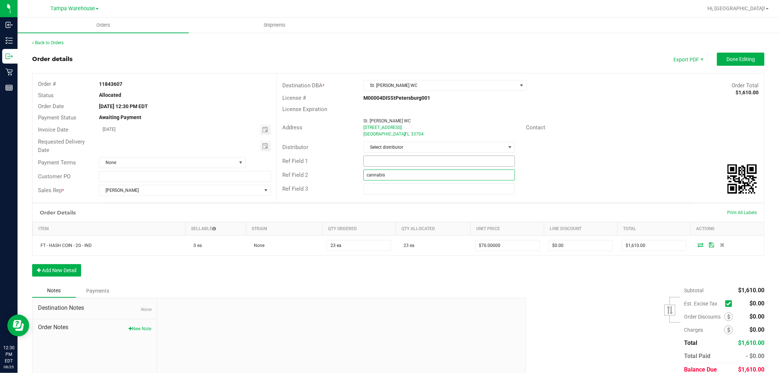
type input "cannabis"
click at [397, 162] on input "text" at bounding box center [439, 161] width 152 height 11
type input "STP WC hash coin"
click at [422, 142] on span "Select distributor" at bounding box center [439, 147] width 152 height 11
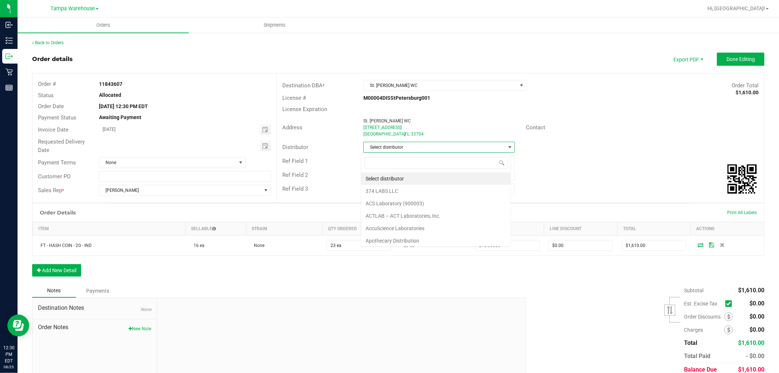
scroll to position [11, 150]
type input "tam"
click at [401, 188] on li "Tampa Warehouse" at bounding box center [435, 191] width 149 height 12
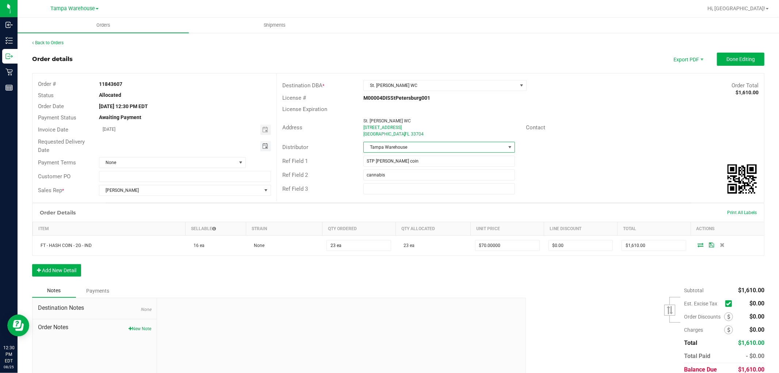
click at [266, 146] on span "Toggle calendar" at bounding box center [265, 146] width 6 height 6
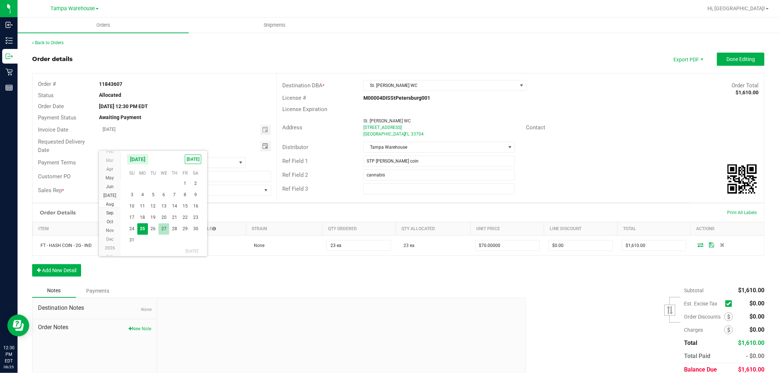
click at [164, 224] on span "27" at bounding box center [164, 228] width 11 height 11
type input "08/27/2025"
click at [729, 56] on span "Done Editing" at bounding box center [741, 59] width 28 height 6
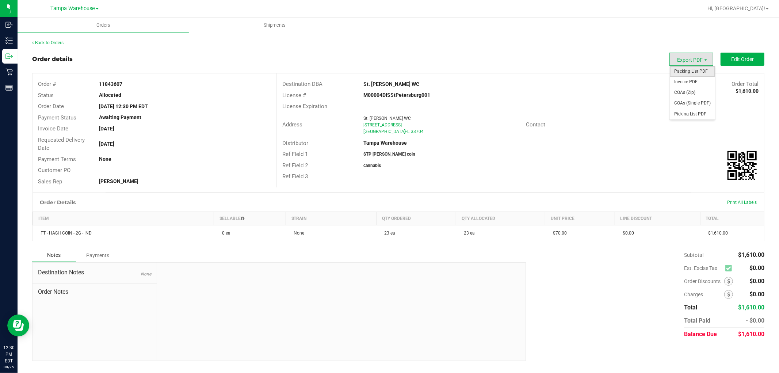
click at [683, 70] on span "Packing List PDF" at bounding box center [692, 71] width 45 height 11
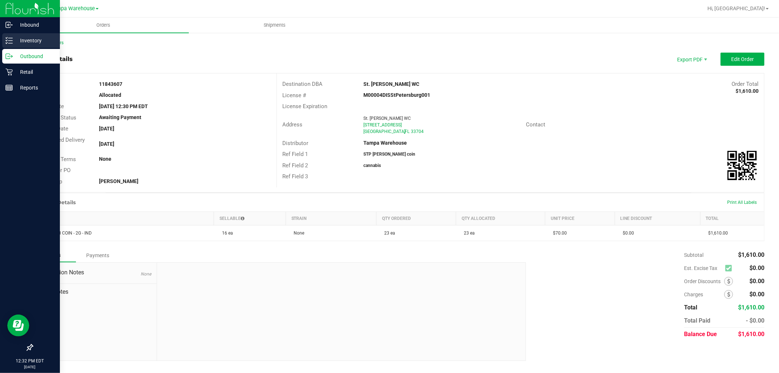
click at [15, 38] on p "Inventory" at bounding box center [35, 40] width 44 height 9
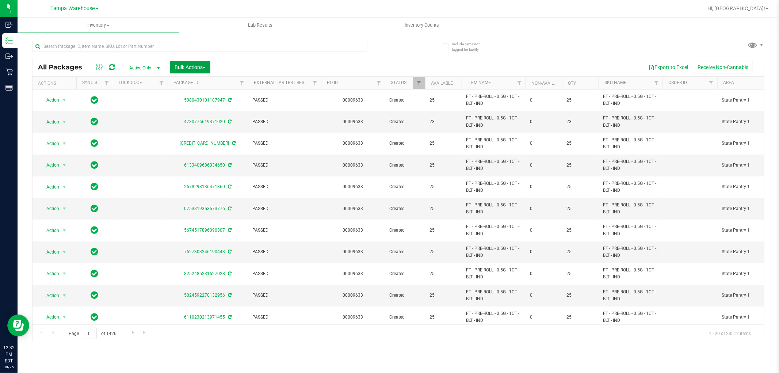
click at [193, 66] on span "Bulk Actions" at bounding box center [190, 67] width 31 height 6
click at [198, 81] on span "Add to outbound order" at bounding box center [199, 84] width 50 height 6
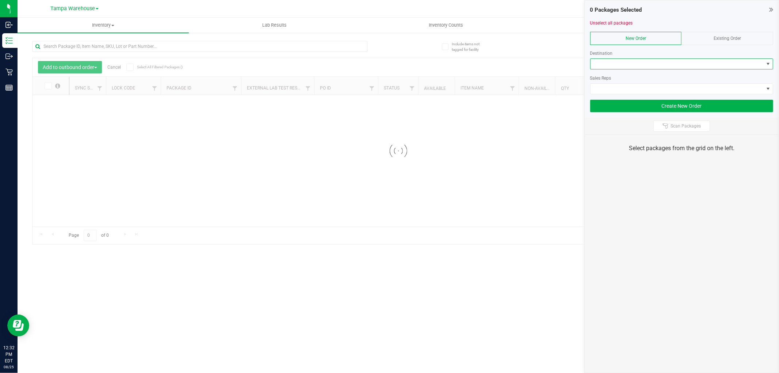
click at [640, 63] on span at bounding box center [677, 64] width 173 height 10
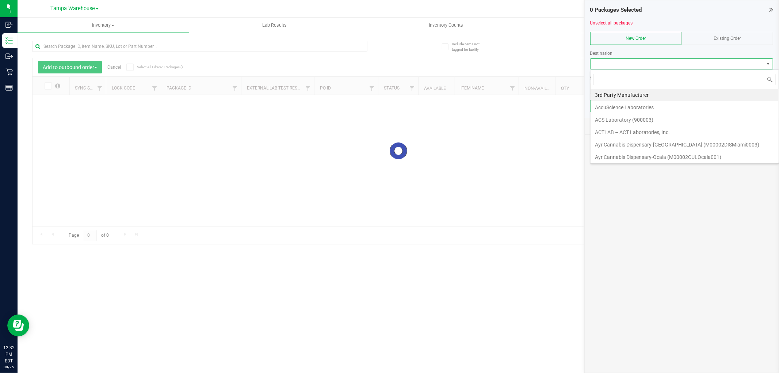
scroll to position [11, 183]
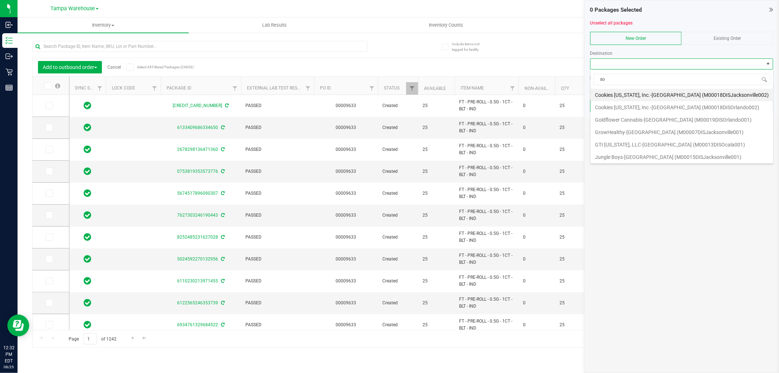
type input "sou"
click at [626, 107] on li "South Tampa WC" at bounding box center [682, 107] width 182 height 12
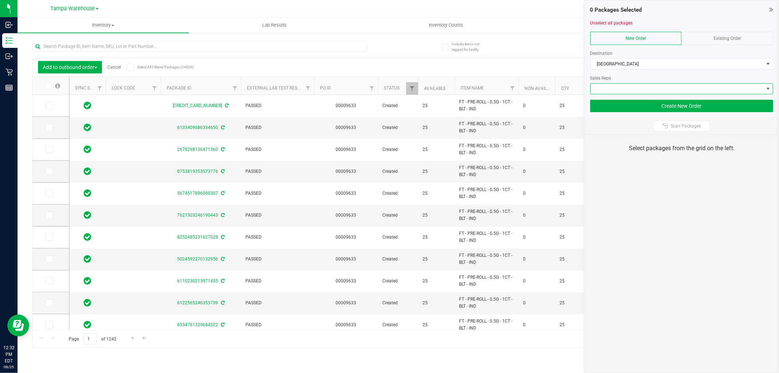
click at [633, 84] on span at bounding box center [677, 89] width 173 height 10
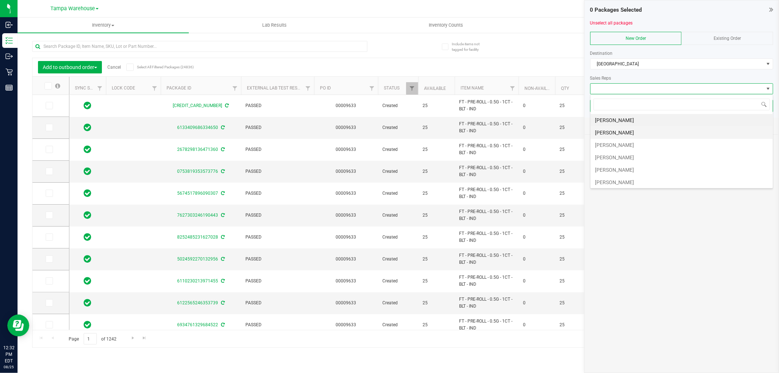
scroll to position [41, 0]
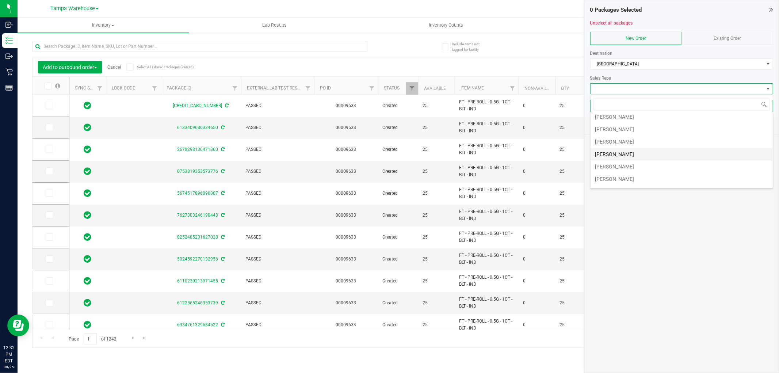
click at [629, 159] on li "[PERSON_NAME]" at bounding box center [682, 154] width 182 height 12
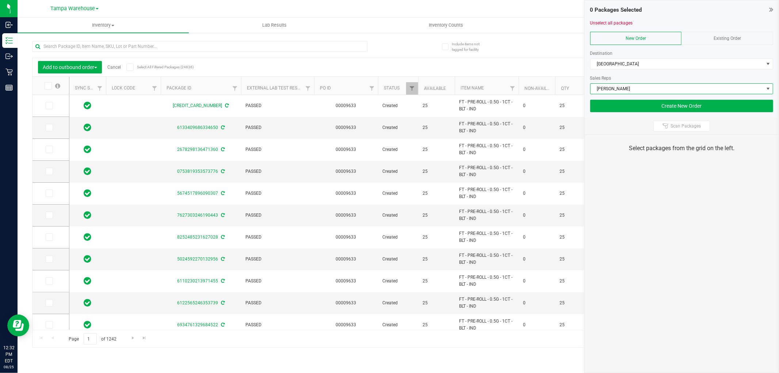
click at [670, 132] on div "Scan Packages" at bounding box center [682, 126] width 194 height 17
click at [672, 127] on span "Scan Packages" at bounding box center [686, 126] width 30 height 6
click at [667, 179] on div "0 Packages Selected Unselect all packages New Order Existing Order Destination …" at bounding box center [681, 186] width 195 height 373
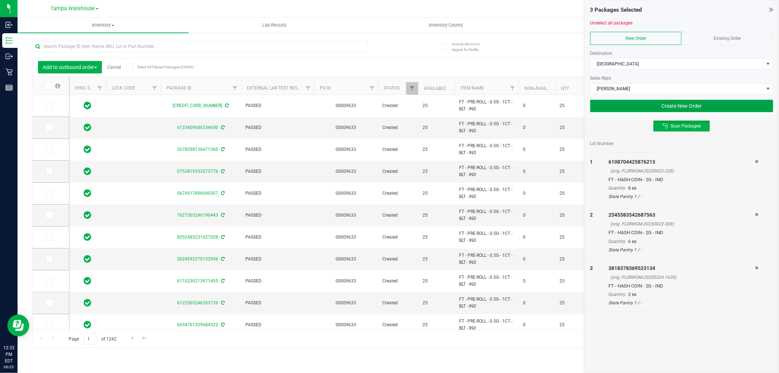
click at [624, 107] on button "Create New Order" at bounding box center [681, 106] width 183 height 12
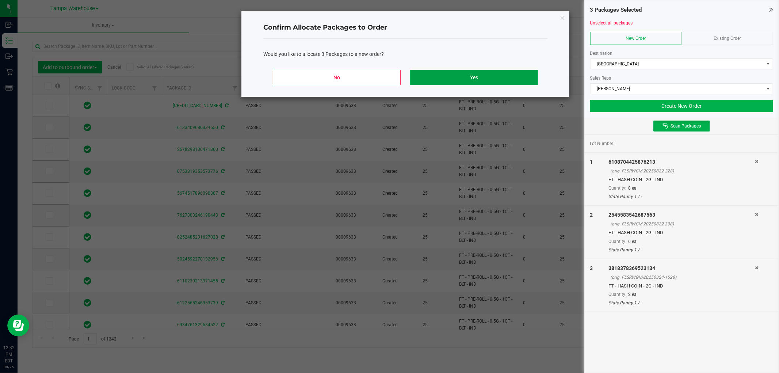
click at [497, 72] on button "Yes" at bounding box center [474, 77] width 128 height 15
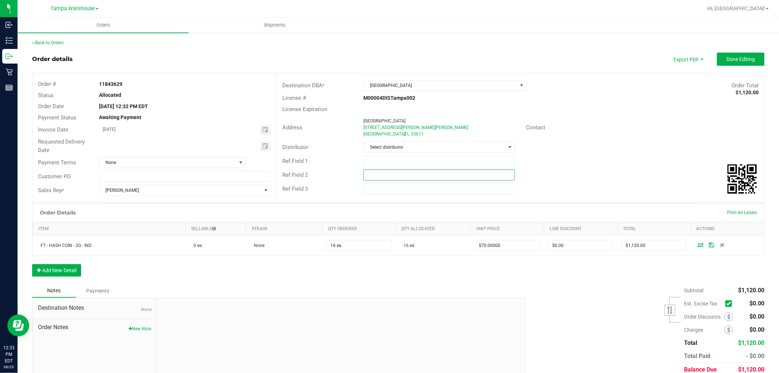
click at [404, 177] on input "text" at bounding box center [439, 174] width 152 height 11
paste input "cannabis"
type input "cannabis"
click at [392, 163] on input "text" at bounding box center [439, 161] width 152 height 11
type input "SOT WC hash coin"
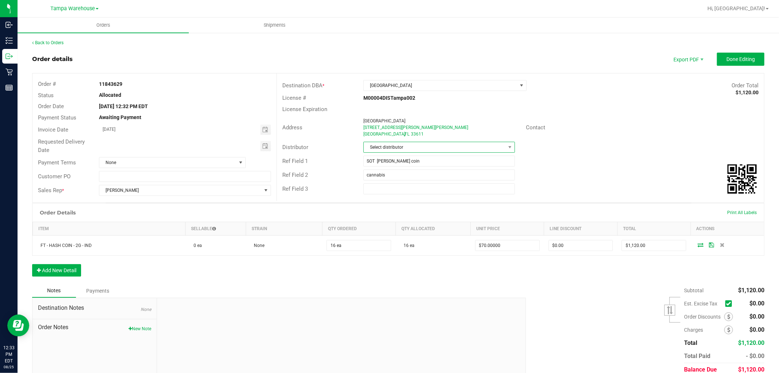
click at [396, 148] on span "Select distributor" at bounding box center [435, 147] width 142 height 10
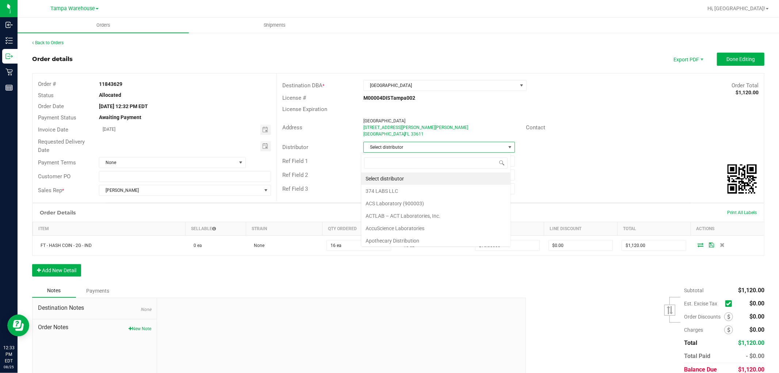
scroll to position [11, 150]
type input "tam"
click at [397, 190] on li "Tampa Warehouse" at bounding box center [435, 191] width 149 height 12
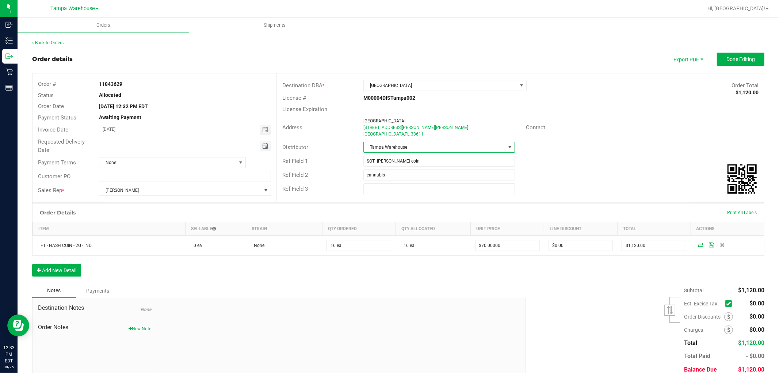
click at [262, 145] on span "Toggle calendar" at bounding box center [265, 146] width 6 height 6
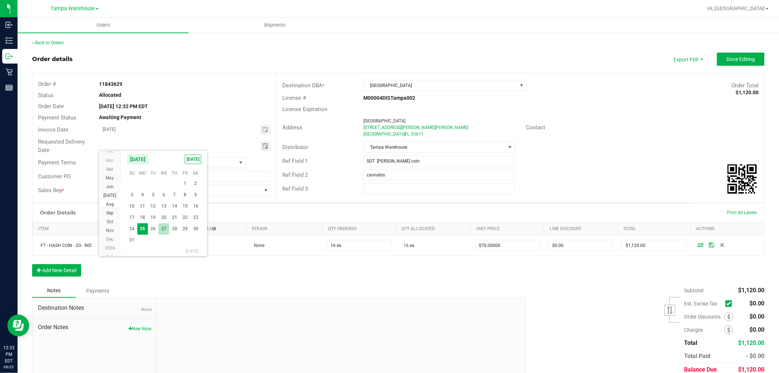
click at [163, 226] on span "27" at bounding box center [164, 228] width 11 height 11
type input "08/27/2025"
click at [736, 58] on span "Done Editing" at bounding box center [741, 59] width 28 height 6
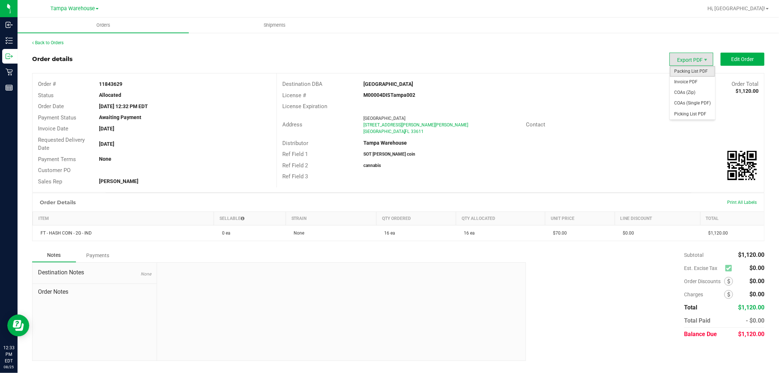
click at [691, 70] on span "Packing List PDF" at bounding box center [692, 71] width 45 height 11
click at [753, 2] on div "Hi, [GEOGRAPHIC_DATA]!" at bounding box center [738, 8] width 67 height 13
click at [753, 7] on span "Hi, [GEOGRAPHIC_DATA]!" at bounding box center [737, 8] width 58 height 6
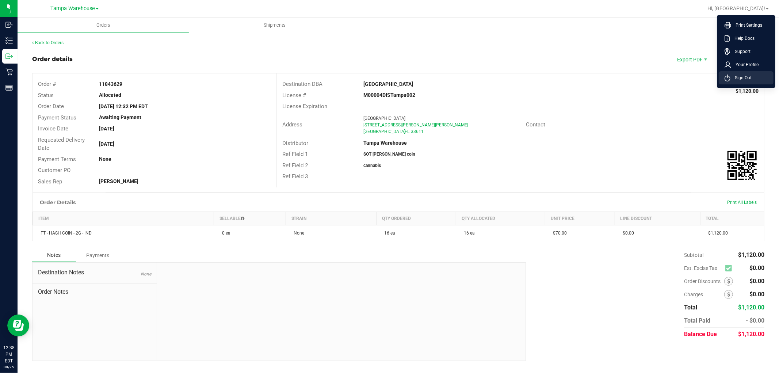
click at [751, 78] on span "Sign Out" at bounding box center [741, 77] width 21 height 7
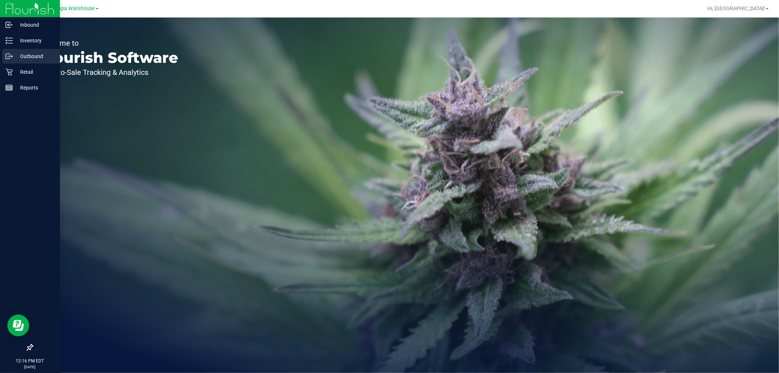
click at [15, 54] on p "Outbound" at bounding box center [35, 56] width 44 height 9
